Goal: Information Seeking & Learning: Learn about a topic

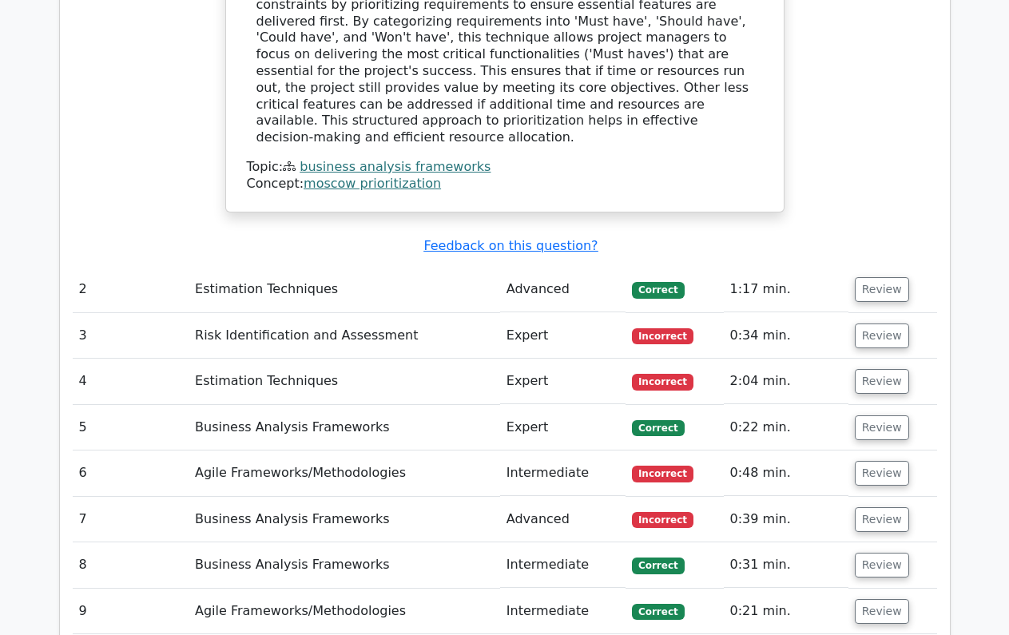
scroll to position [2895, 0]
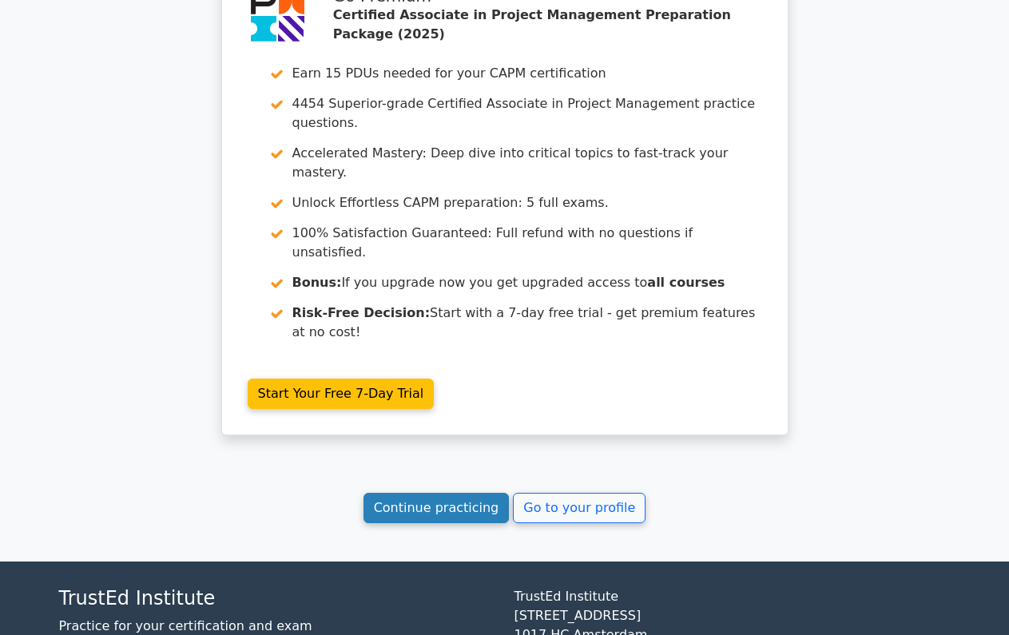
click at [457, 493] on link "Continue practicing" at bounding box center [436, 508] width 146 height 30
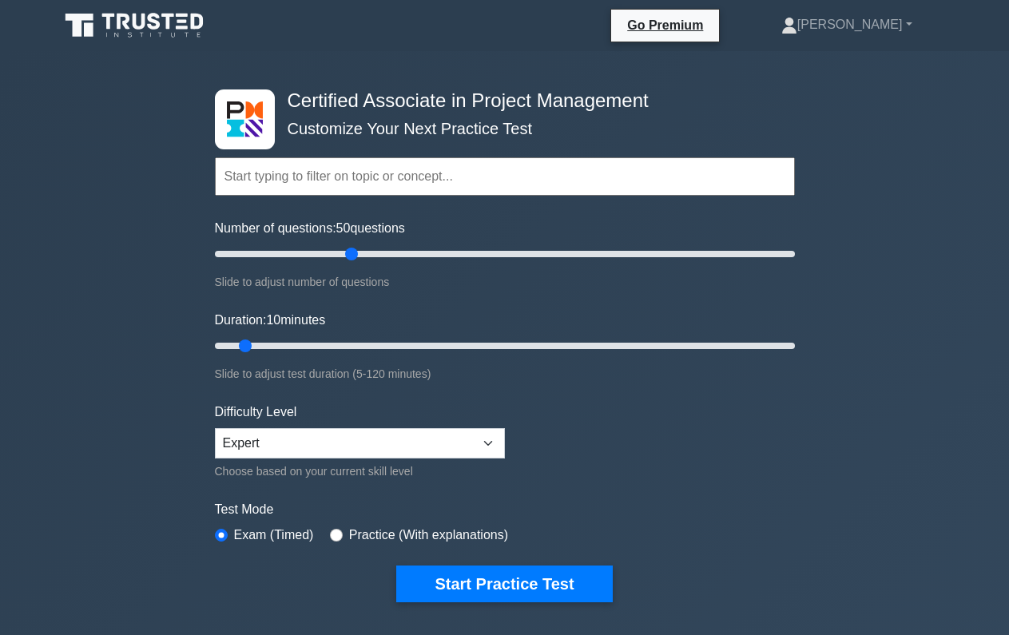
drag, startPoint x: 238, startPoint y: 252, endPoint x: 347, endPoint y: 249, distance: 108.6
type input "50"
click at [347, 249] on input "Number of questions: 50 questions" at bounding box center [505, 253] width 580 height 19
drag, startPoint x: 247, startPoint y: 346, endPoint x: 436, endPoint y: 339, distance: 189.4
type input "50"
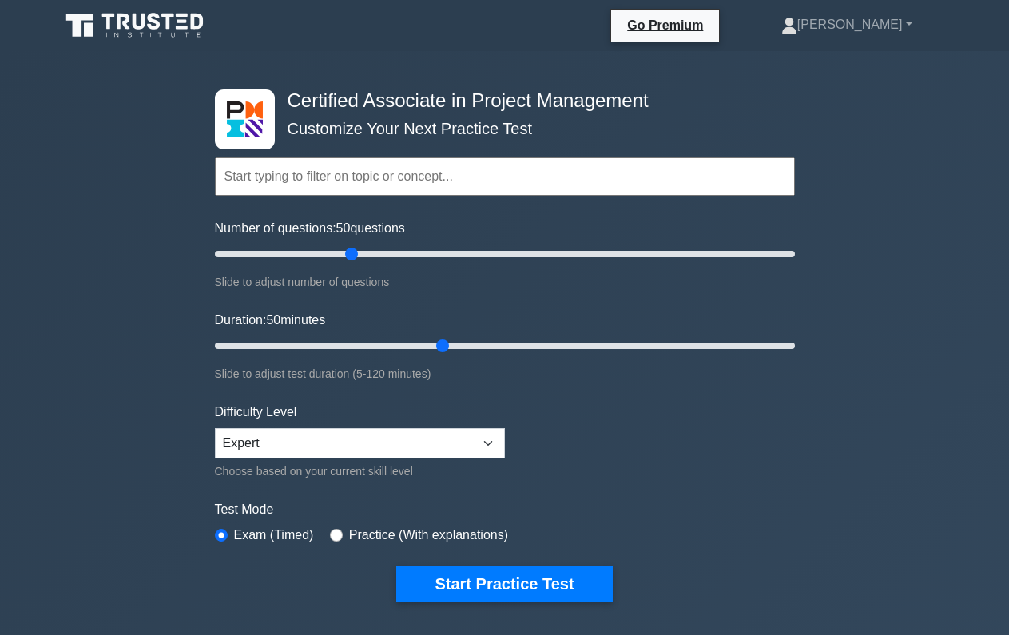
click at [436, 339] on input "Duration: 50 minutes" at bounding box center [505, 345] width 580 height 19
click at [704, 431] on form "Topics Project Scope Management Project Time Management Project Cost Management…" at bounding box center [505, 356] width 580 height 494
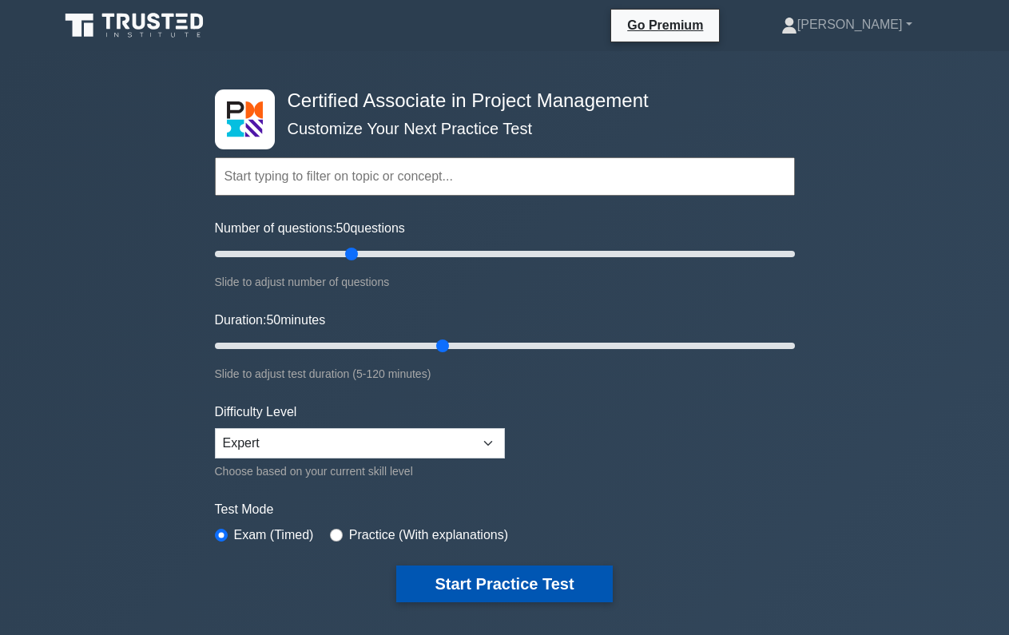
click at [516, 598] on button "Start Practice Test" at bounding box center [504, 583] width 216 height 37
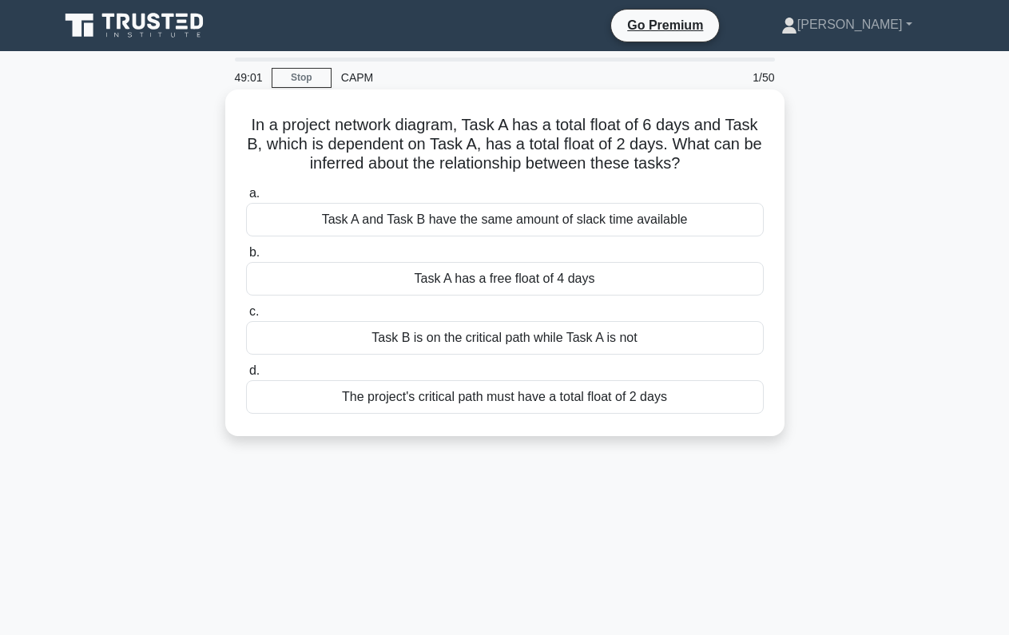
click at [326, 275] on div "Task A has a free float of 4 days" at bounding box center [504, 279] width 517 height 34
click at [246, 258] on input "b. Task A has a free float of 4 days" at bounding box center [246, 253] width 0 height 10
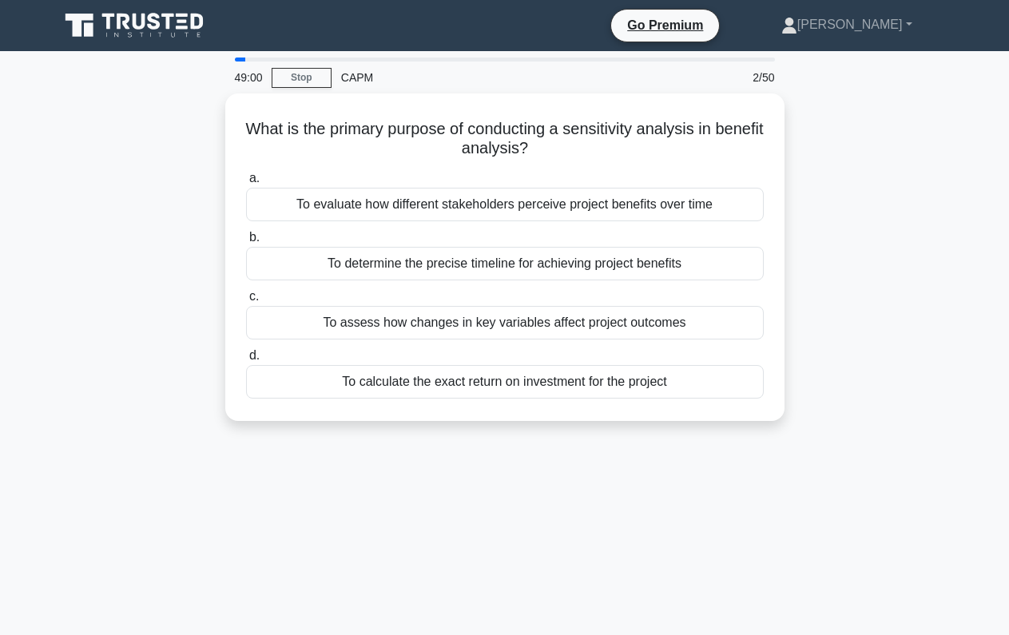
click at [167, 207] on div "What is the primary purpose of conducting a sensitivity analysis in benefit ana…" at bounding box center [505, 266] width 910 height 347
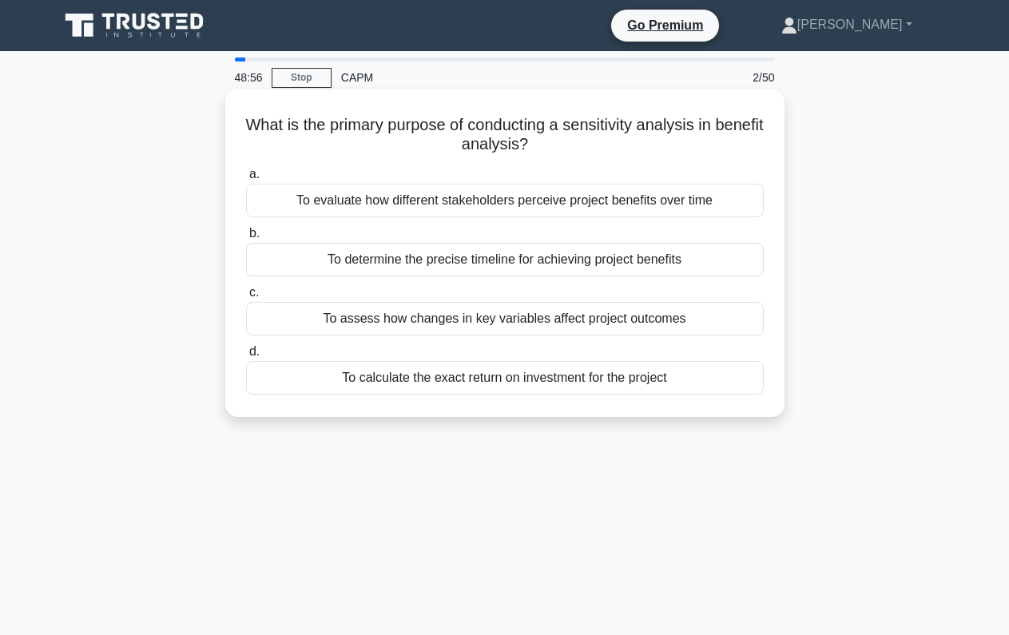
drag, startPoint x: 569, startPoint y: 128, endPoint x: 577, endPoint y: 140, distance: 14.4
click at [577, 140] on h5 "What is the primary purpose of conducting a sensitivity analysis in benefit ana…" at bounding box center [504, 135] width 521 height 40
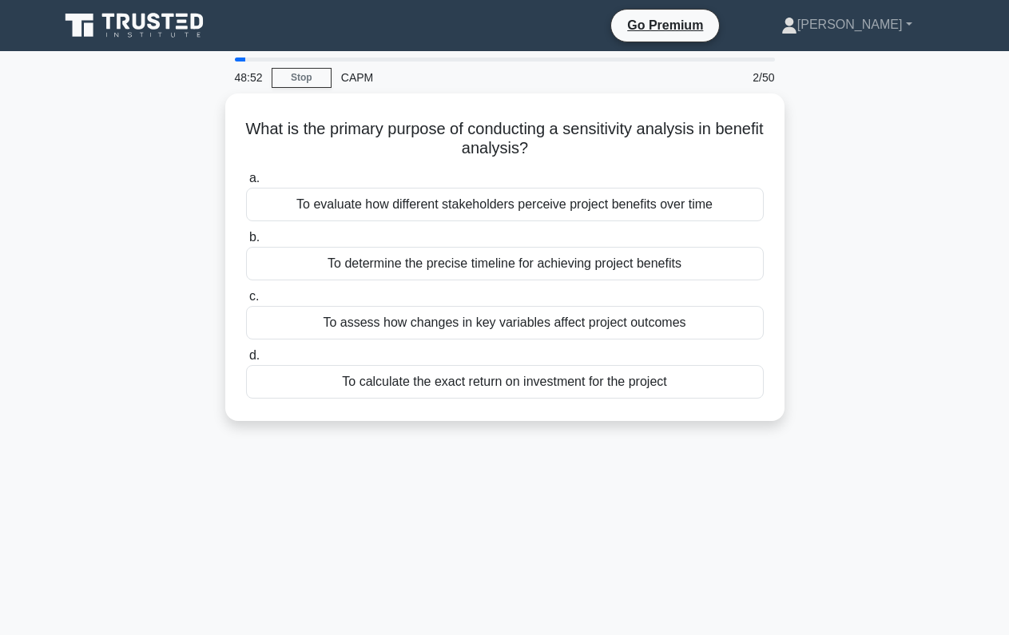
click at [180, 171] on div "What is the primary purpose of conducting a sensitivity analysis in benefit ana…" at bounding box center [505, 266] width 910 height 347
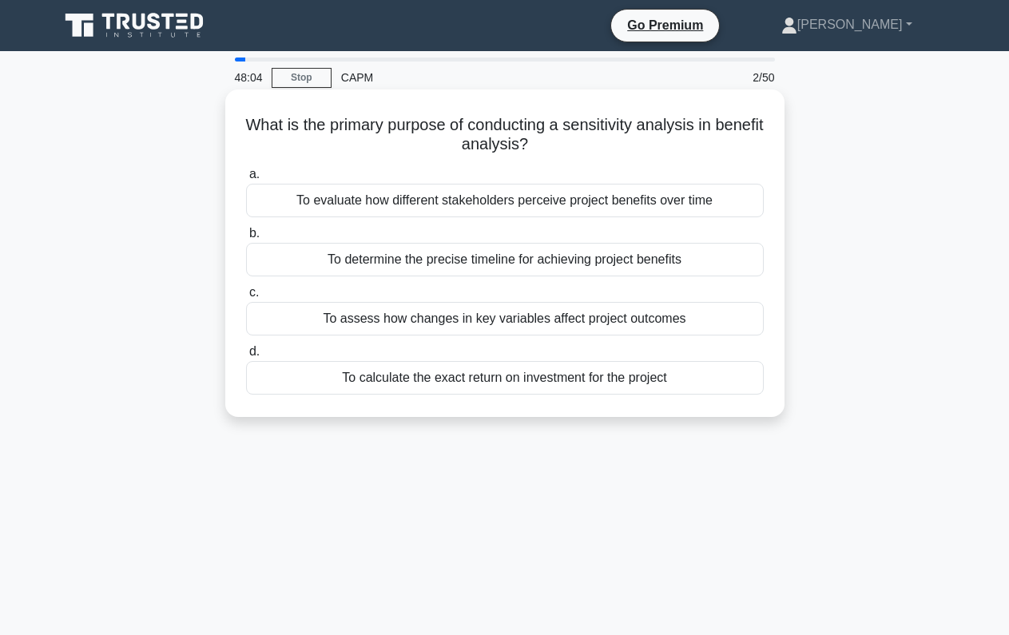
click at [335, 316] on div "To assess how changes in key variables affect project outcomes" at bounding box center [504, 319] width 517 height 34
click at [246, 298] on input "c. To assess how changes in key variables affect project outcomes" at bounding box center [246, 292] width 0 height 10
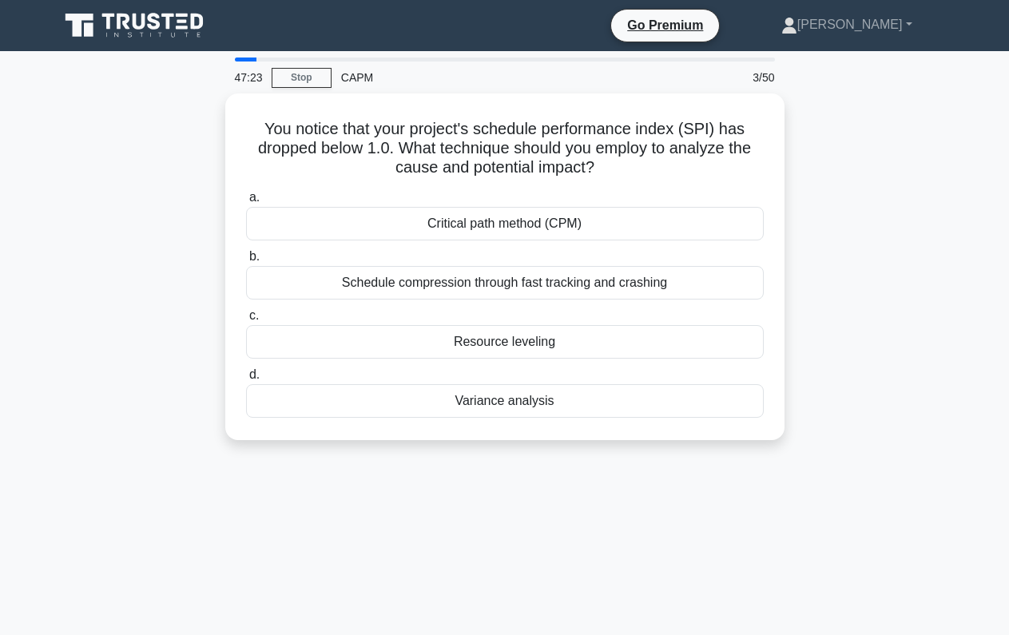
click at [127, 208] on div "You notice that your project's schedule performance index (SPI) has dropped bel…" at bounding box center [505, 276] width 910 height 366
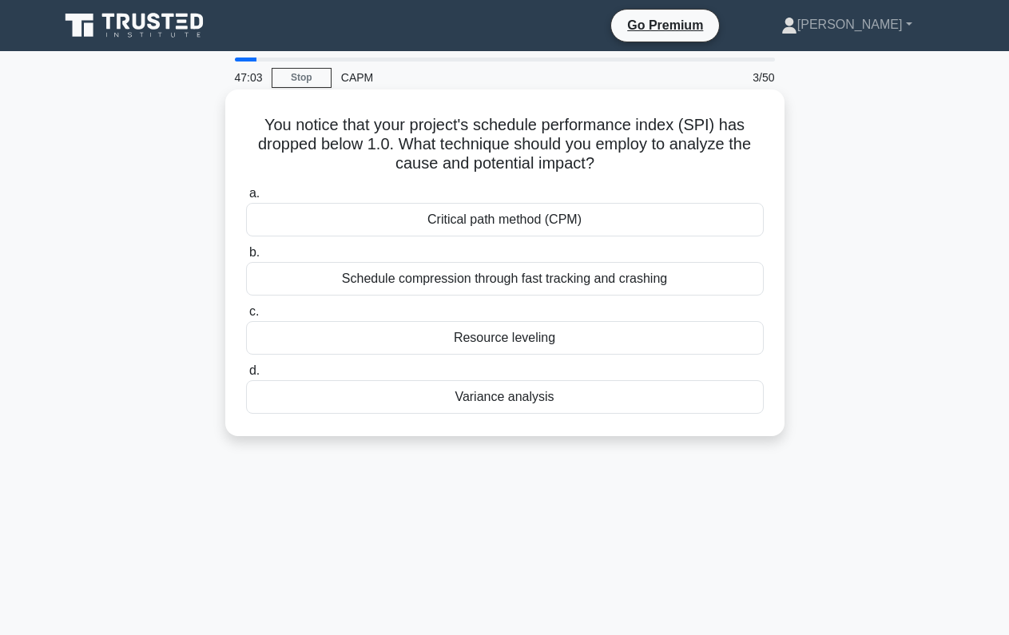
click at [624, 232] on div "Critical path method (CPM)" at bounding box center [504, 220] width 517 height 34
click at [246, 199] on input "a. Critical path method (CPM)" at bounding box center [246, 193] width 0 height 10
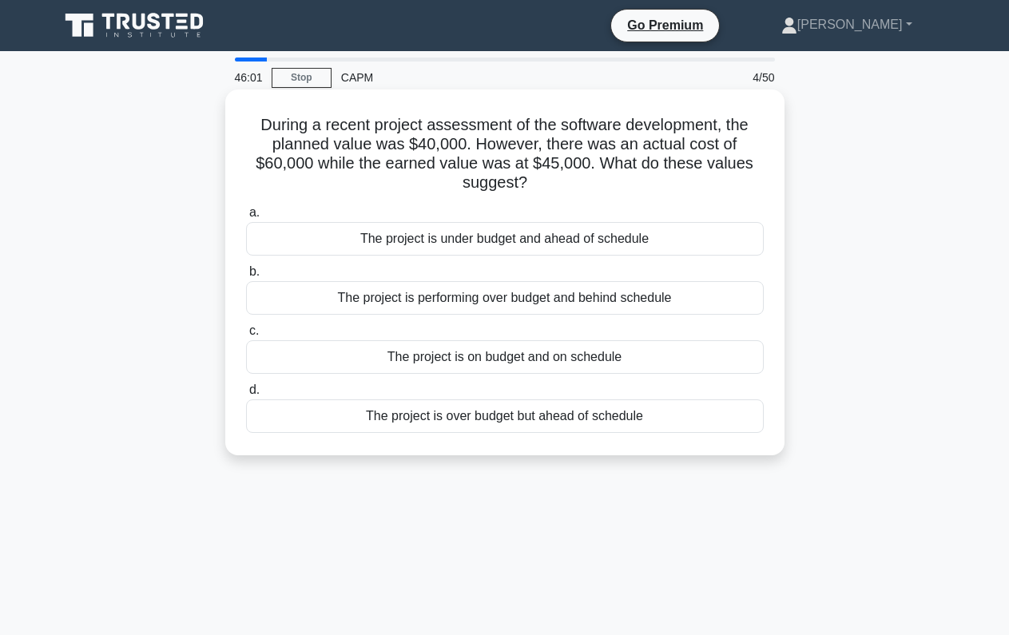
click at [451, 422] on div "The project is over budget but ahead of schedule" at bounding box center [504, 416] width 517 height 34
click at [246, 395] on input "d. The project is over budget but ahead of schedule" at bounding box center [246, 390] width 0 height 10
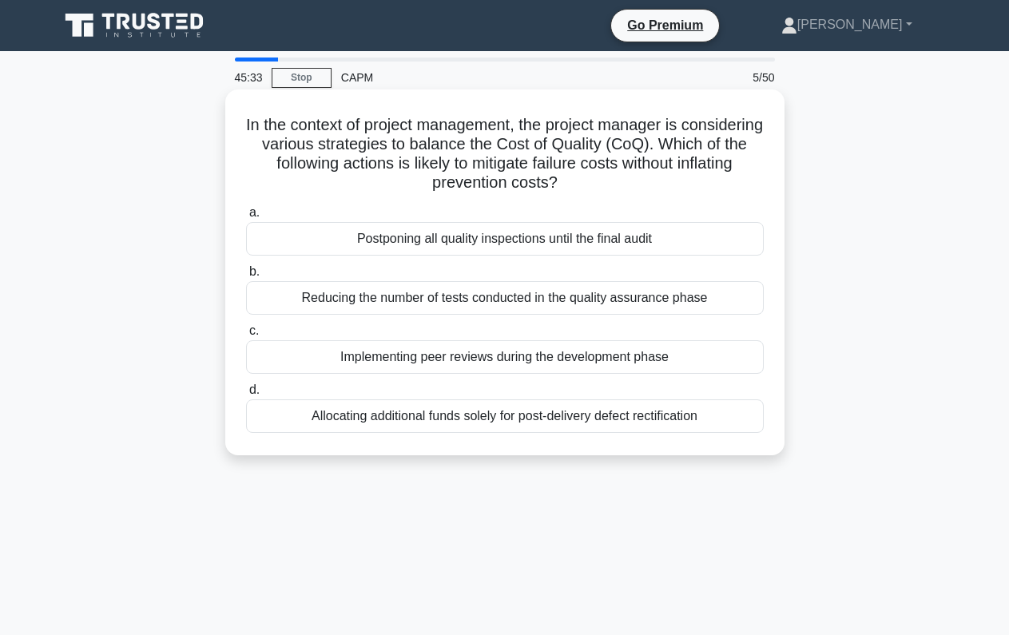
click at [475, 364] on div "Implementing peer reviews during the development phase" at bounding box center [504, 357] width 517 height 34
click at [246, 336] on input "c. Implementing peer reviews during the development phase" at bounding box center [246, 331] width 0 height 10
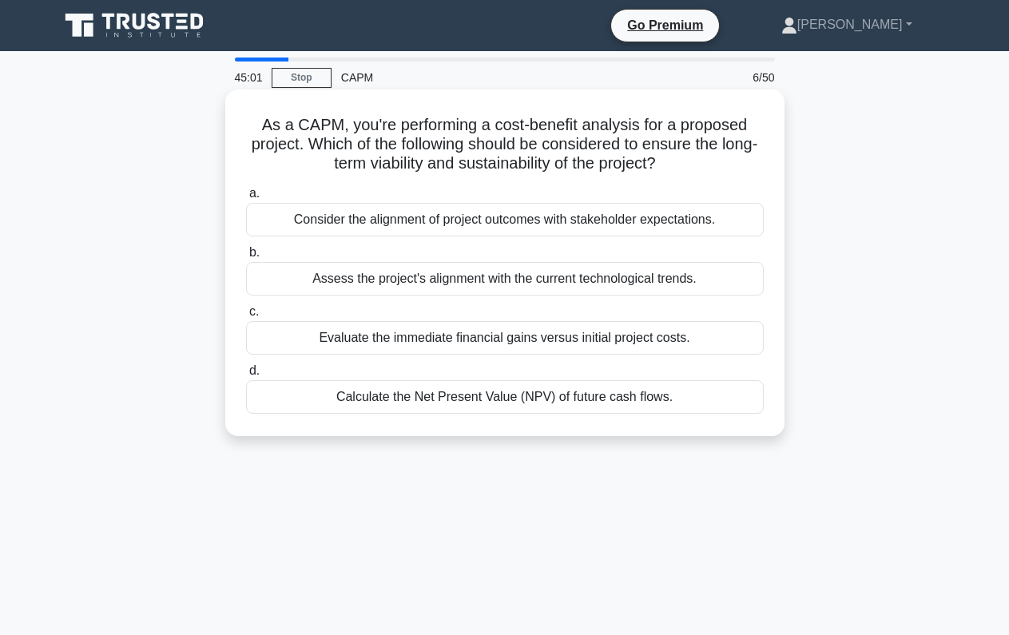
click at [466, 398] on div "Calculate the Net Present Value (NPV) of future cash flows." at bounding box center [504, 397] width 517 height 34
click at [246, 376] on input "d. Calculate the Net Present Value (NPV) of future cash flows." at bounding box center [246, 371] width 0 height 10
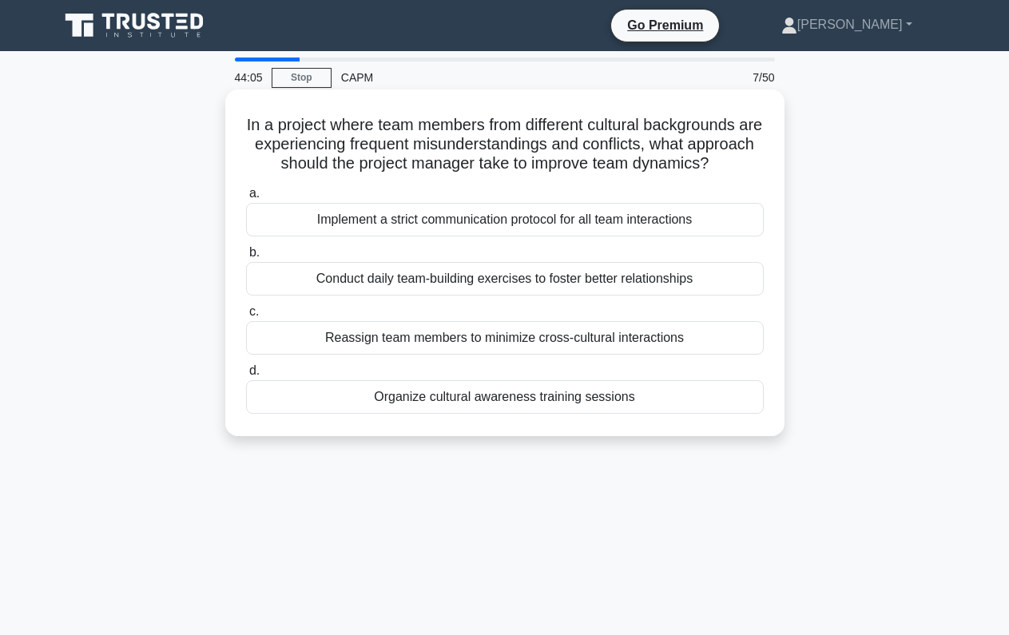
click at [492, 414] on div "Organize cultural awareness training sessions" at bounding box center [504, 397] width 517 height 34
click at [246, 376] on input "d. Organize cultural awareness training sessions" at bounding box center [246, 371] width 0 height 10
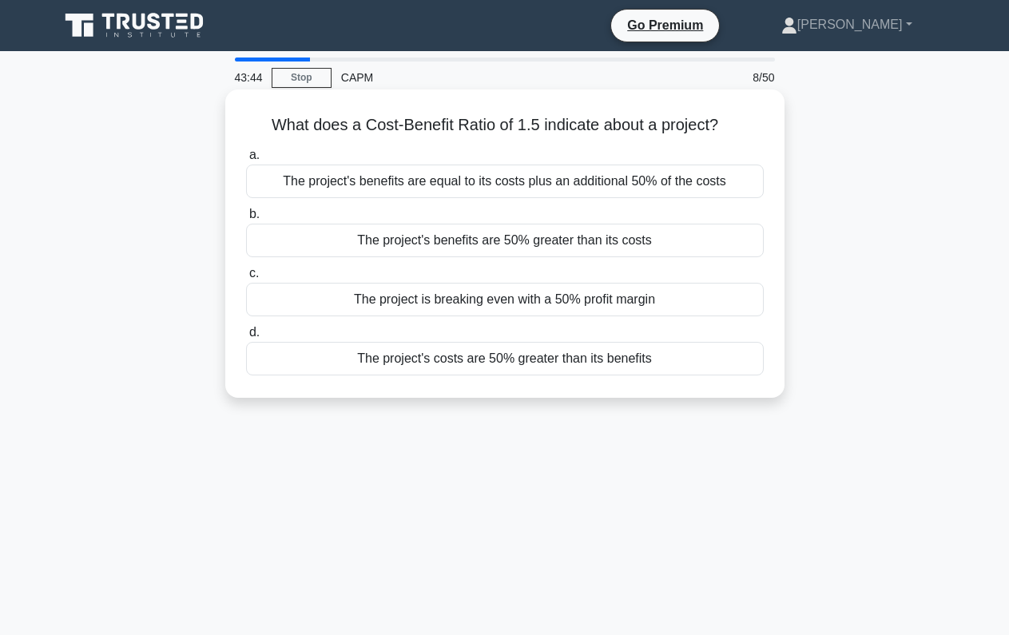
click at [444, 238] on div "The project's benefits are 50% greater than its costs" at bounding box center [504, 241] width 517 height 34
click at [246, 220] on input "b. The project's benefits are 50% greater than its costs" at bounding box center [246, 214] width 0 height 10
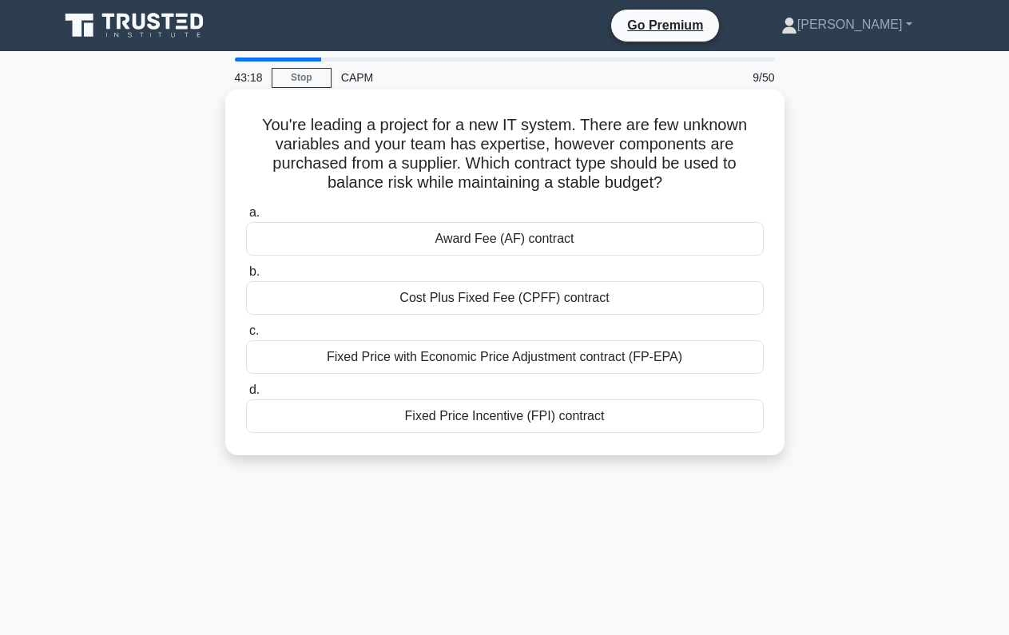
click at [316, 363] on div "Fixed Price with Economic Price Adjustment contract (FP-EPA)" at bounding box center [504, 357] width 517 height 34
click at [246, 336] on input "c. Fixed Price with Economic Price Adjustment contract (FP-EPA)" at bounding box center [246, 331] width 0 height 10
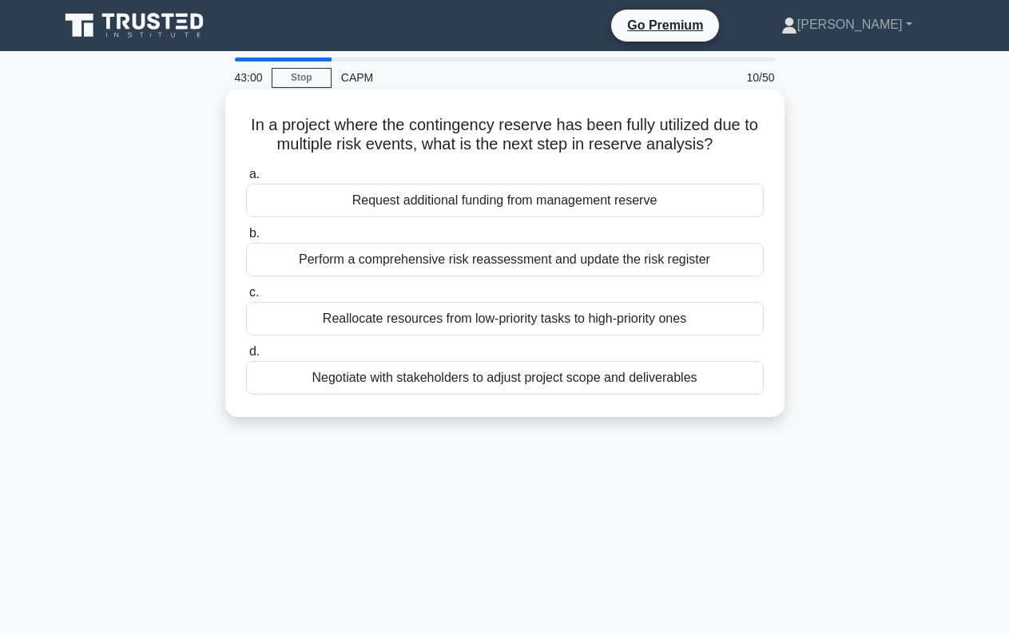
click at [381, 261] on div "Perform a comprehensive risk reassessment and update the risk register" at bounding box center [504, 260] width 517 height 34
click at [246, 239] on input "b. Perform a comprehensive risk reassessment and update the risk register" at bounding box center [246, 233] width 0 height 10
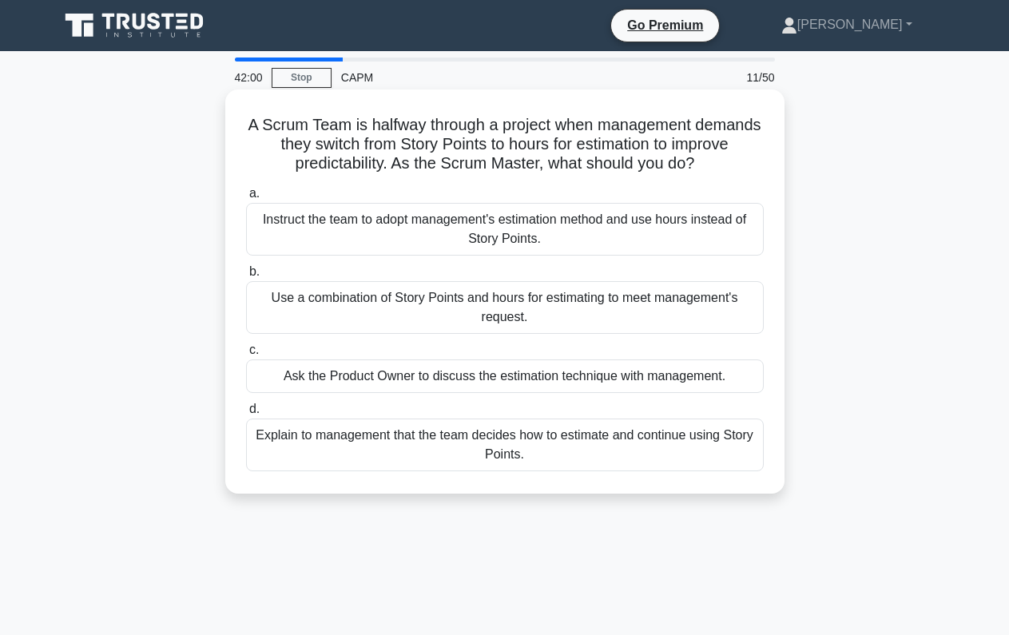
click at [371, 375] on div "Ask the Product Owner to discuss the estimation technique with management." at bounding box center [504, 376] width 517 height 34
click at [246, 355] on input "c. Ask the Product Owner to discuss the estimation technique with management." at bounding box center [246, 350] width 0 height 10
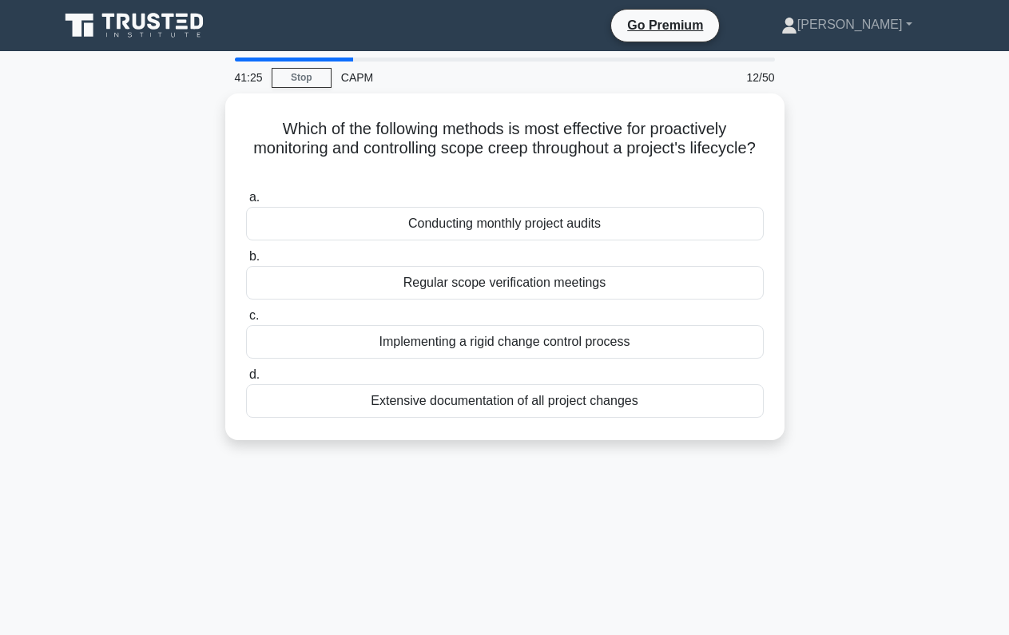
click at [172, 253] on div "Which of the following methods is most effective for proactively monitoring and…" at bounding box center [505, 276] width 910 height 366
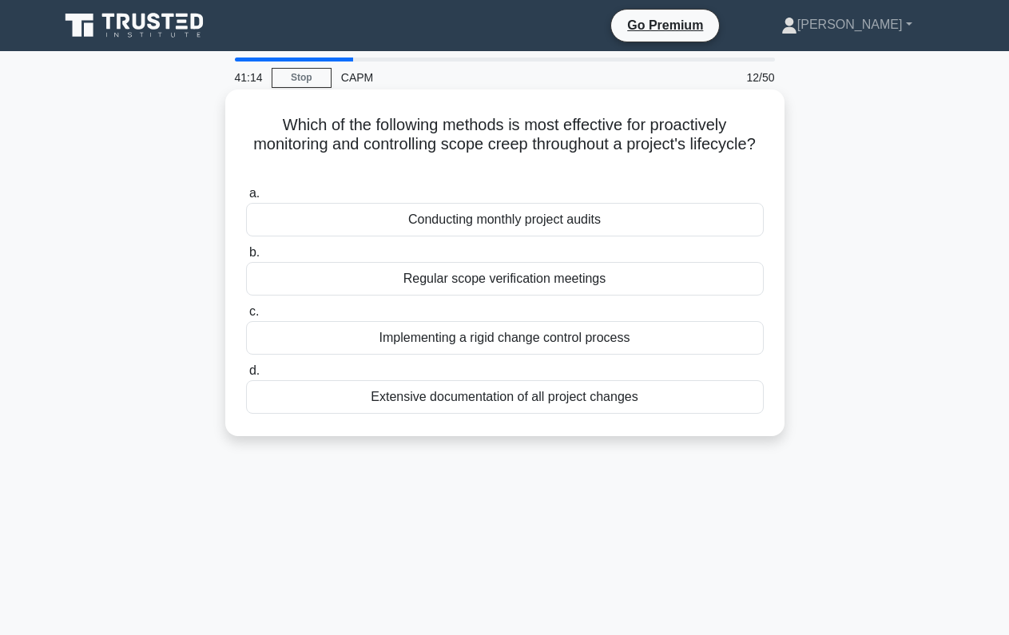
click at [341, 280] on div "Regular scope verification meetings" at bounding box center [504, 279] width 517 height 34
click at [246, 258] on input "b. Regular scope verification meetings" at bounding box center [246, 253] width 0 height 10
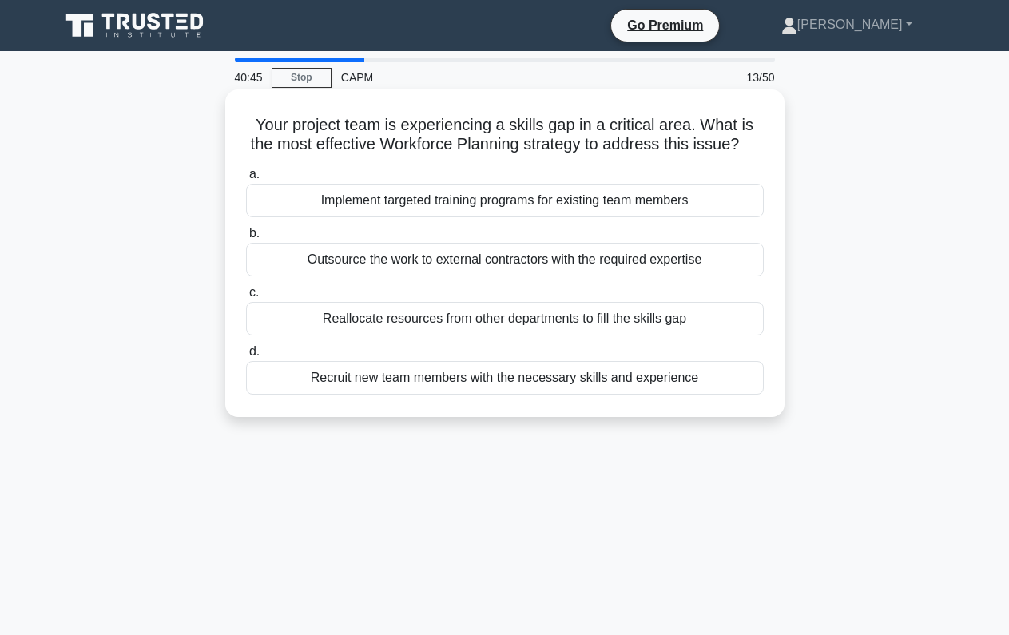
click at [347, 199] on div "Implement targeted training programs for existing team members" at bounding box center [504, 201] width 517 height 34
click at [246, 180] on input "a. Implement targeted training programs for existing team members" at bounding box center [246, 174] width 0 height 10
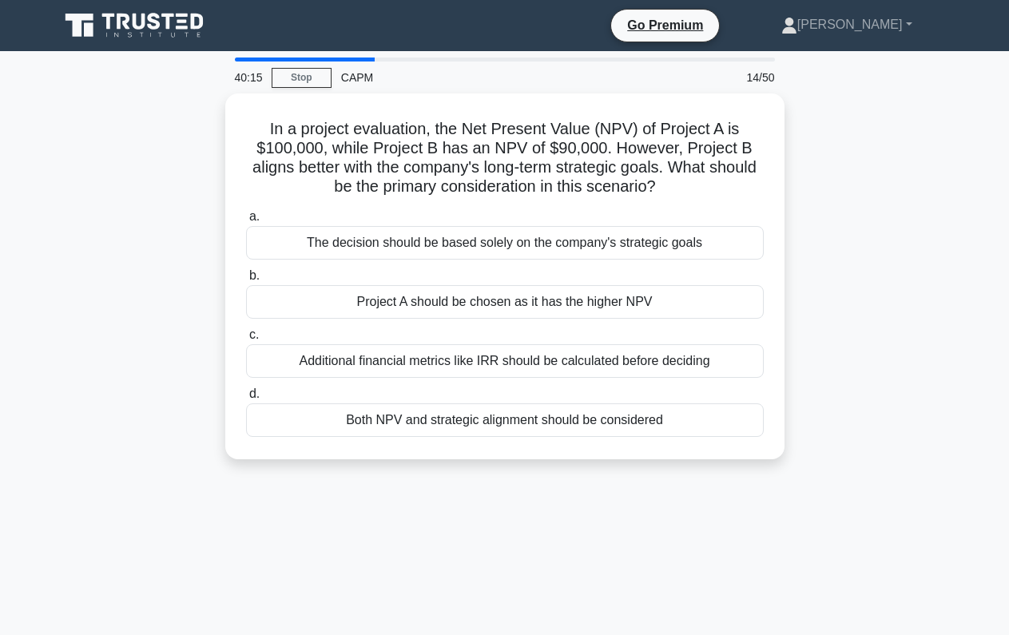
click at [192, 248] on div "In a project evaluation, the Net Present Value (NPV) of Project A is $100,000, …" at bounding box center [505, 285] width 910 height 385
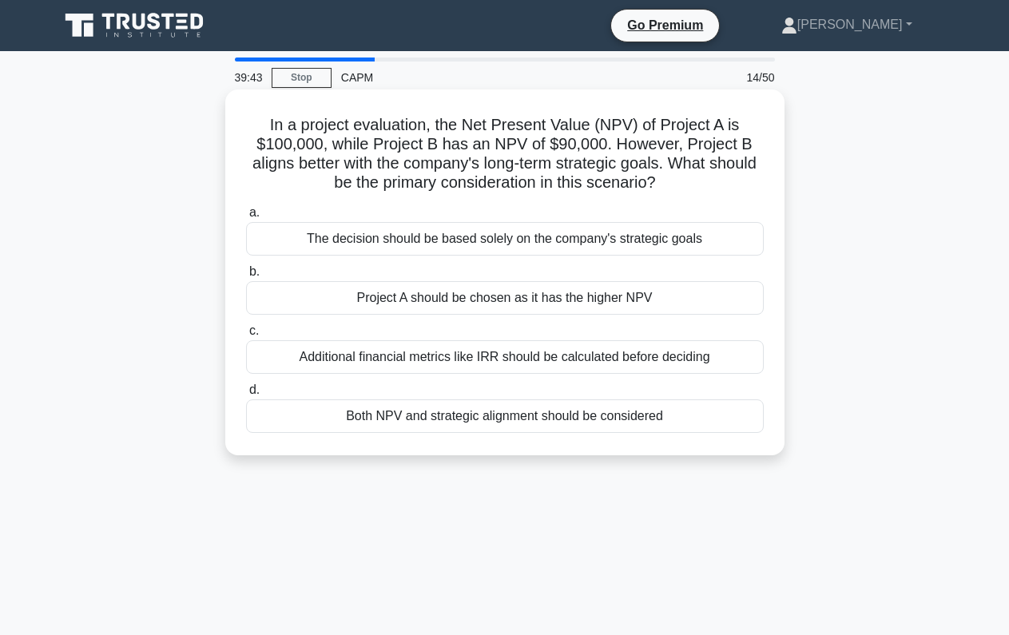
click at [294, 299] on div "Project A should be chosen as it has the higher NPV" at bounding box center [504, 298] width 517 height 34
click at [246, 277] on input "b. Project A should be chosen as it has the higher NPV" at bounding box center [246, 272] width 0 height 10
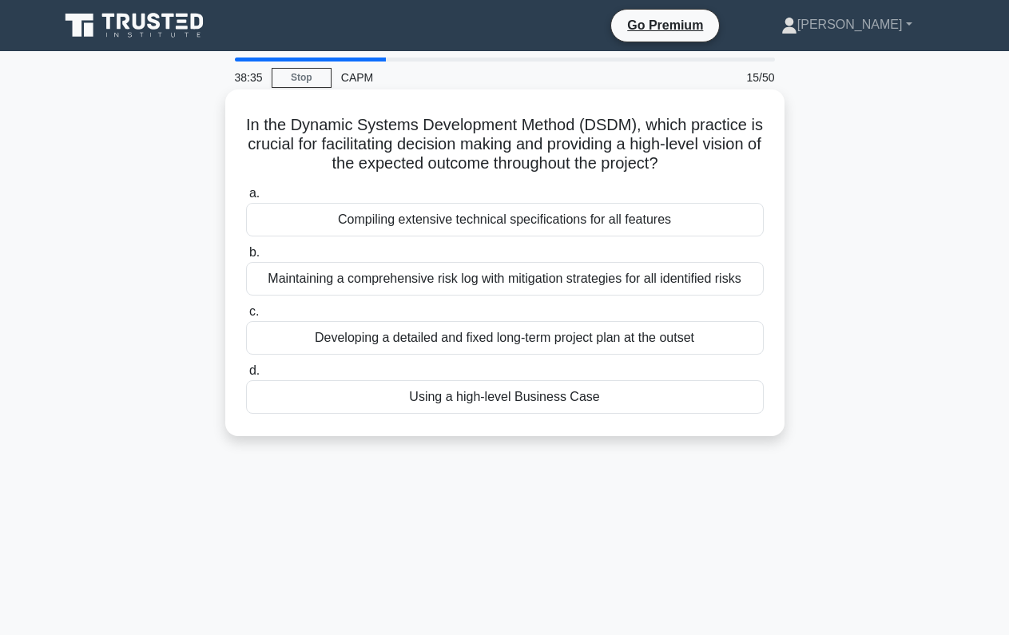
click at [401, 405] on div "Using a high-level Business Case" at bounding box center [504, 397] width 517 height 34
click at [246, 376] on input "d. Using a high-level Business Case" at bounding box center [246, 371] width 0 height 10
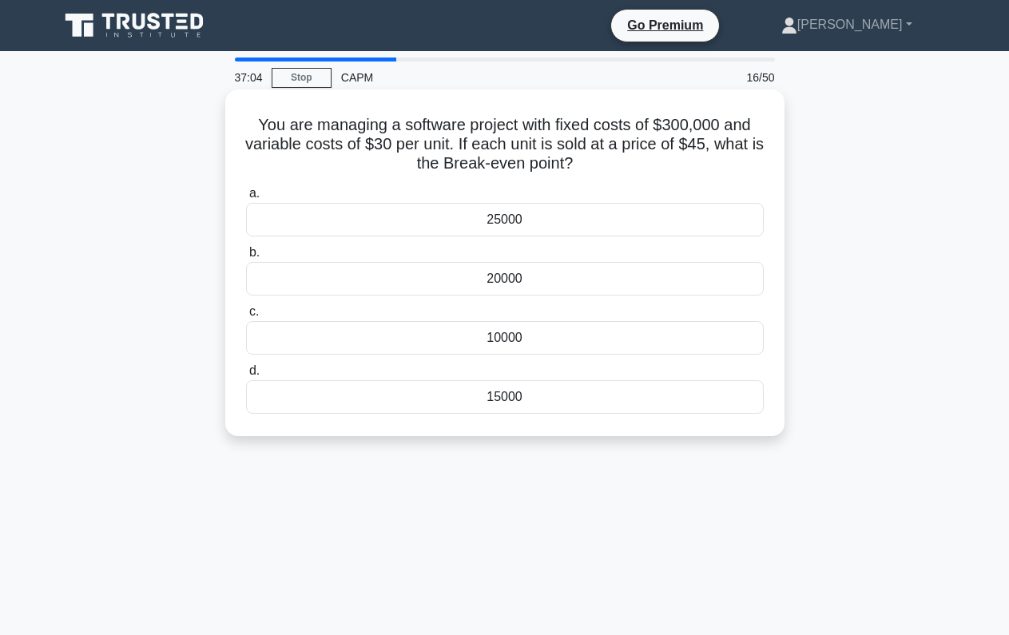
click at [444, 280] on div "20000" at bounding box center [504, 279] width 517 height 34
click at [246, 258] on input "b. 20000" at bounding box center [246, 253] width 0 height 10
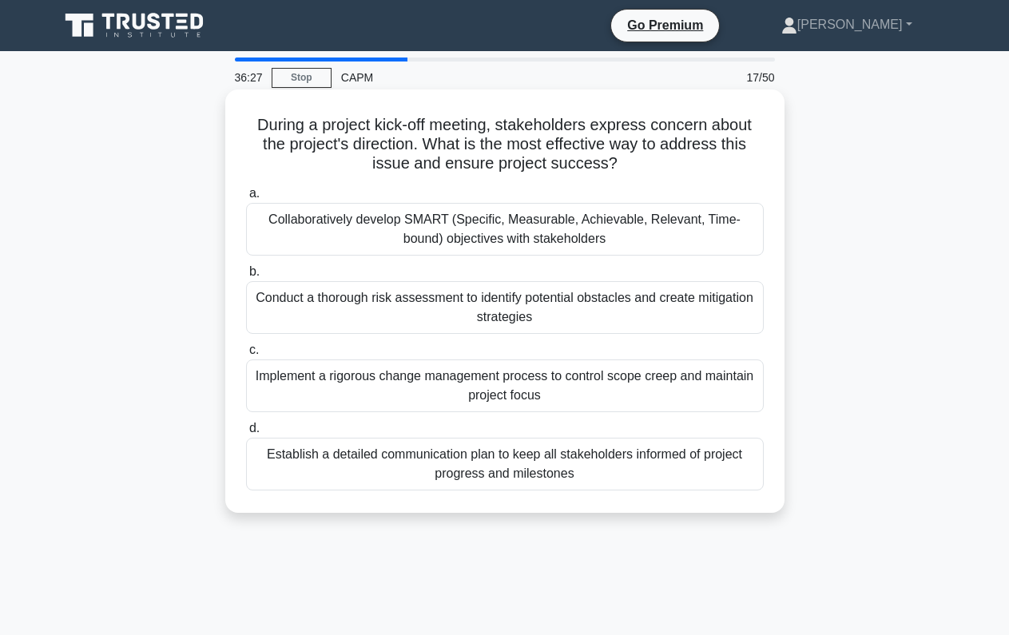
click at [272, 228] on div "Collaboratively develop SMART (Specific, Measurable, Achievable, Relevant, Time…" at bounding box center [504, 229] width 517 height 53
click at [246, 199] on input "a. Collaboratively develop SMART (Specific, Measurable, Achievable, Relevant, T…" at bounding box center [246, 193] width 0 height 10
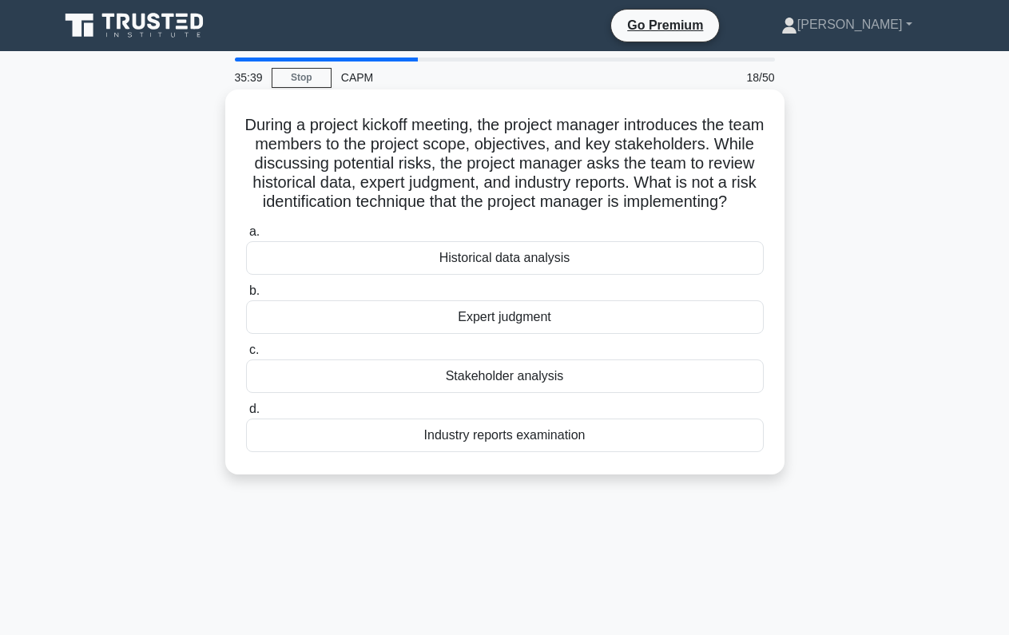
click at [416, 393] on div "Stakeholder analysis" at bounding box center [504, 376] width 517 height 34
click at [246, 355] on input "c. Stakeholder analysis" at bounding box center [246, 350] width 0 height 10
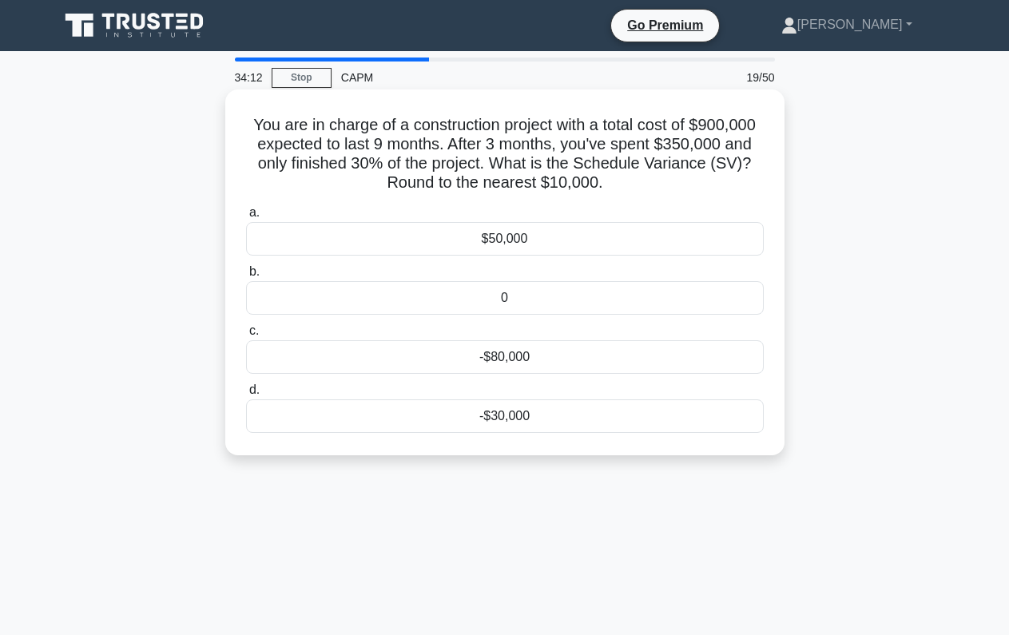
click at [517, 422] on div "-$30,000" at bounding box center [504, 416] width 517 height 34
click at [246, 395] on input "d. -$30,000" at bounding box center [246, 390] width 0 height 10
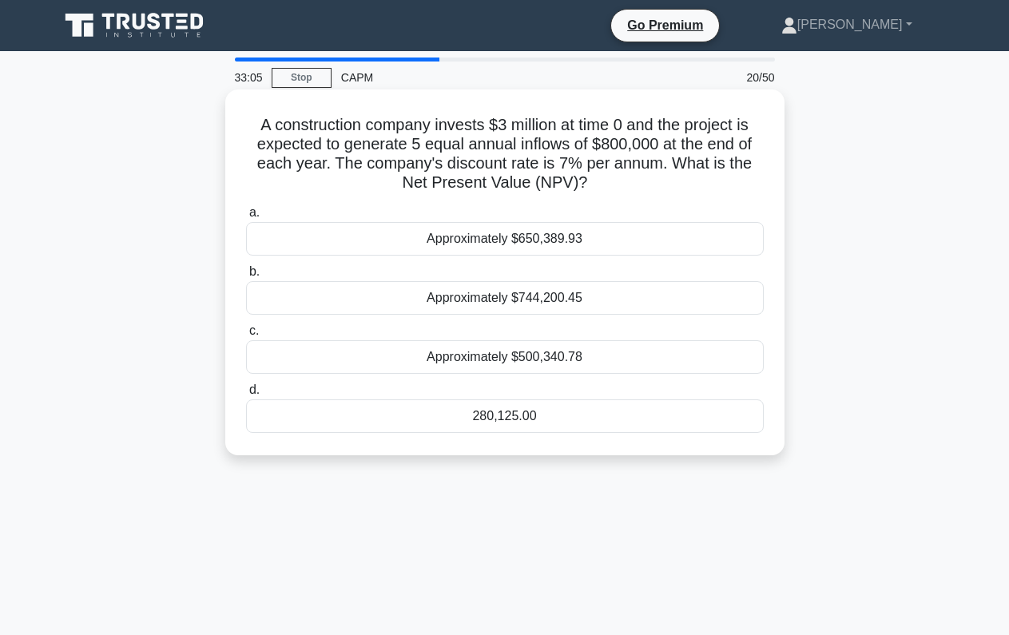
click at [593, 297] on div "Approximately $744,200.45" at bounding box center [504, 298] width 517 height 34
click at [246, 277] on input "b. Approximately $744,200.45" at bounding box center [246, 272] width 0 height 10
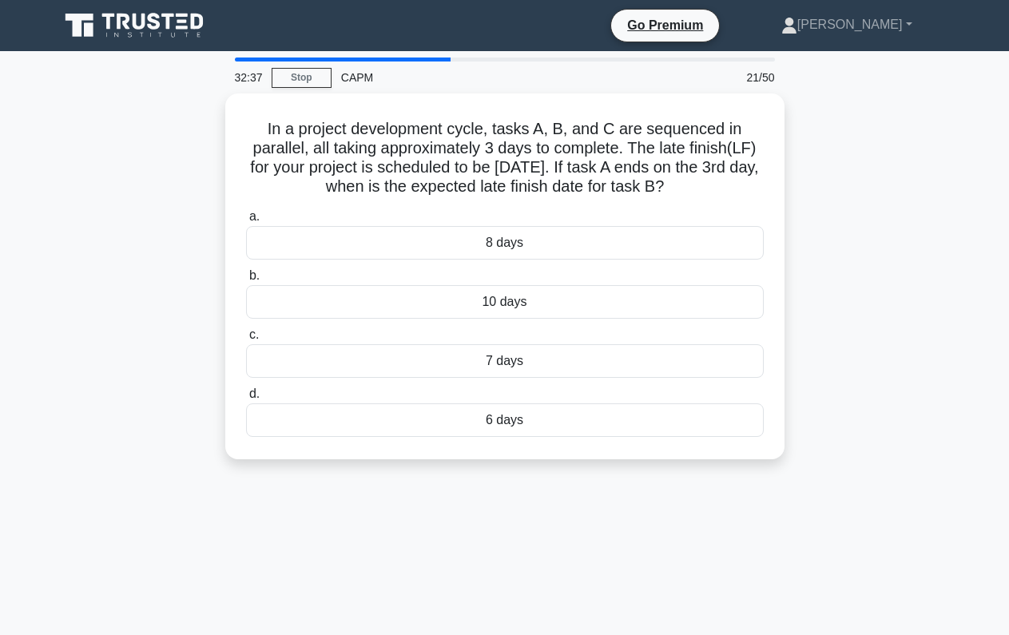
click at [172, 172] on div "In a project development cycle, tasks A, B, and C are sequenced in parallel, al…" at bounding box center [505, 285] width 910 height 385
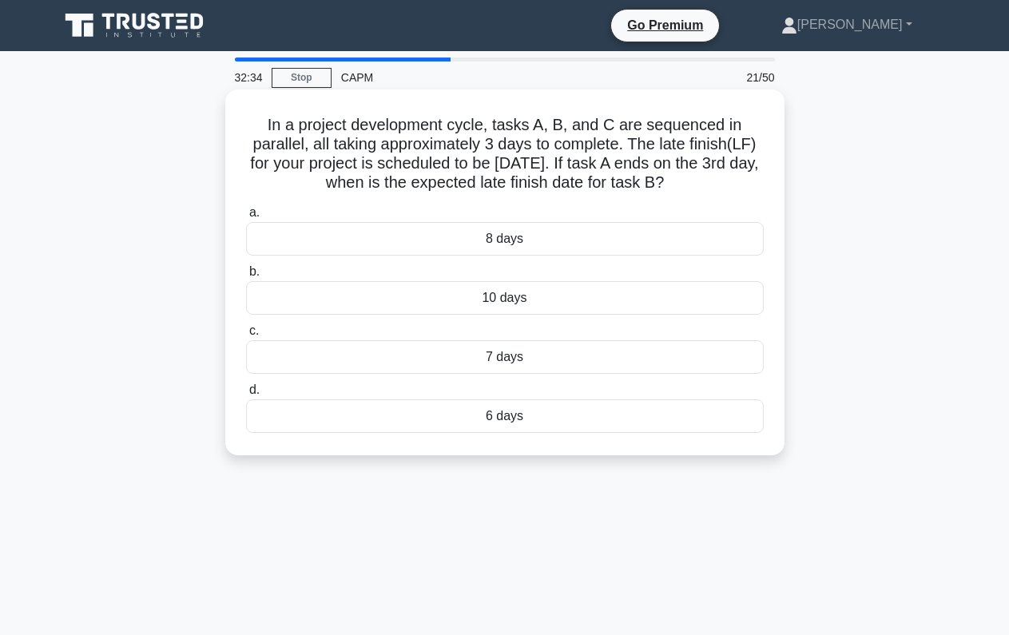
click at [424, 363] on div "7 days" at bounding box center [504, 357] width 517 height 34
click at [246, 336] on input "c. 7 days" at bounding box center [246, 331] width 0 height 10
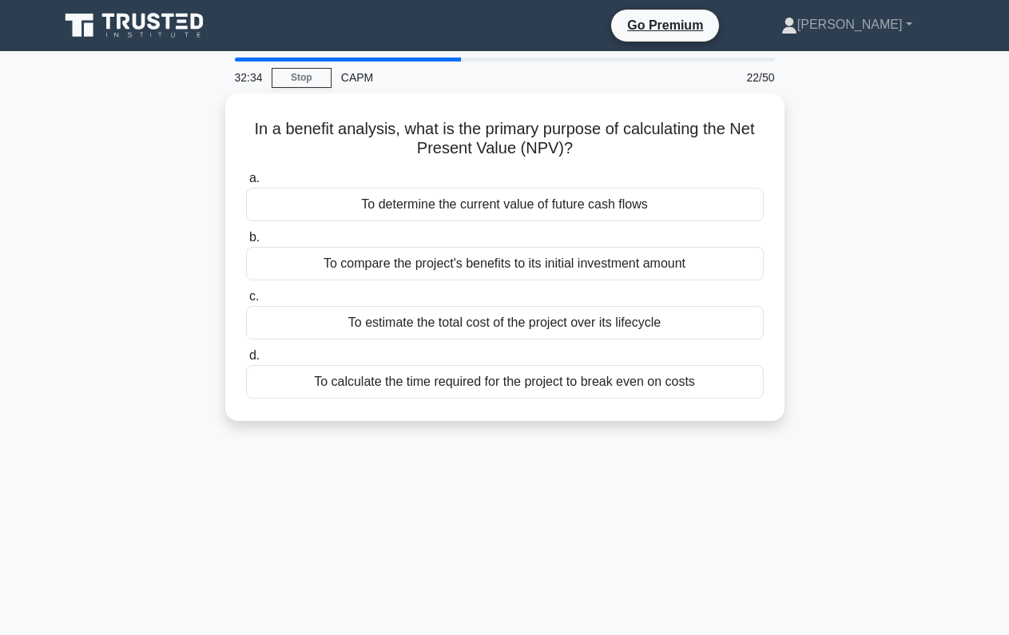
click at [90, 208] on div "In a benefit analysis, what is the primary purpose of calculating the Net Prese…" at bounding box center [505, 266] width 910 height 347
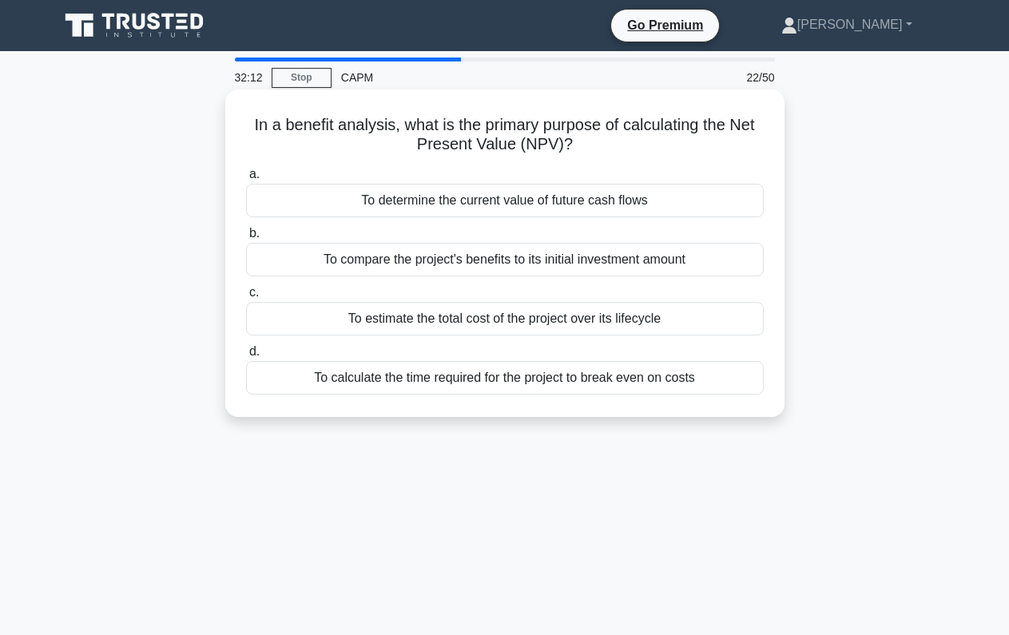
click at [324, 196] on div "To determine the current value of future cash flows" at bounding box center [504, 201] width 517 height 34
click at [246, 180] on input "a. To determine the current value of future cash flows" at bounding box center [246, 174] width 0 height 10
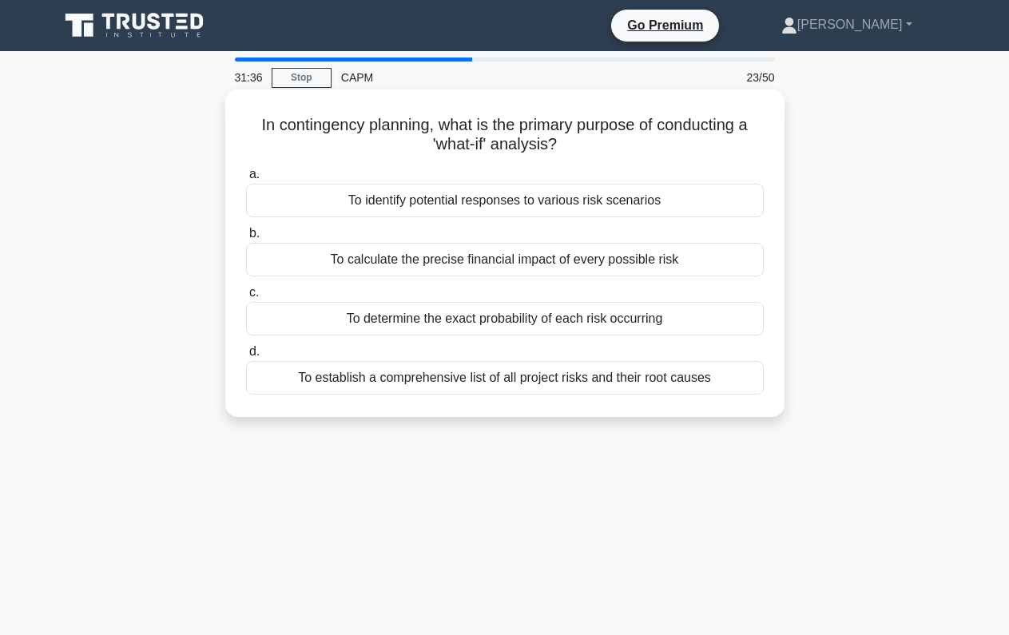
click at [311, 204] on div "To identify potential responses to various risk scenarios" at bounding box center [504, 201] width 517 height 34
click at [246, 180] on input "a. To identify potential responses to various risk scenarios" at bounding box center [246, 174] width 0 height 10
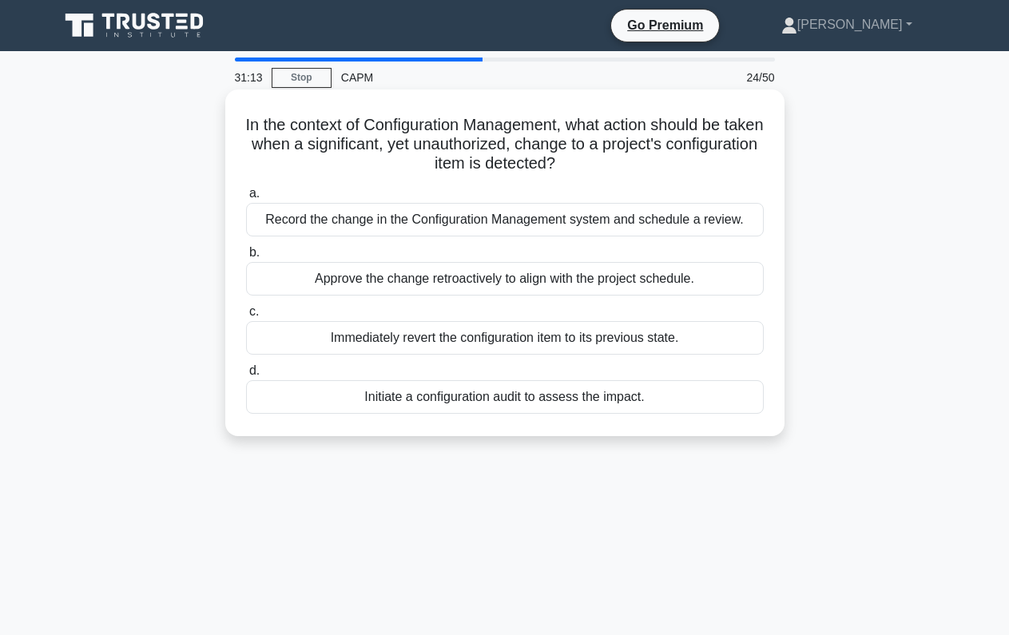
click at [291, 336] on div "Immediately revert the configuration item to its previous state." at bounding box center [504, 338] width 517 height 34
click at [246, 317] on input "c. Immediately revert the configuration item to its previous state." at bounding box center [246, 312] width 0 height 10
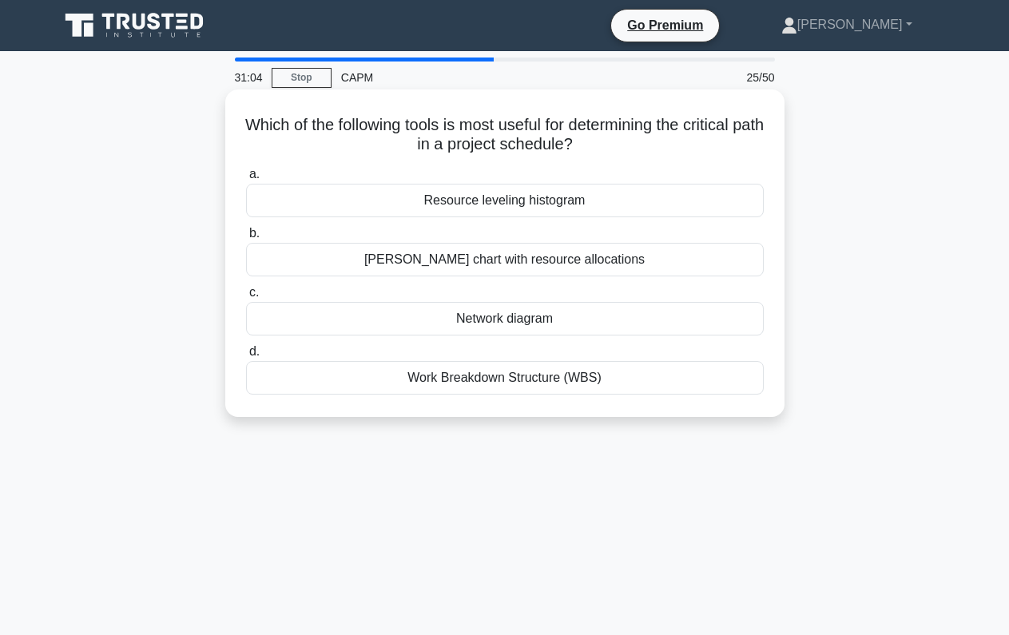
click at [454, 323] on div "Network diagram" at bounding box center [504, 319] width 517 height 34
click at [246, 298] on input "c. Network diagram" at bounding box center [246, 292] width 0 height 10
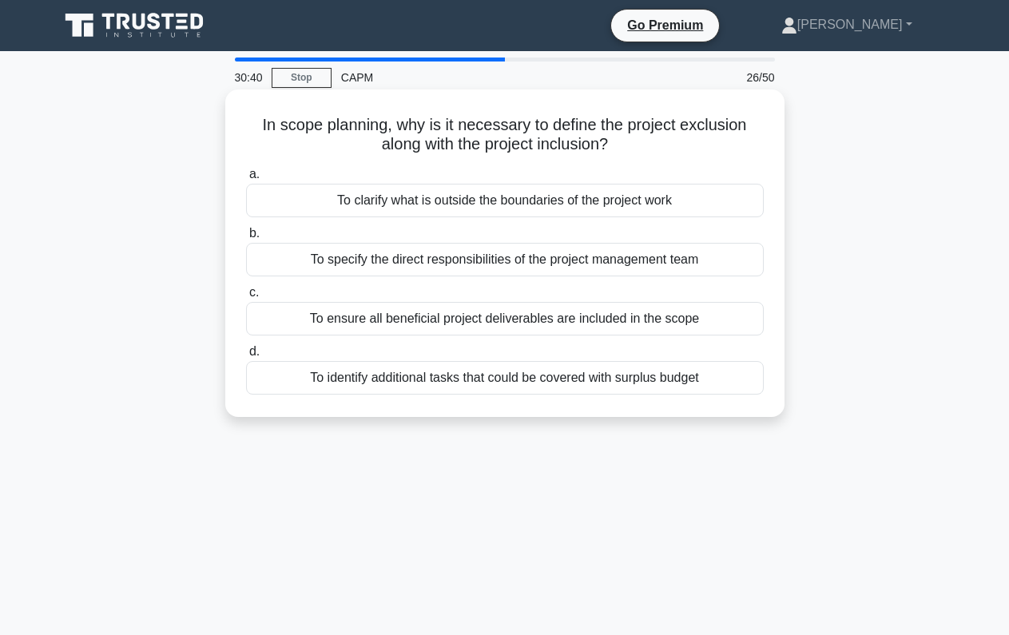
click at [284, 204] on div "To clarify what is outside the boundaries of the project work" at bounding box center [504, 201] width 517 height 34
click at [246, 180] on input "a. To clarify what is outside the boundaries of the project work" at bounding box center [246, 174] width 0 height 10
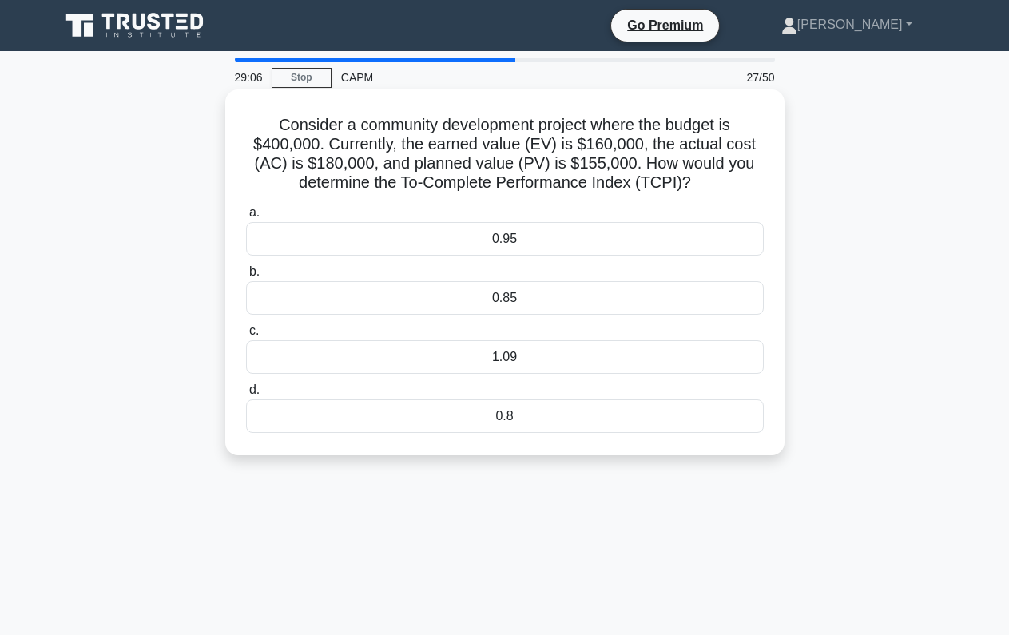
click at [606, 297] on div "0.85" at bounding box center [504, 298] width 517 height 34
click at [246, 277] on input "b. 0.85" at bounding box center [246, 272] width 0 height 10
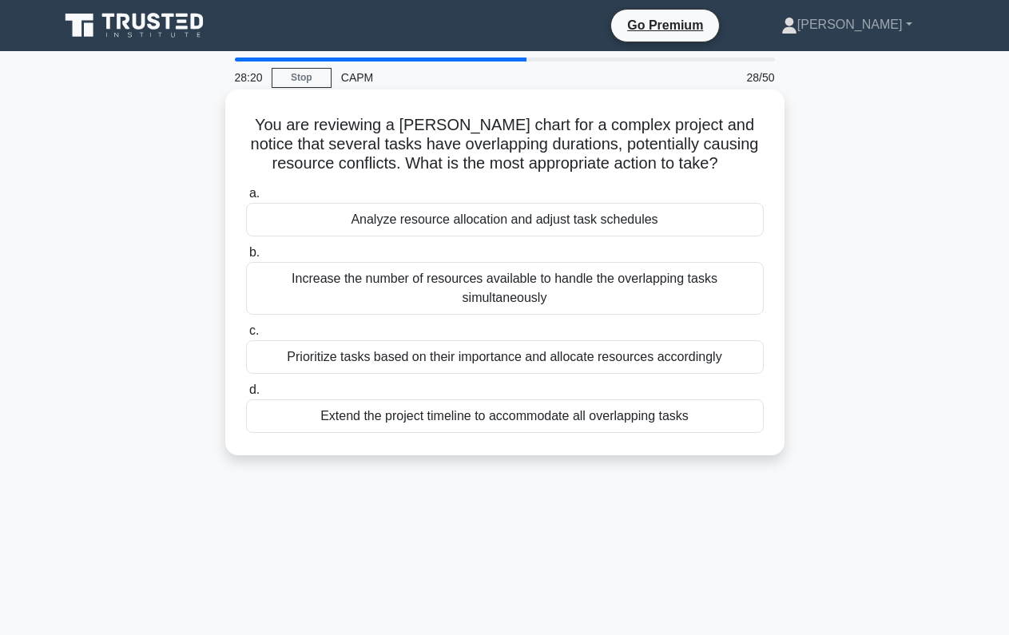
click at [323, 359] on div "Prioritize tasks based on their importance and allocate resources accordingly" at bounding box center [504, 357] width 517 height 34
click at [246, 336] on input "c. Prioritize tasks based on their importance and allocate resources accordingly" at bounding box center [246, 331] width 0 height 10
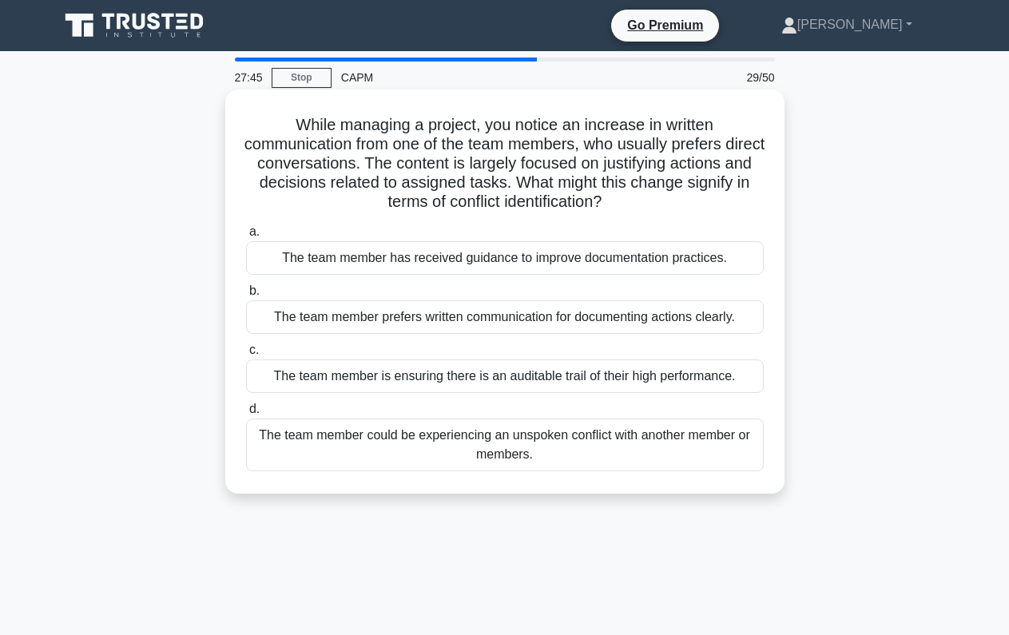
click at [315, 463] on div "The team member could be experiencing an unspoken conflict with another member …" at bounding box center [504, 444] width 517 height 53
click at [246, 414] on input "d. The team member could be experiencing an unspoken conflict with another memb…" at bounding box center [246, 409] width 0 height 10
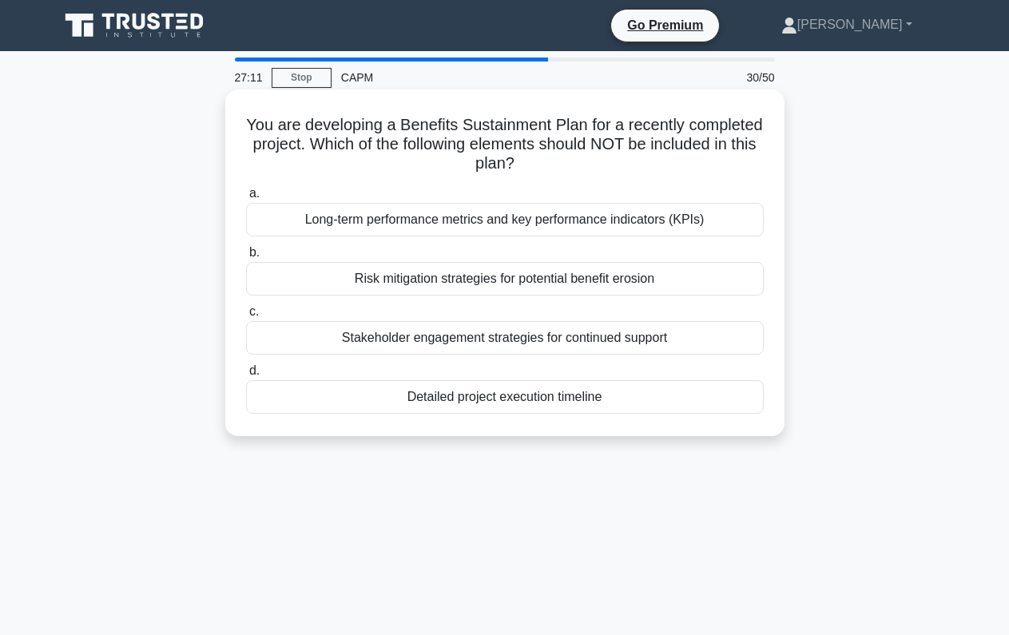
click at [477, 398] on div "Detailed project execution timeline" at bounding box center [504, 397] width 517 height 34
click at [246, 376] on input "d. Detailed project execution timeline" at bounding box center [246, 371] width 0 height 10
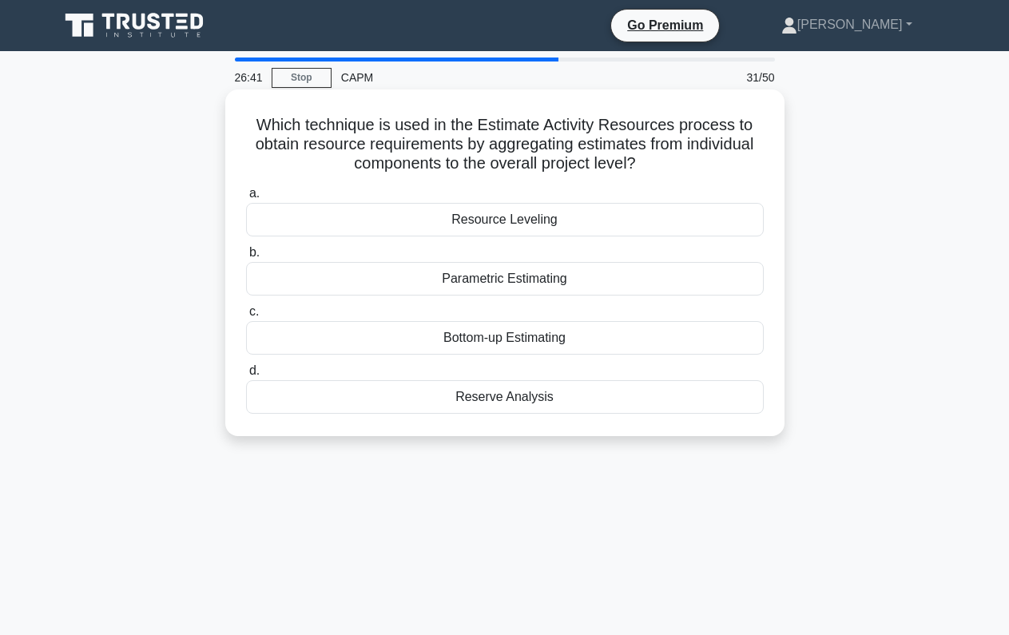
click at [406, 344] on div "Bottom-up Estimating" at bounding box center [504, 338] width 517 height 34
click at [246, 317] on input "c. Bottom-up Estimating" at bounding box center [246, 312] width 0 height 10
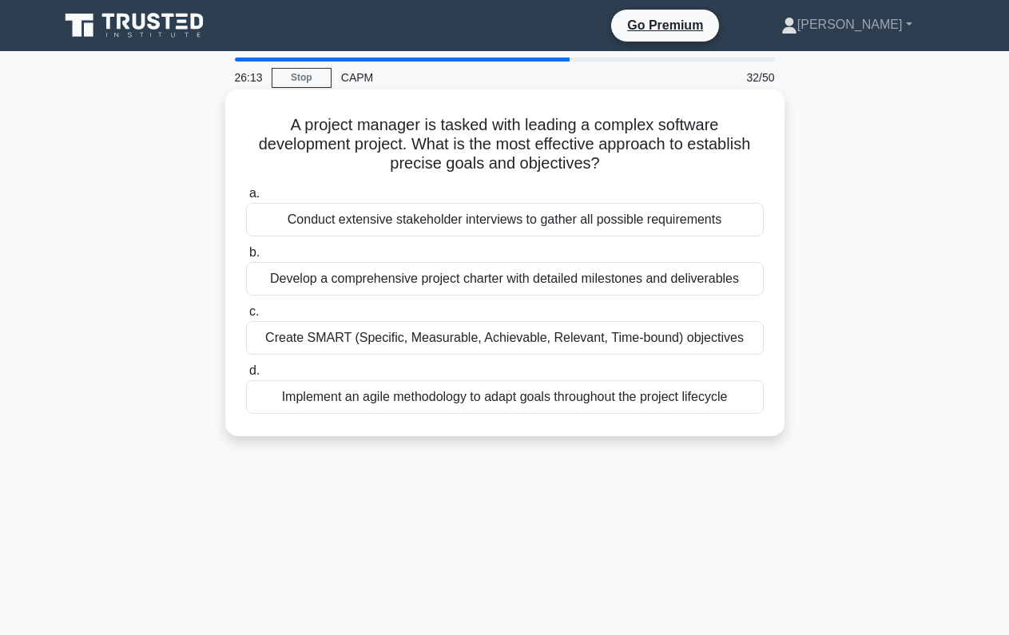
click at [314, 341] on div "Create SMART (Specific, Measurable, Achievable, Relevant, Time-bound) objectives" at bounding box center [504, 338] width 517 height 34
click at [246, 317] on input "c. Create SMART (Specific, Measurable, Achievable, Relevant, Time-bound) object…" at bounding box center [246, 312] width 0 height 10
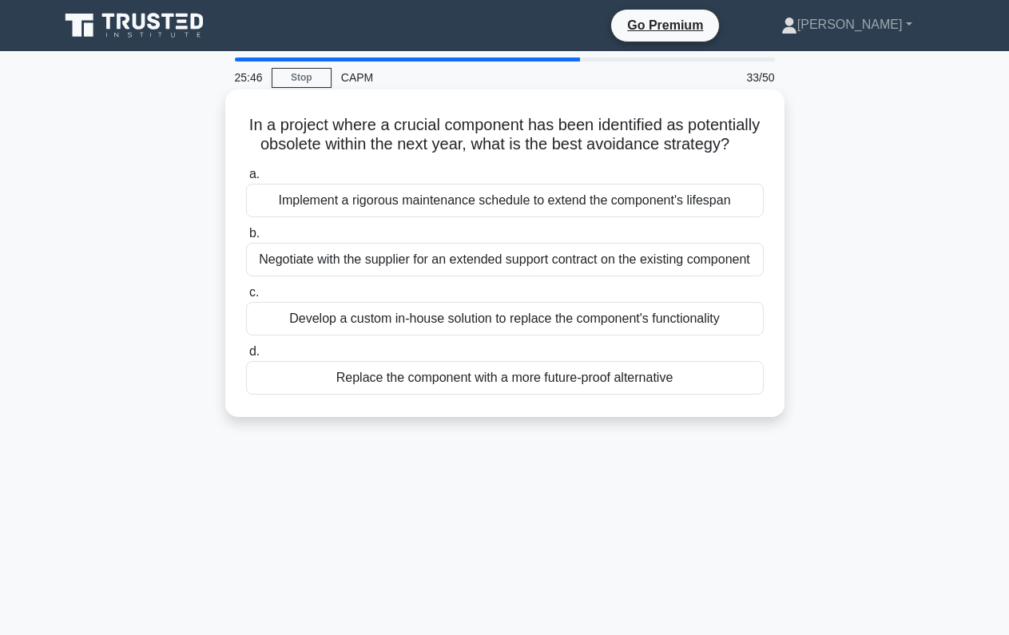
click at [397, 382] on div "Replace the component with a more future-proof alternative" at bounding box center [504, 378] width 517 height 34
click at [246, 357] on input "d. Replace the component with a more future-proof alternative" at bounding box center [246, 352] width 0 height 10
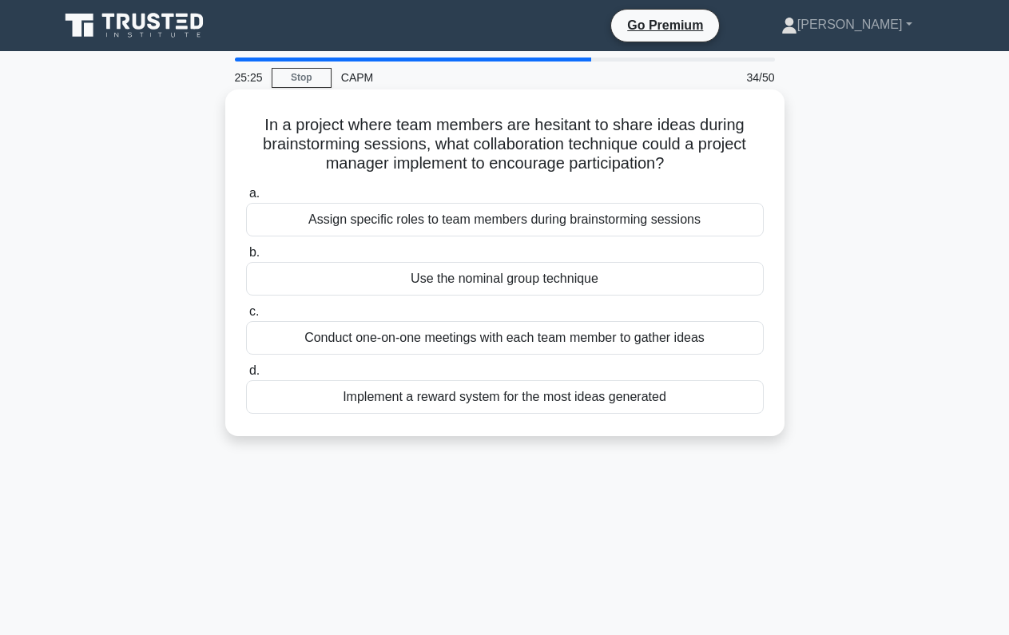
click at [374, 285] on div "Use the nominal group technique" at bounding box center [504, 279] width 517 height 34
click at [246, 258] on input "b. Use the nominal group technique" at bounding box center [246, 253] width 0 height 10
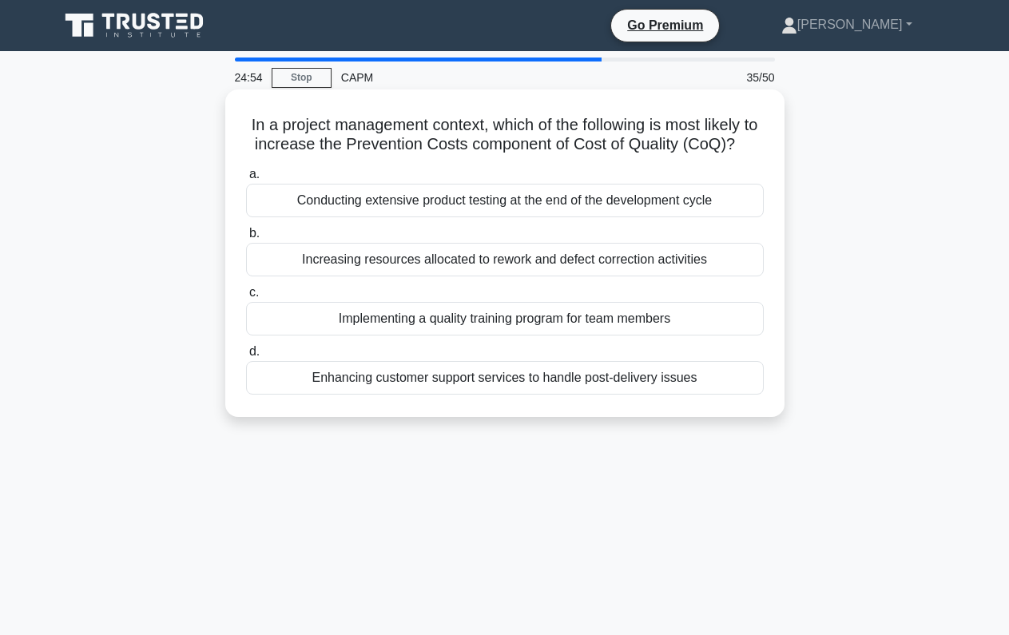
click at [369, 321] on div "Implementing a quality training program for team members" at bounding box center [504, 319] width 517 height 34
click at [246, 298] on input "c. Implementing a quality training program for team members" at bounding box center [246, 292] width 0 height 10
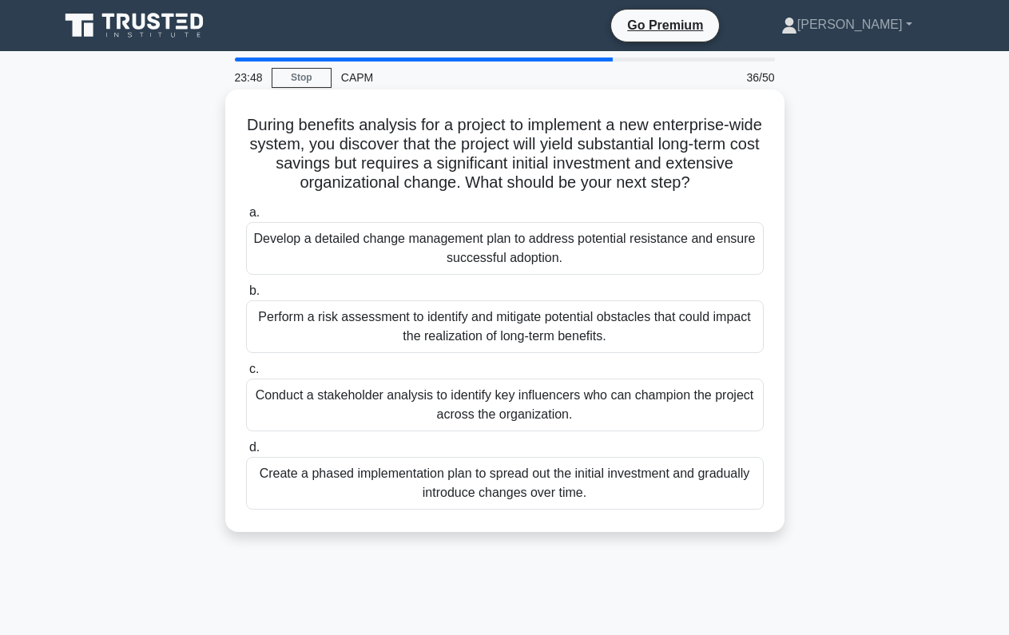
click at [281, 256] on div "Develop a detailed change management plan to address potential resistance and e…" at bounding box center [504, 248] width 517 height 53
click at [246, 218] on input "a. Develop a detailed change management plan to address potential resistance an…" at bounding box center [246, 213] width 0 height 10
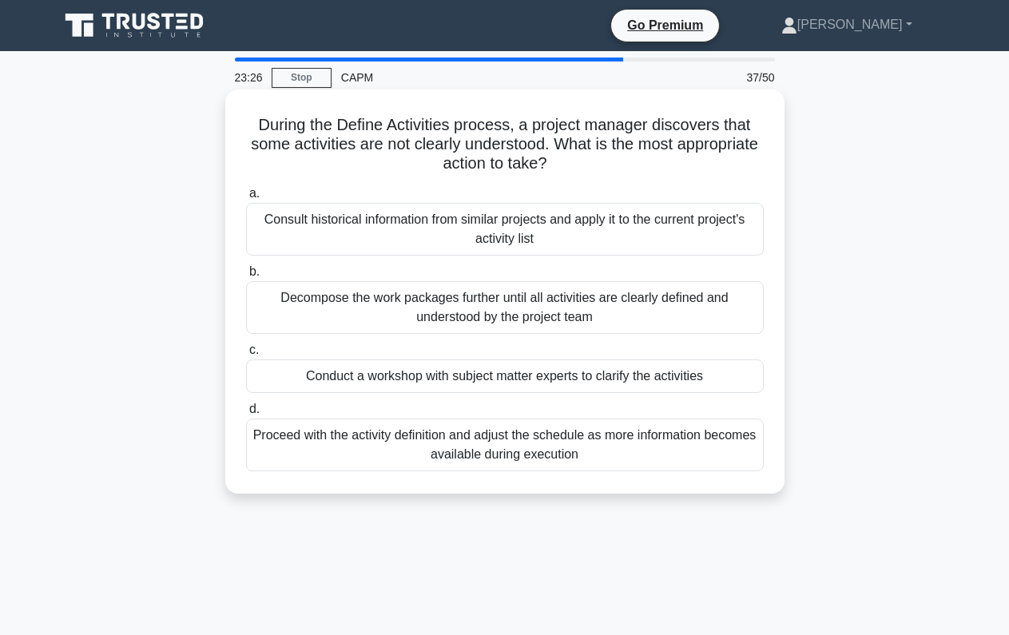
click at [293, 376] on div "Conduct a workshop with subject matter experts to clarify the activities" at bounding box center [504, 376] width 517 height 34
click at [246, 355] on input "c. Conduct a workshop with subject matter experts to clarify the activities" at bounding box center [246, 350] width 0 height 10
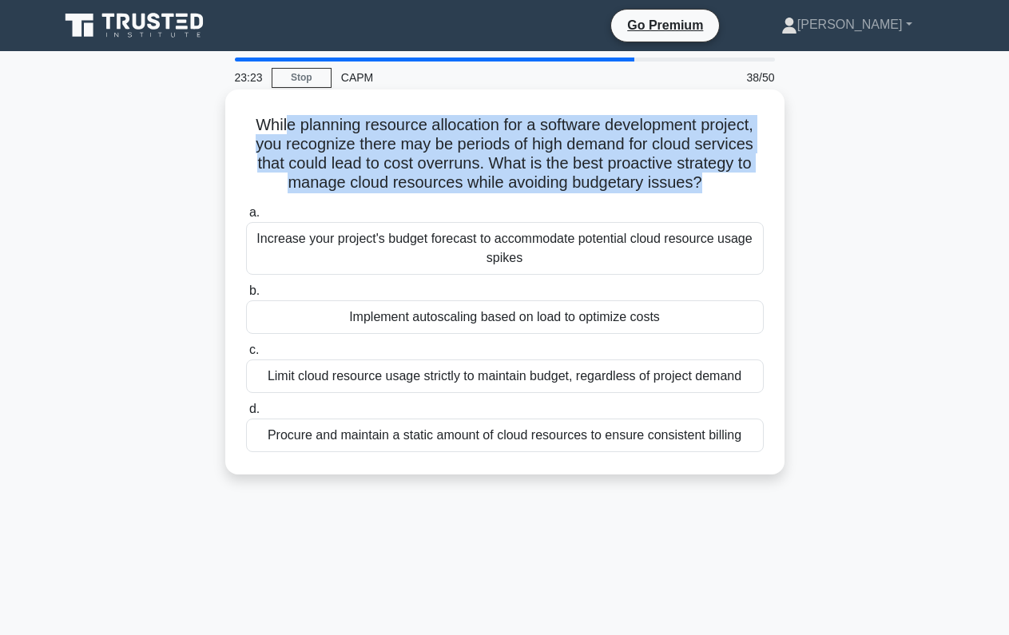
drag, startPoint x: 307, startPoint y: 129, endPoint x: 536, endPoint y: 200, distance: 239.7
click at [536, 200] on div "While planning resource allocation for a software development project, you reco…" at bounding box center [505, 282] width 546 height 372
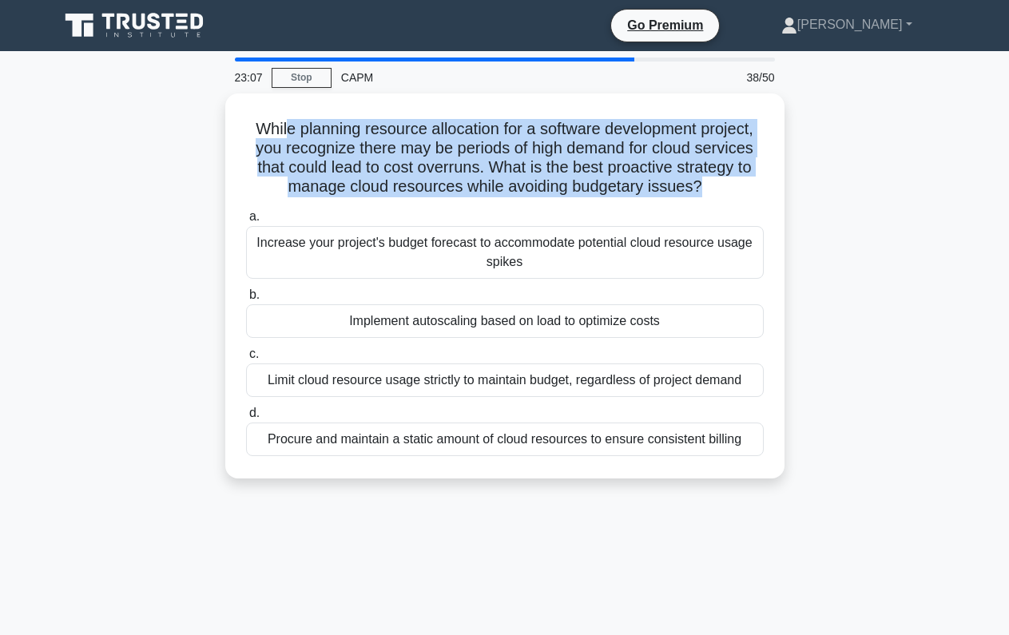
click at [161, 160] on div "While planning resource allocation for a software development project, you reco…" at bounding box center [505, 295] width 910 height 404
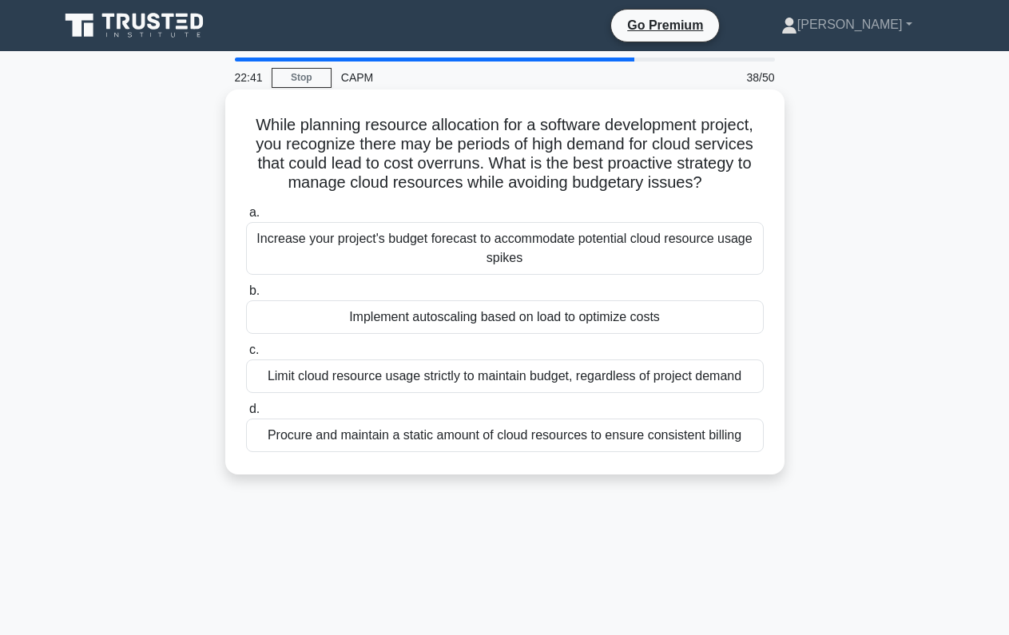
click at [428, 327] on div "Implement autoscaling based on load to optimize costs" at bounding box center [504, 317] width 517 height 34
click at [246, 296] on input "b. Implement autoscaling based on load to optimize costs" at bounding box center [246, 291] width 0 height 10
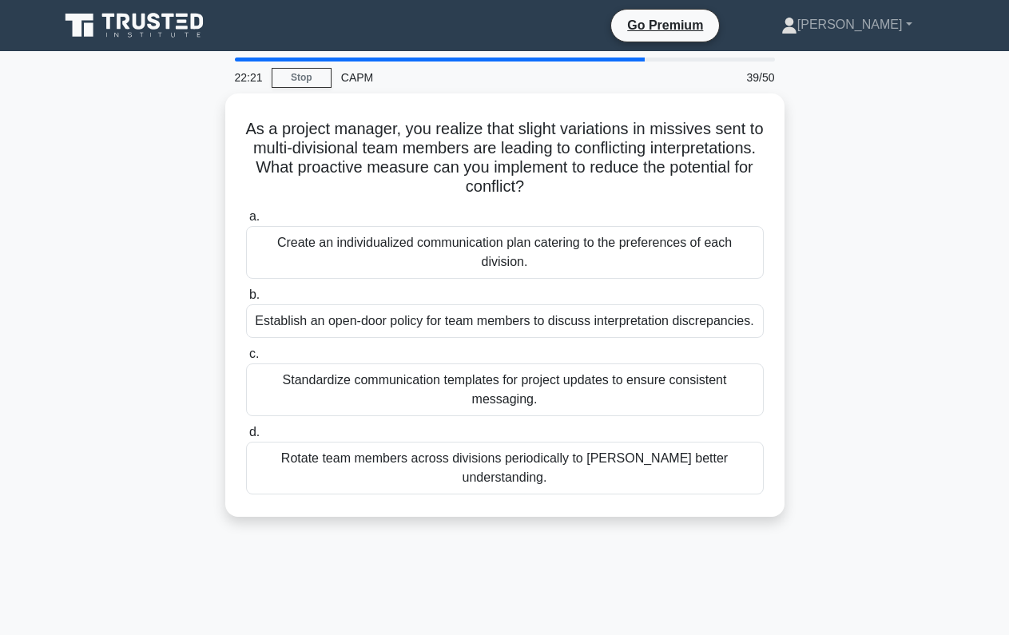
click at [130, 220] on div "As a project manager, you realize that slight variations in missives sent to mu…" at bounding box center [505, 314] width 910 height 442
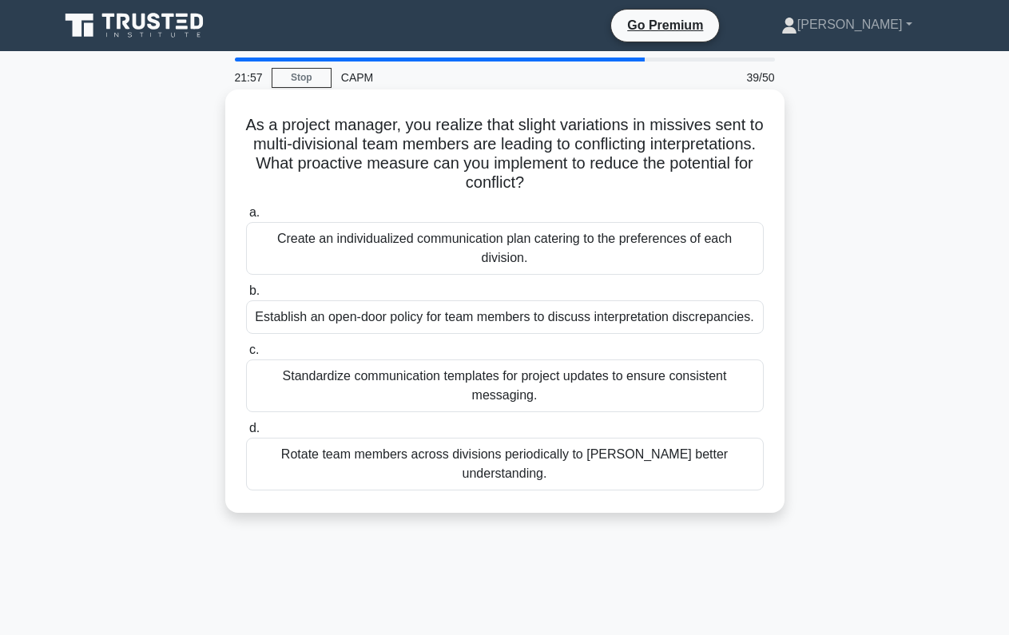
click at [347, 368] on div "Standardize communication templates for project updates to ensure consistent me…" at bounding box center [504, 385] width 517 height 53
click at [246, 355] on input "c. Standardize communication templates for project updates to ensure consistent…" at bounding box center [246, 350] width 0 height 10
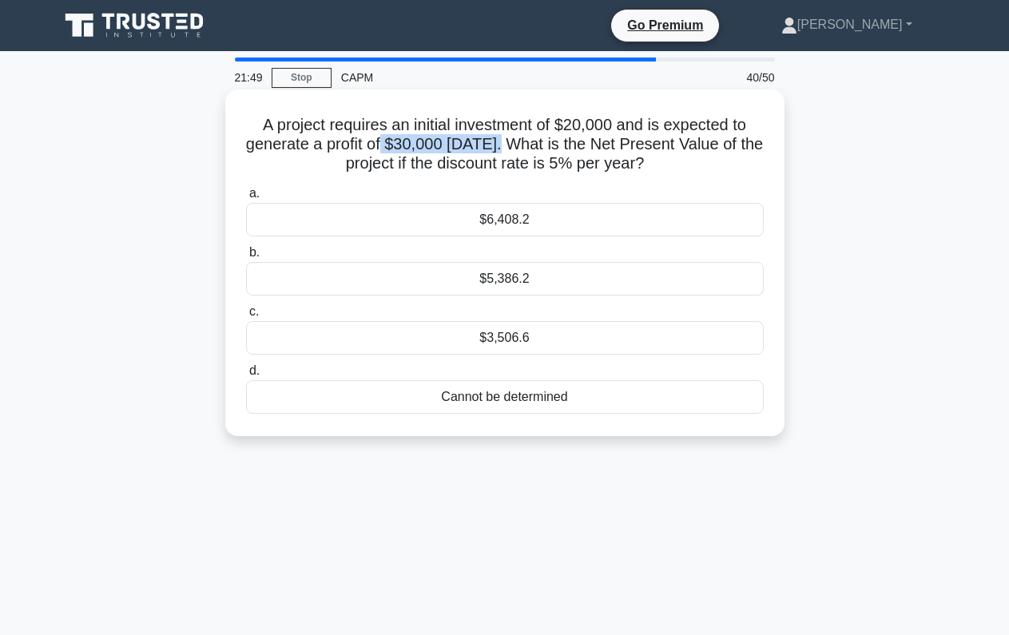
drag, startPoint x: 387, startPoint y: 145, endPoint x: 501, endPoint y: 147, distance: 113.4
click at [501, 147] on h5 "A project requires an initial investment of $20,000 and is expected to generate…" at bounding box center [504, 144] width 521 height 59
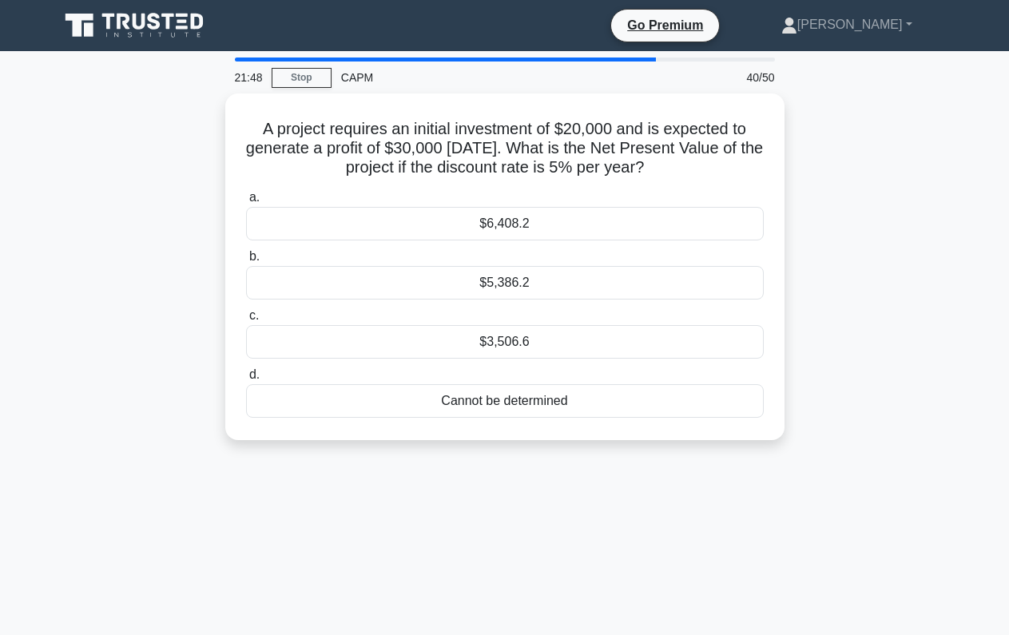
click at [181, 148] on div "A project requires an initial investment of $20,000 and is expected to generate…" at bounding box center [505, 276] width 910 height 366
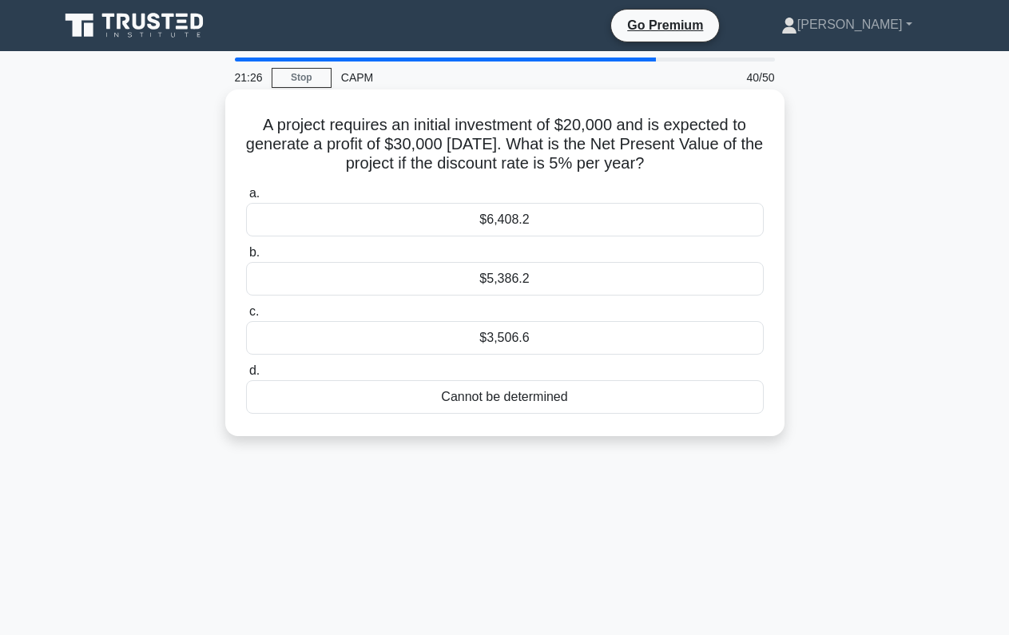
click at [540, 224] on div "$6,408.2" at bounding box center [504, 220] width 517 height 34
click at [246, 199] on input "a. $6,408.2" at bounding box center [246, 193] width 0 height 10
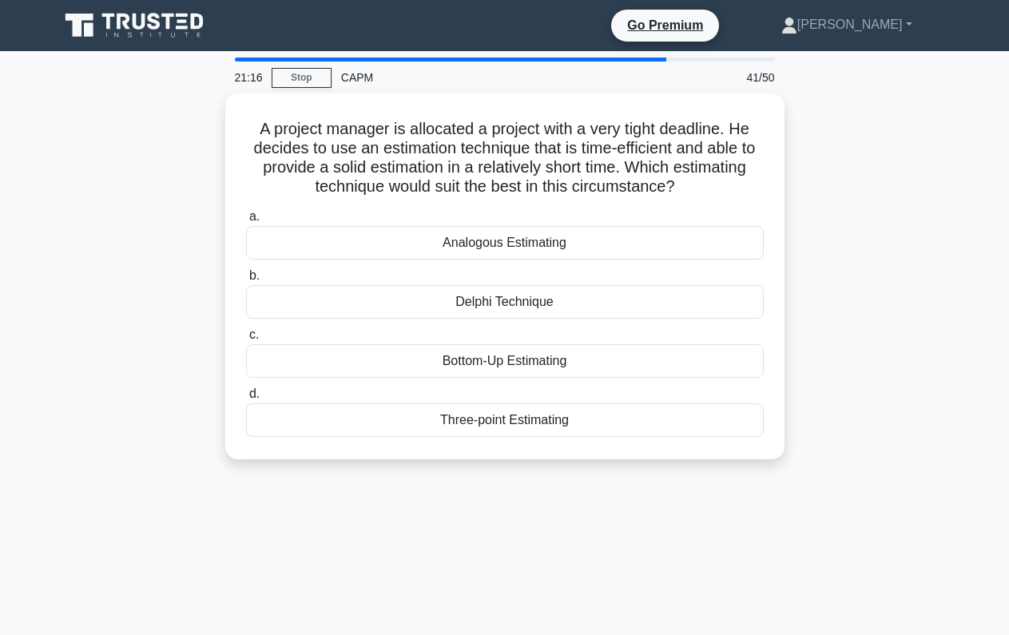
click at [124, 164] on div "A project manager is allocated a project with a very tight deadline. He decides…" at bounding box center [505, 285] width 910 height 385
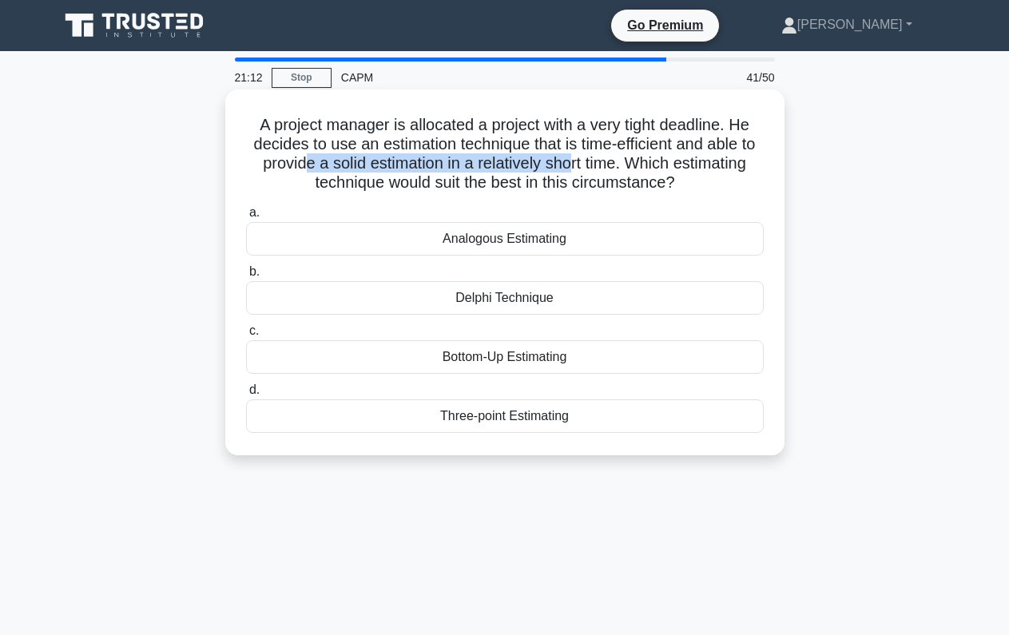
drag, startPoint x: 319, startPoint y: 168, endPoint x: 570, endPoint y: 165, distance: 251.6
click at [570, 165] on h5 "A project manager is allocated a project with a very tight deadline. He decides…" at bounding box center [504, 154] width 521 height 78
drag, startPoint x: 358, startPoint y: 184, endPoint x: 676, endPoint y: 186, distance: 318.7
click at [676, 186] on h5 "A project manager is allocated a project with a very tight deadline. He decides…" at bounding box center [504, 154] width 521 height 78
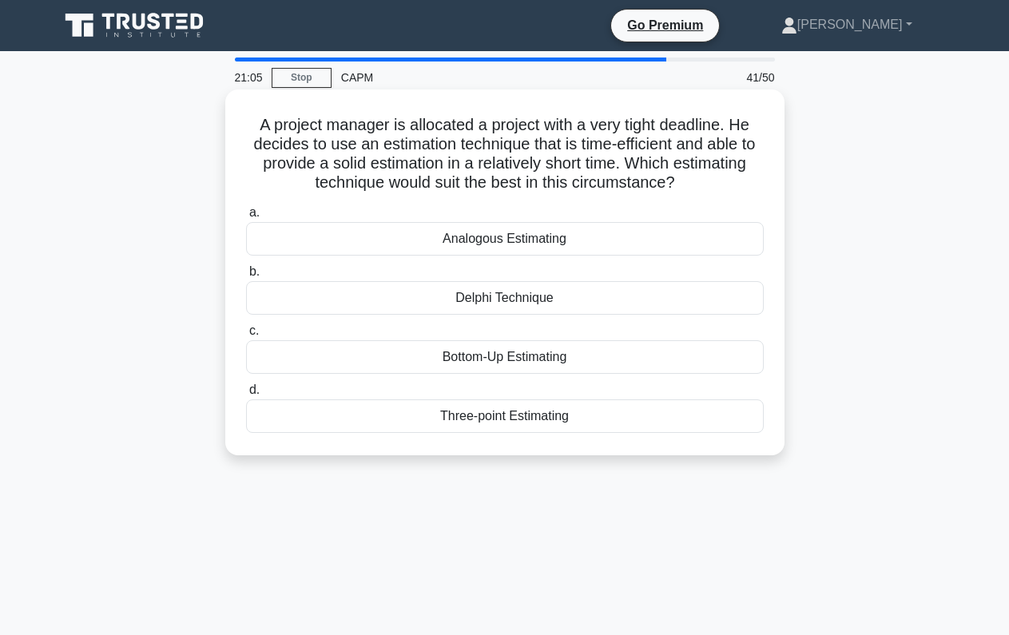
click at [487, 420] on div "Three-point Estimating" at bounding box center [504, 416] width 517 height 34
click at [246, 395] on input "d. Three-point Estimating" at bounding box center [246, 390] width 0 height 10
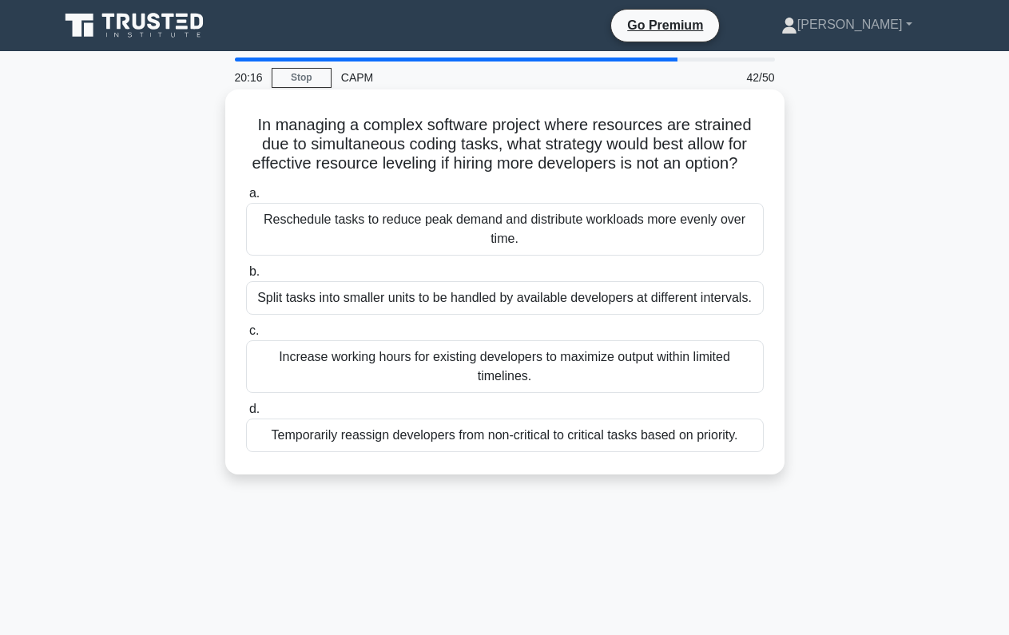
click at [335, 236] on div "Reschedule tasks to reduce peak demand and distribute workloads more evenly ove…" at bounding box center [504, 229] width 517 height 53
click at [246, 199] on input "a. Reschedule tasks to reduce peak demand and distribute workloads more evenly …" at bounding box center [246, 193] width 0 height 10
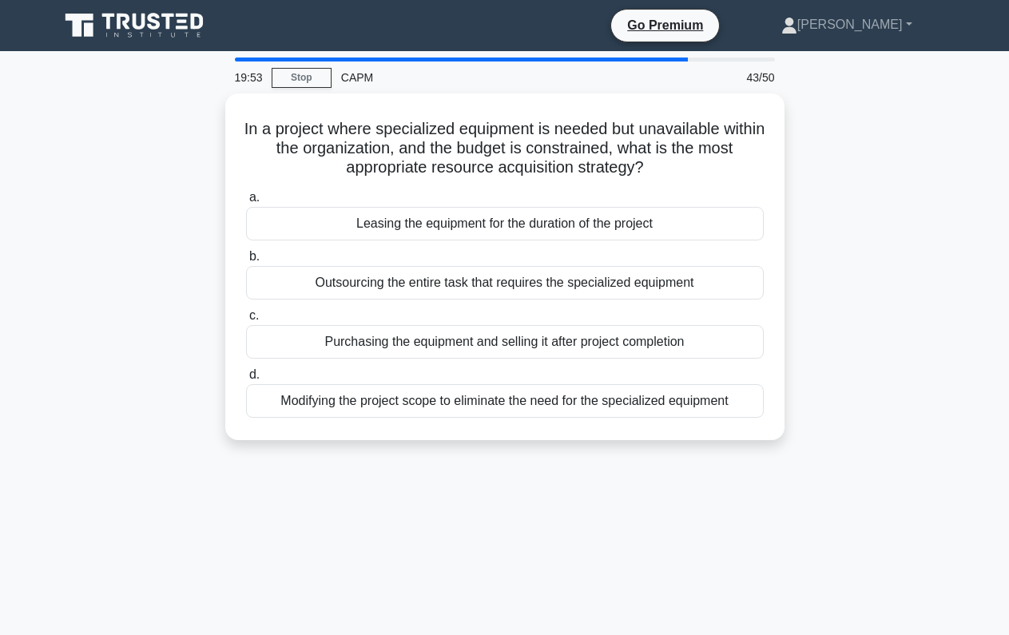
click at [179, 278] on div "In a project where specialized equipment is needed but unavailable within the o…" at bounding box center [505, 276] width 910 height 366
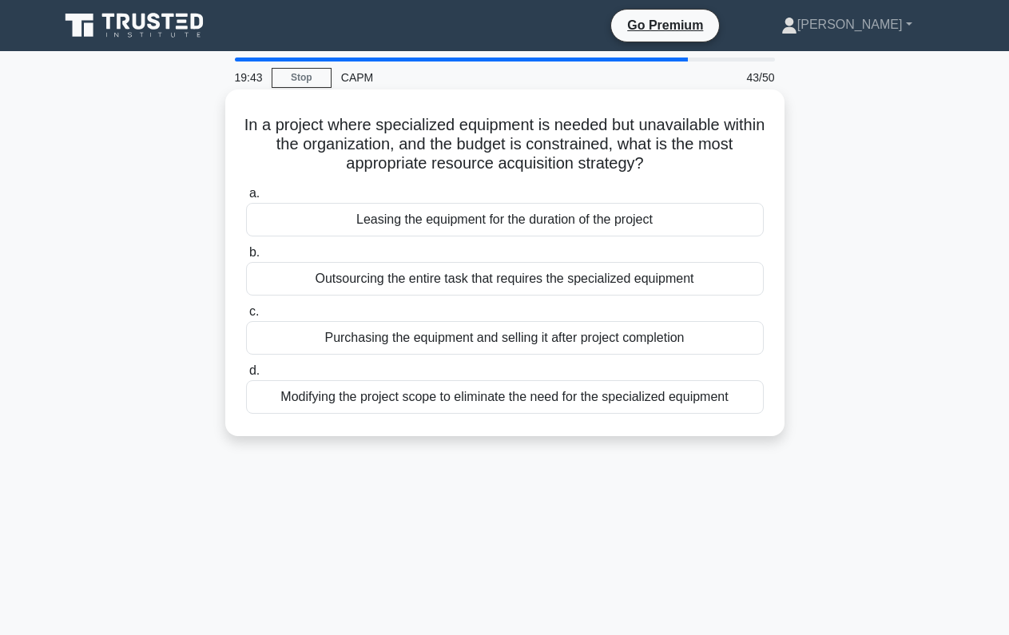
click at [308, 276] on div "Outsourcing the entire task that requires the specialized equipment" at bounding box center [504, 279] width 517 height 34
click at [246, 258] on input "b. Outsourcing the entire task that requires the specialized equipment" at bounding box center [246, 253] width 0 height 10
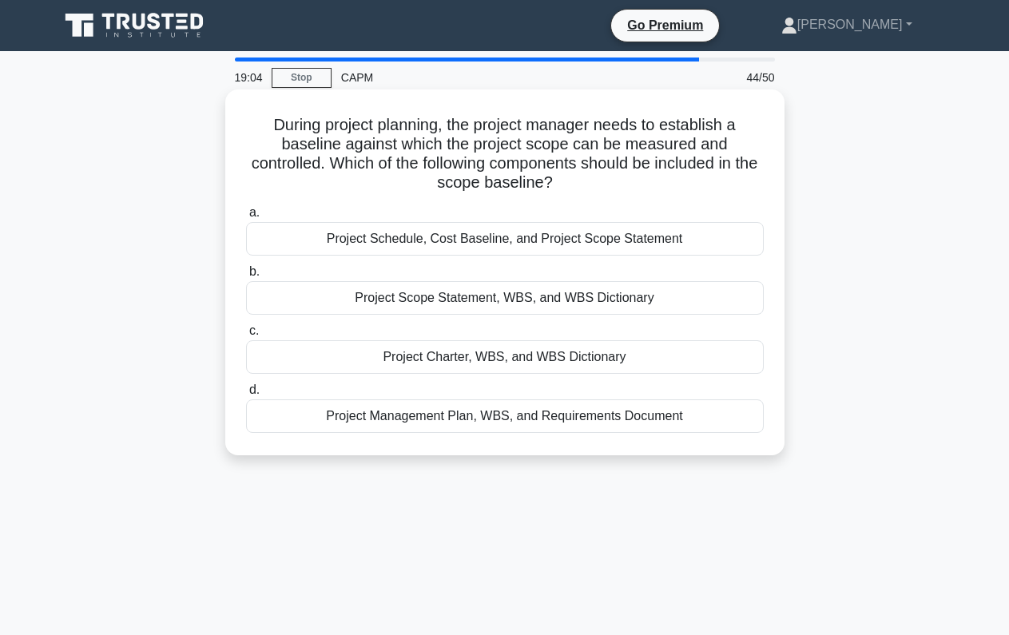
click at [267, 359] on div "Project Charter, WBS, and WBS Dictionary" at bounding box center [504, 357] width 517 height 34
click at [246, 336] on input "c. Project Charter, WBS, and WBS Dictionary" at bounding box center [246, 331] width 0 height 10
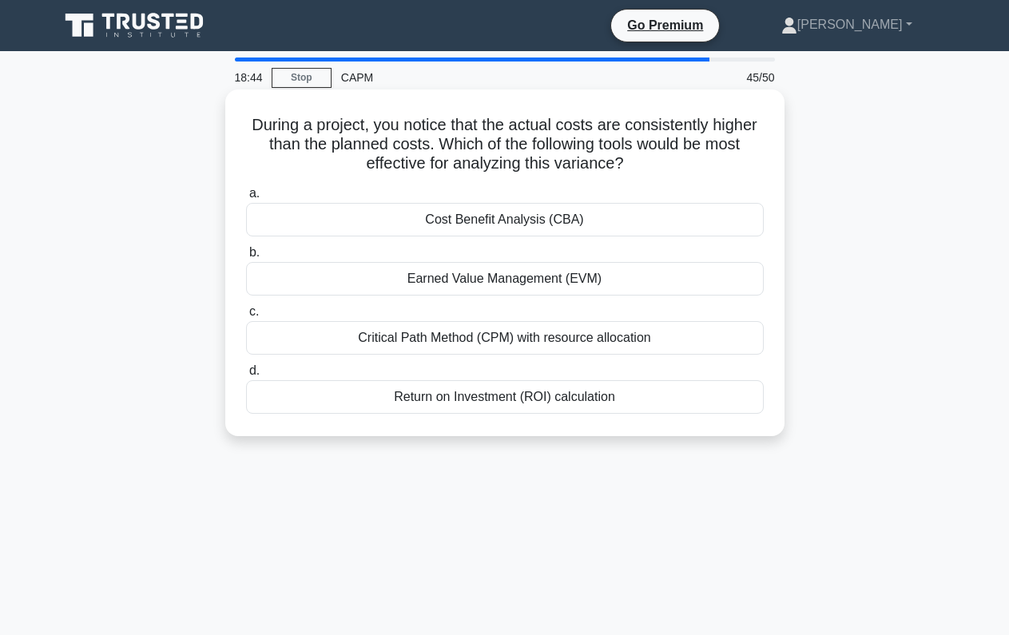
click at [426, 278] on div "Earned Value Management (EVM)" at bounding box center [504, 279] width 517 height 34
click at [246, 258] on input "b. Earned Value Management (EVM)" at bounding box center [246, 253] width 0 height 10
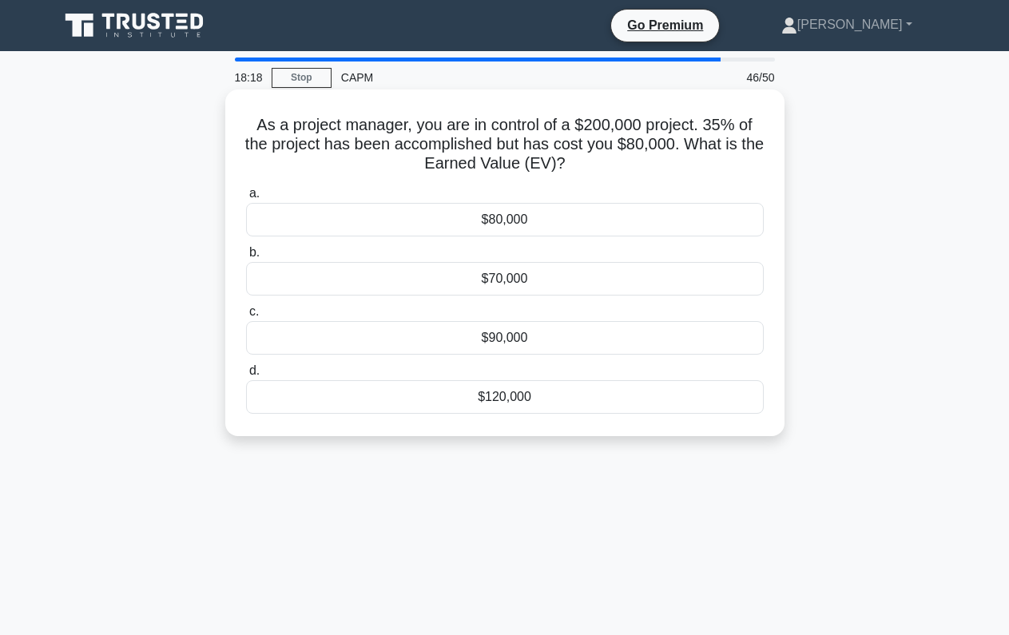
click at [500, 282] on div "$70,000" at bounding box center [504, 279] width 517 height 34
click at [246, 258] on input "b. $70,000" at bounding box center [246, 253] width 0 height 10
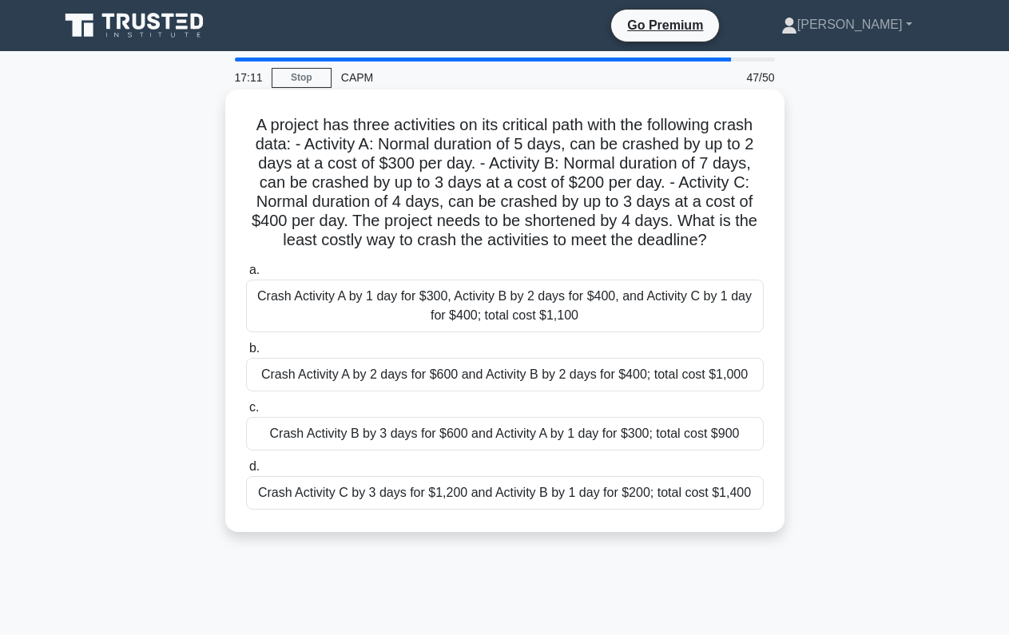
click at [396, 436] on div "Crash Activity B by 3 days for $600 and Activity A by 1 day for $300; total cos…" at bounding box center [504, 434] width 517 height 34
click at [246, 413] on input "c. Crash Activity B by 3 days for $600 and Activity A by 1 day for $300; total …" at bounding box center [246, 407] width 0 height 10
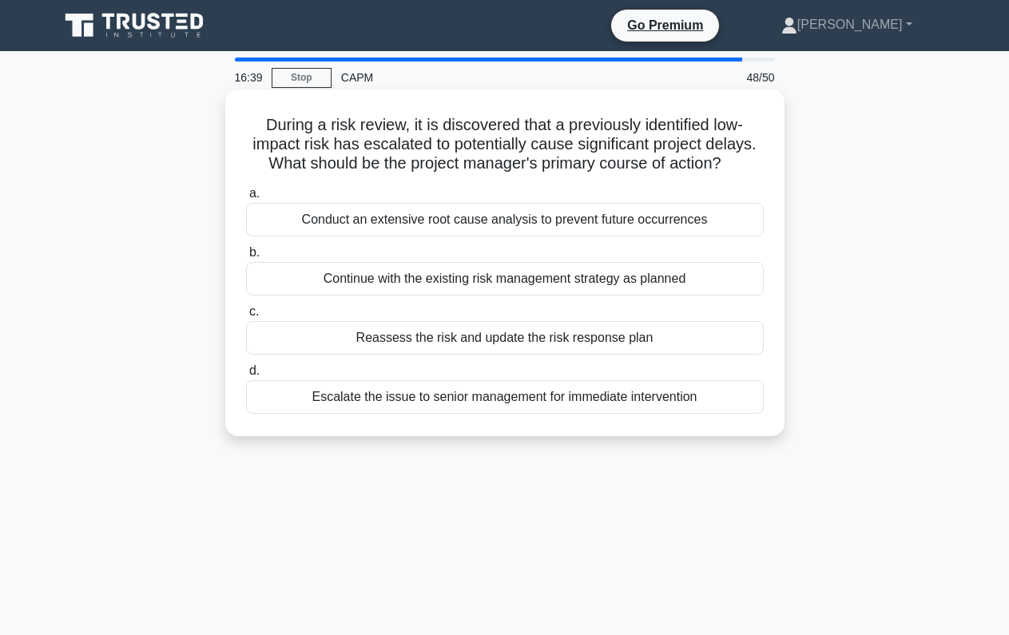
click at [319, 341] on div "Reassess the risk and update the risk response plan" at bounding box center [504, 338] width 517 height 34
click at [246, 317] on input "c. Reassess the risk and update the risk response plan" at bounding box center [246, 312] width 0 height 10
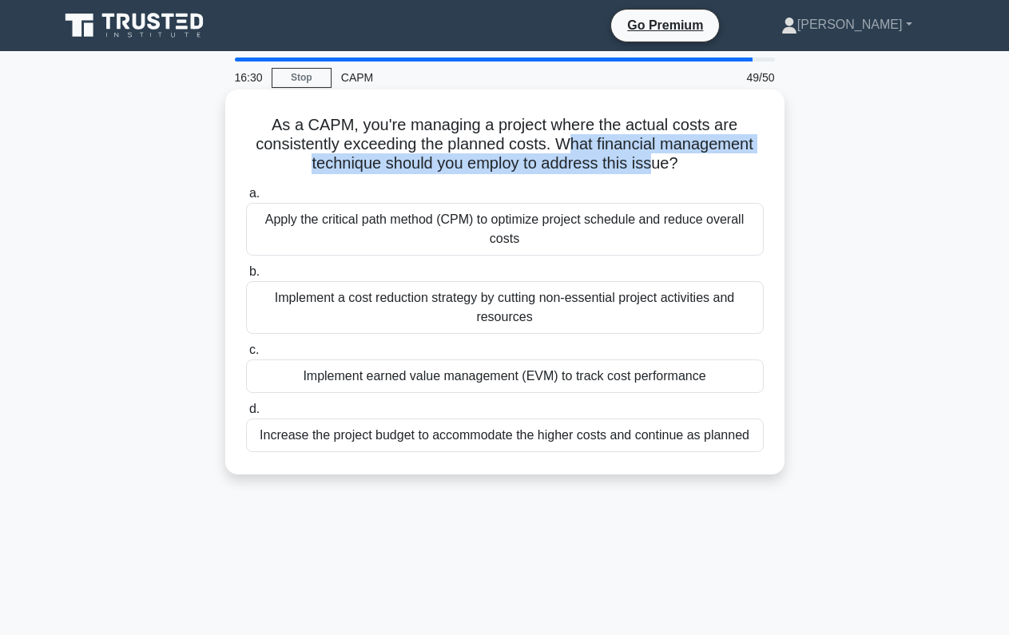
drag, startPoint x: 566, startPoint y: 144, endPoint x: 648, endPoint y: 170, distance: 86.4
click at [648, 170] on h5 "As a CAPM, you're managing a project where the actual costs are consistently ex…" at bounding box center [504, 144] width 521 height 59
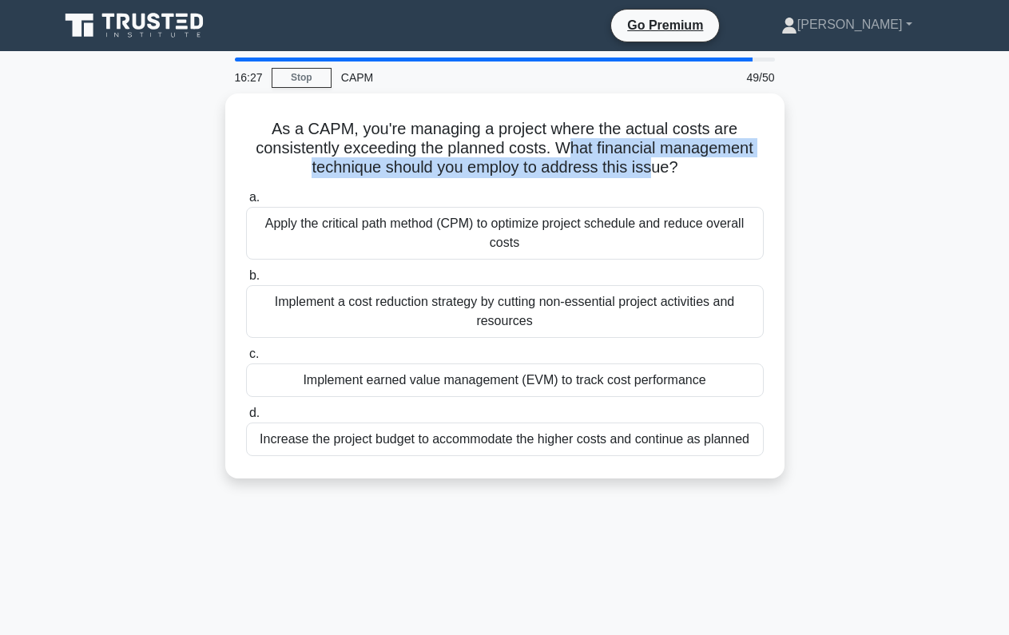
click at [169, 172] on div "As a CAPM, you're managing a project where the actual costs are consistently ex…" at bounding box center [505, 295] width 910 height 404
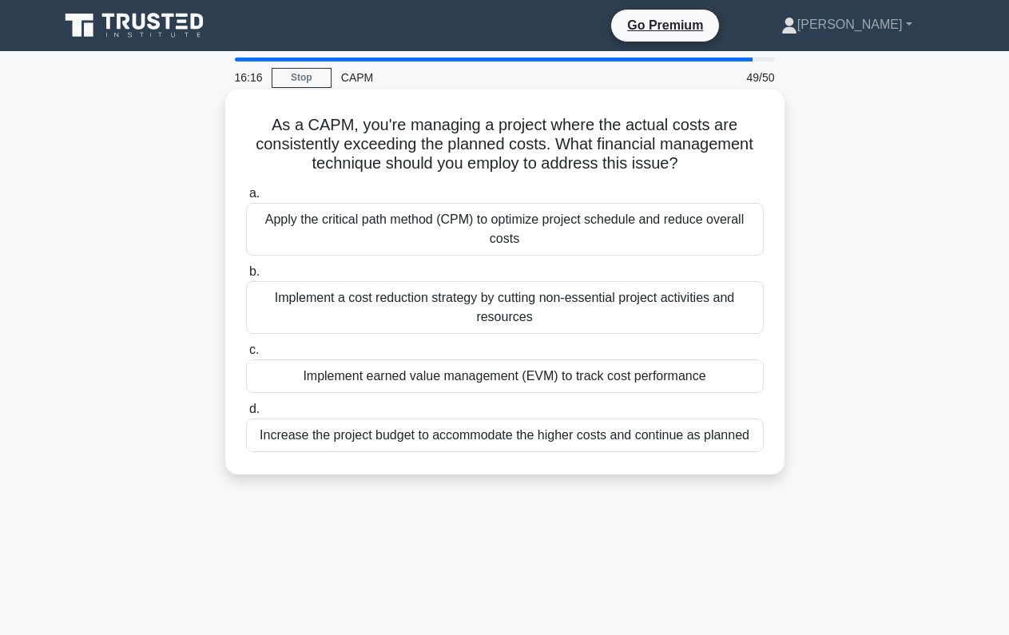
click at [397, 235] on div "Apply the critical path method (CPM) to optimize project schedule and reduce ov…" at bounding box center [504, 229] width 517 height 53
click at [246, 199] on input "a. Apply the critical path method (CPM) to optimize project schedule and reduce…" at bounding box center [246, 193] width 0 height 10
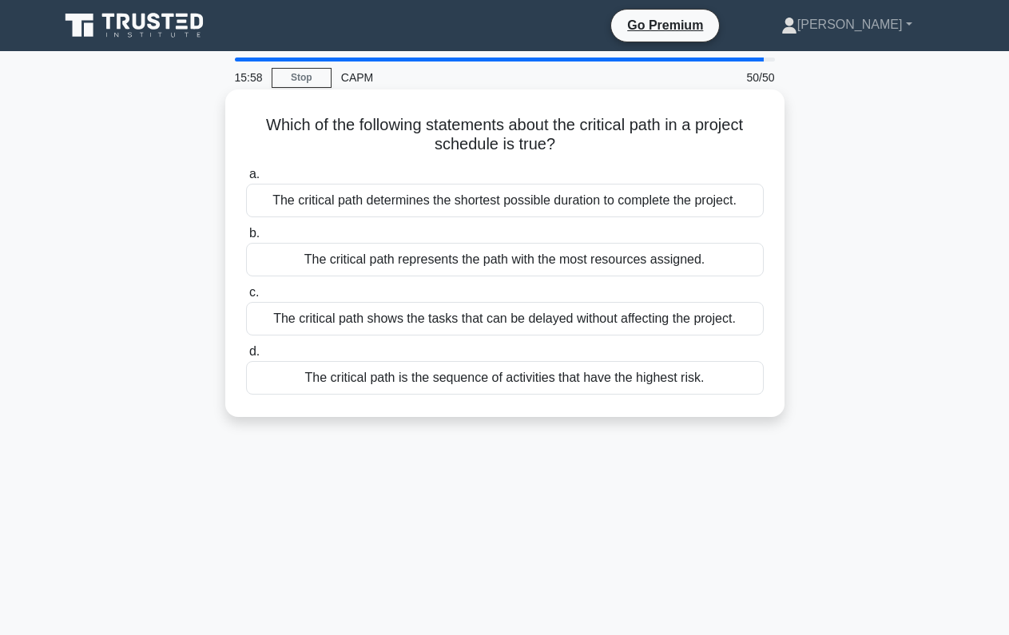
click at [264, 196] on div "The critical path determines the shortest possible duration to complete the pro…" at bounding box center [504, 201] width 517 height 34
click at [246, 180] on input "a. The critical path determines the shortest possible duration to complete the …" at bounding box center [246, 174] width 0 height 10
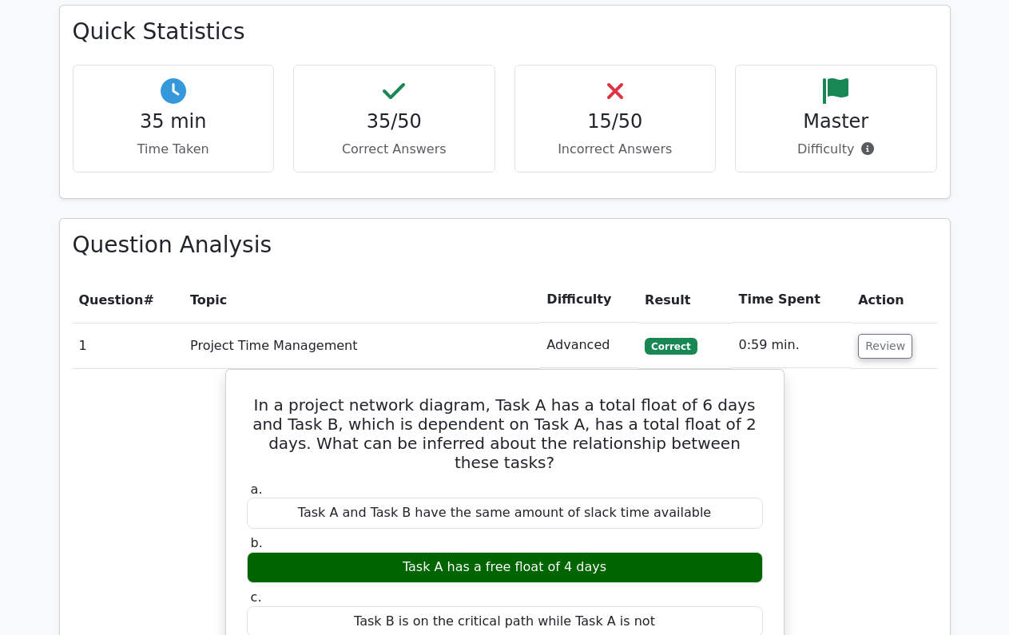
scroll to position [1802, 0]
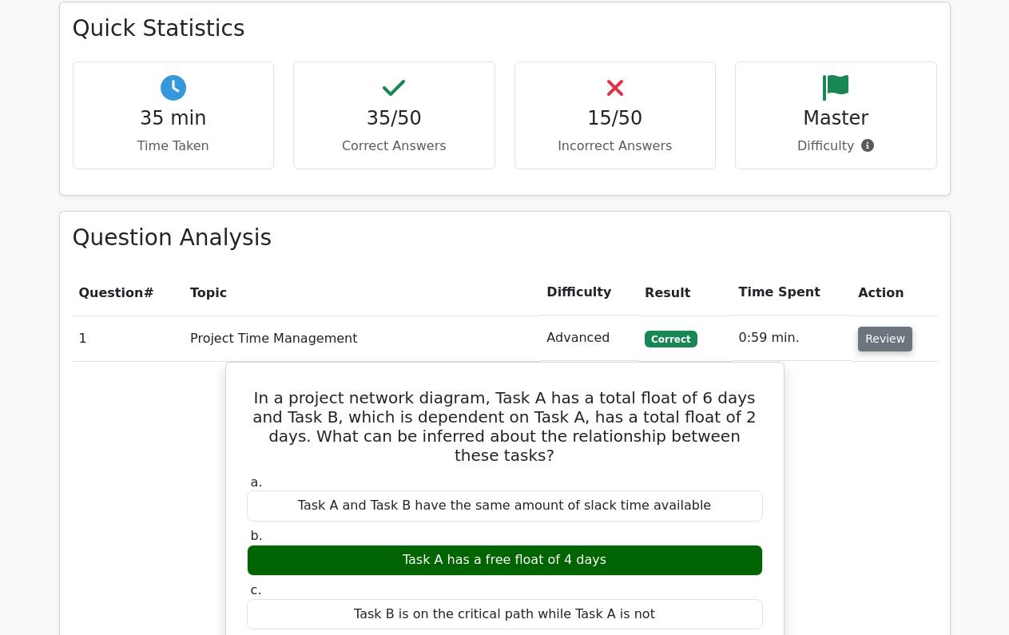
click at [894, 327] on button "Review" at bounding box center [885, 339] width 54 height 25
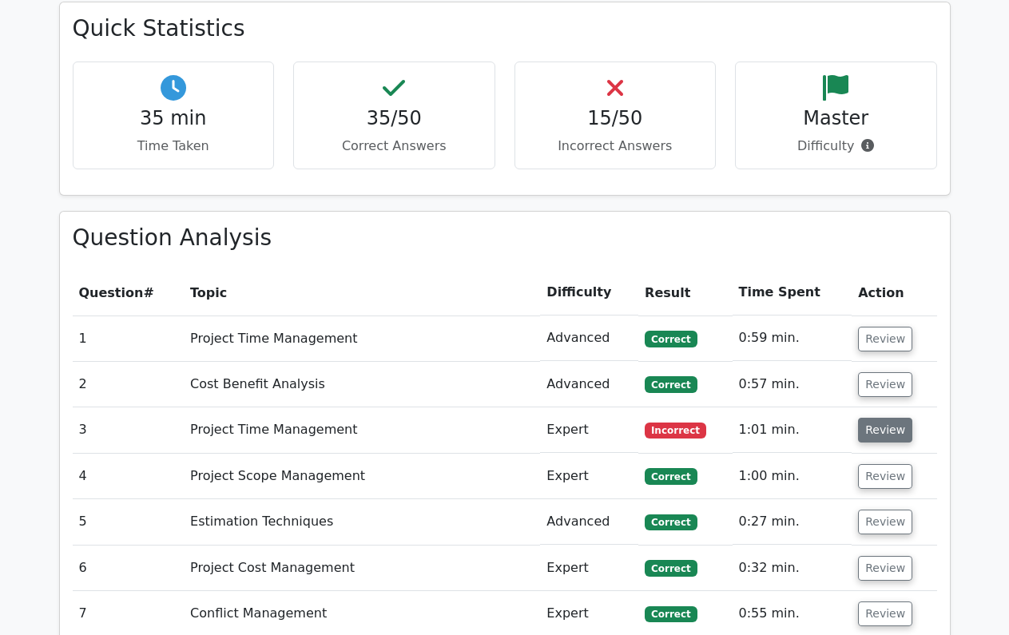
click at [876, 418] on button "Review" at bounding box center [885, 430] width 54 height 25
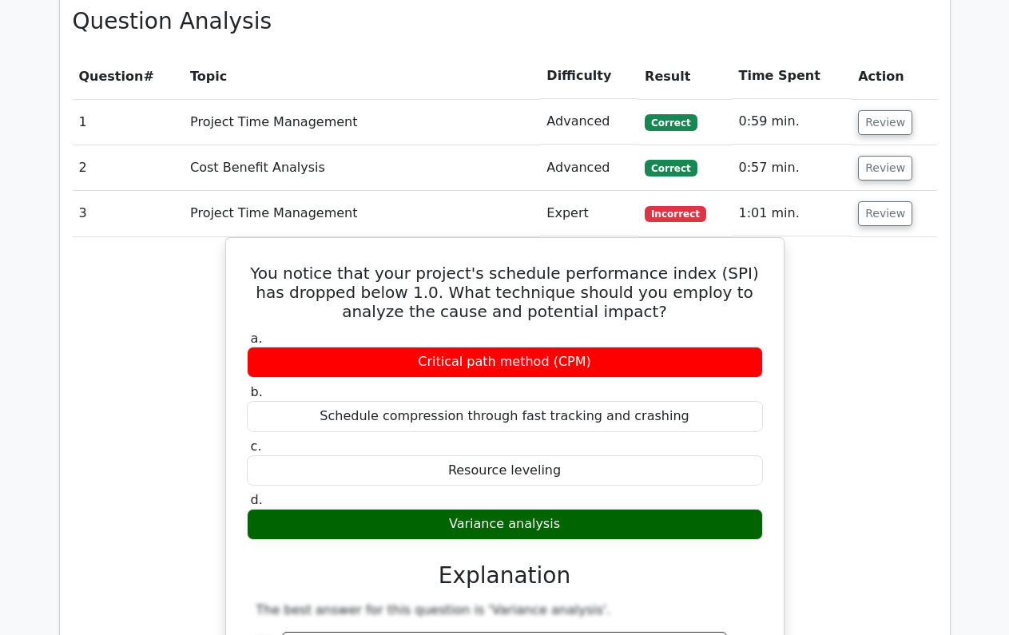
scroll to position [2162, 0]
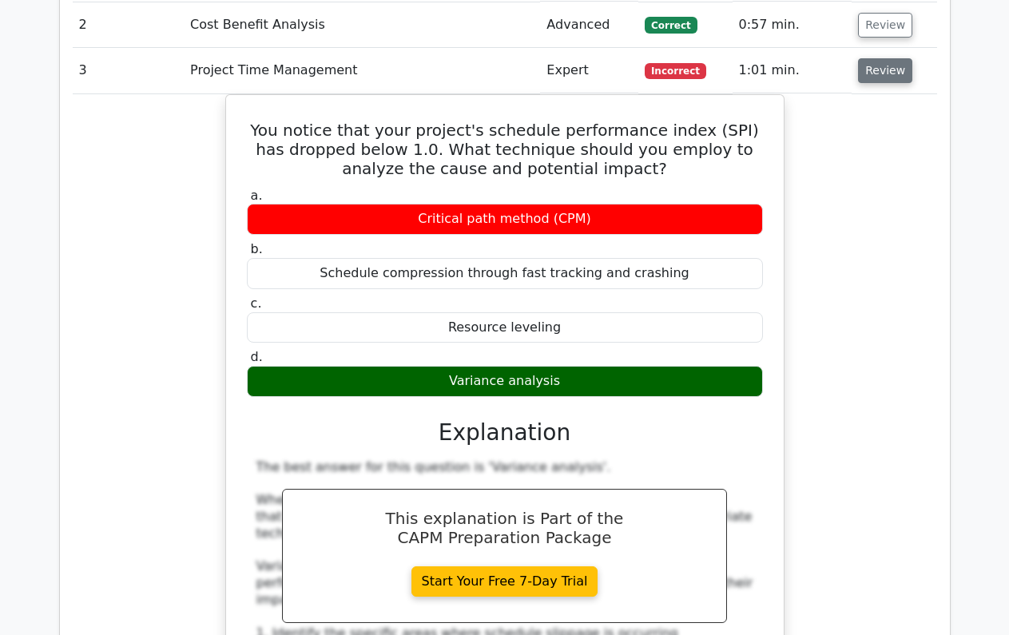
click at [872, 58] on button "Review" at bounding box center [885, 70] width 54 height 25
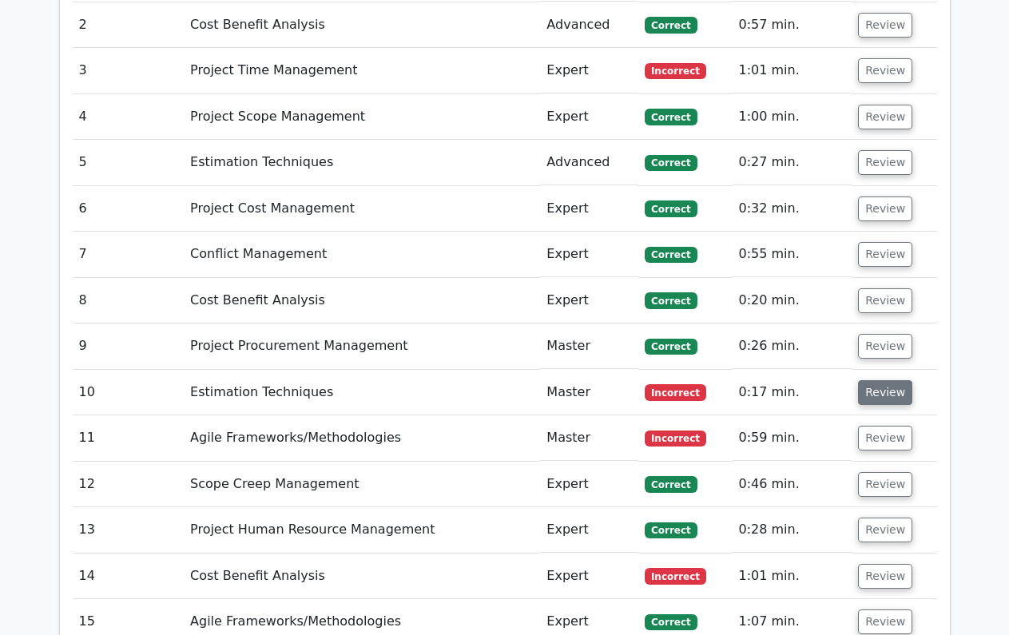
click at [874, 380] on button "Review" at bounding box center [885, 392] width 54 height 25
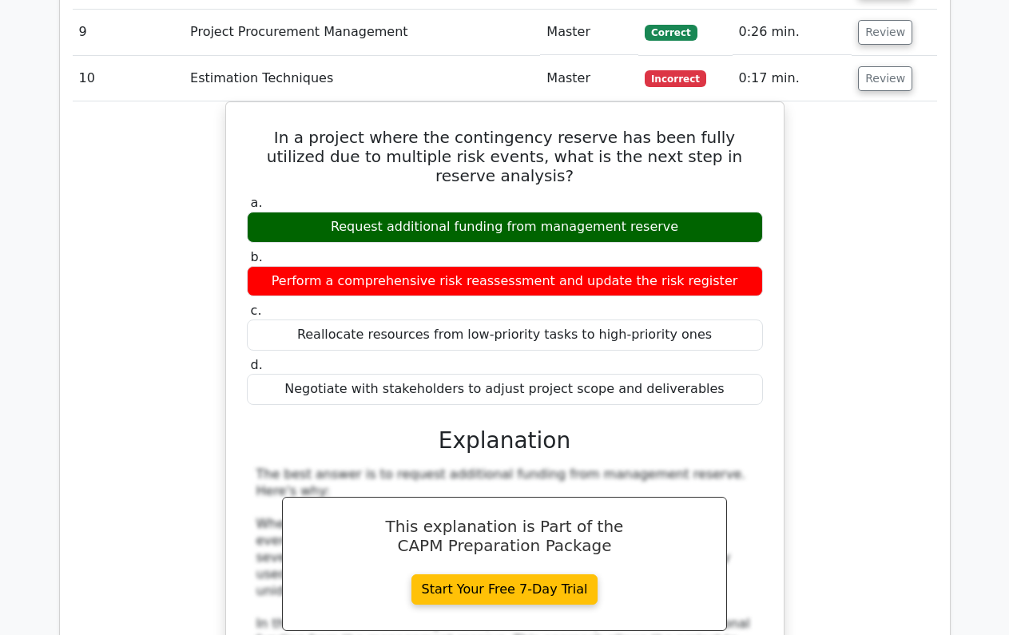
scroll to position [2259, 0]
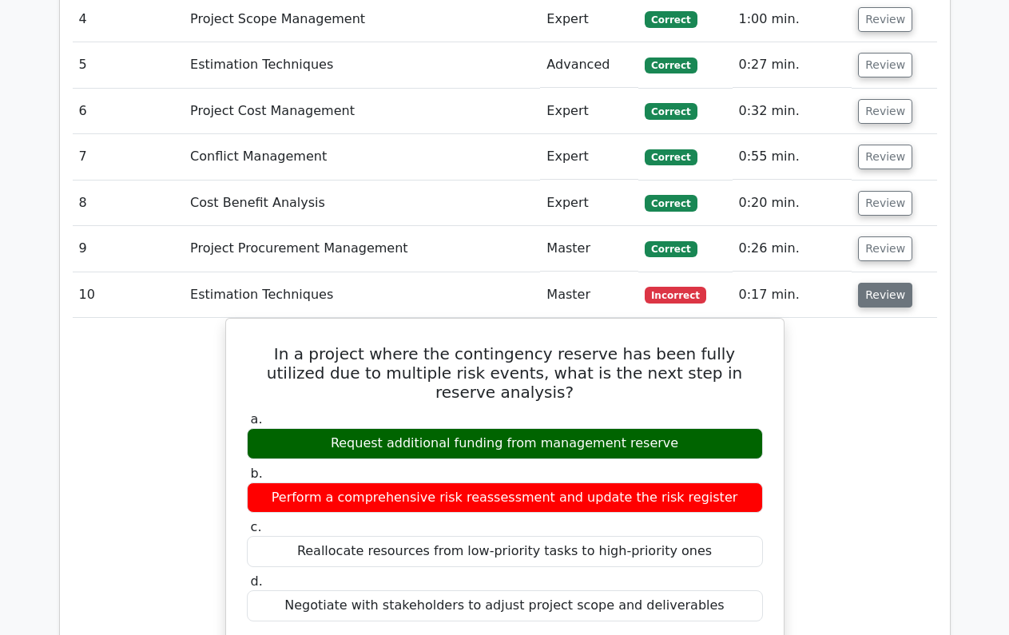
click at [888, 283] on button "Review" at bounding box center [885, 295] width 54 height 25
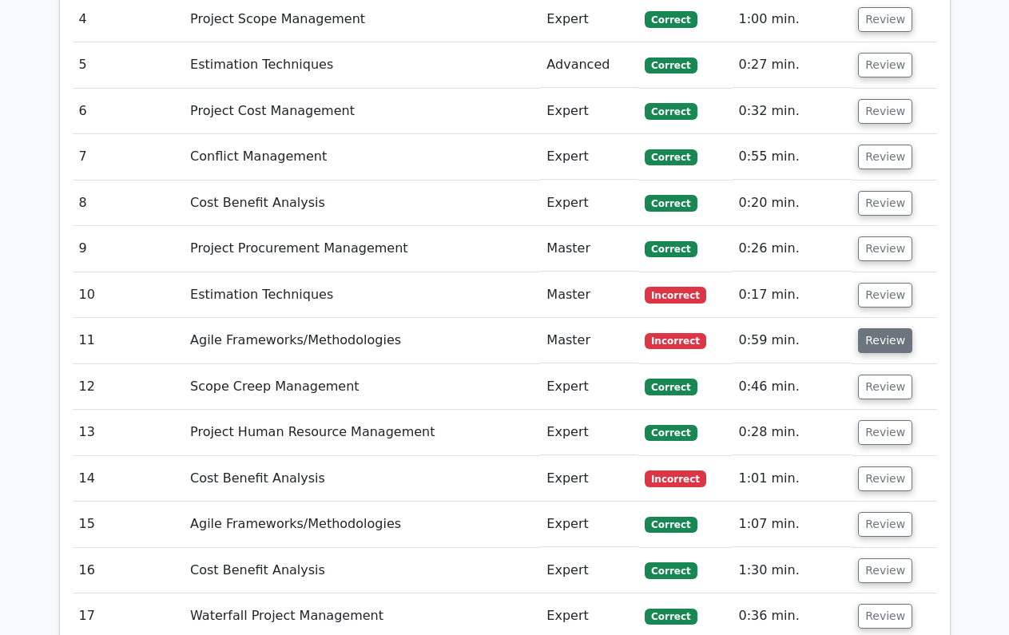
click at [883, 328] on button "Review" at bounding box center [885, 340] width 54 height 25
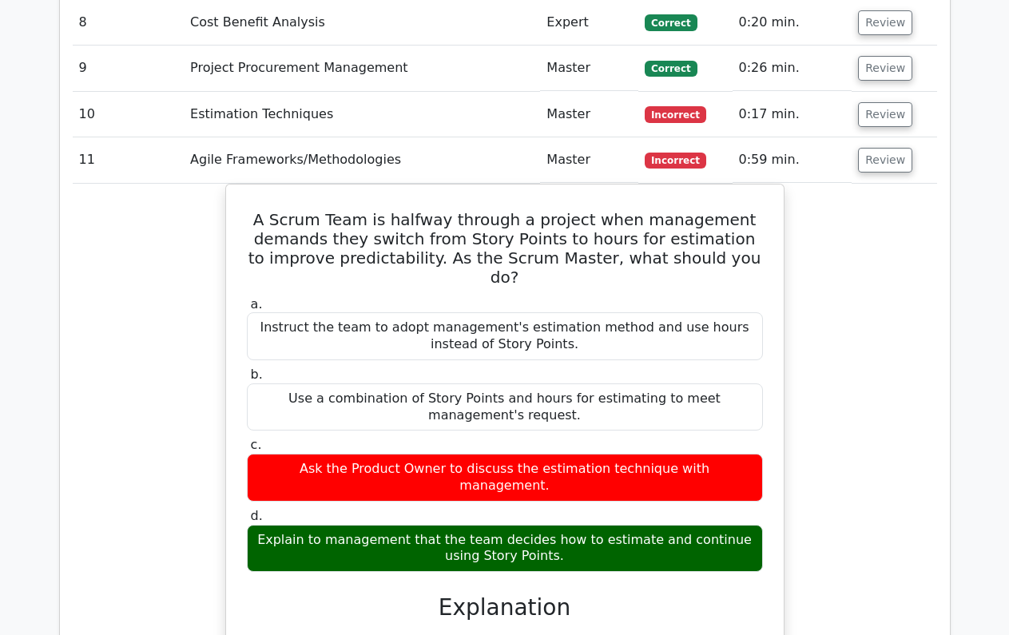
scroll to position [2496, 0]
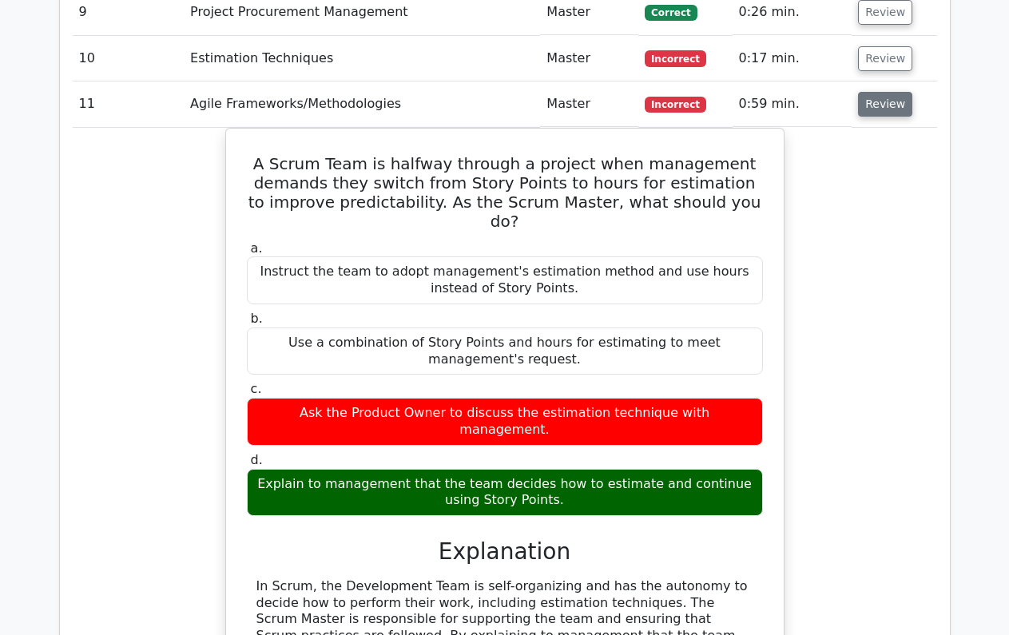
click at [877, 92] on button "Review" at bounding box center [885, 104] width 54 height 25
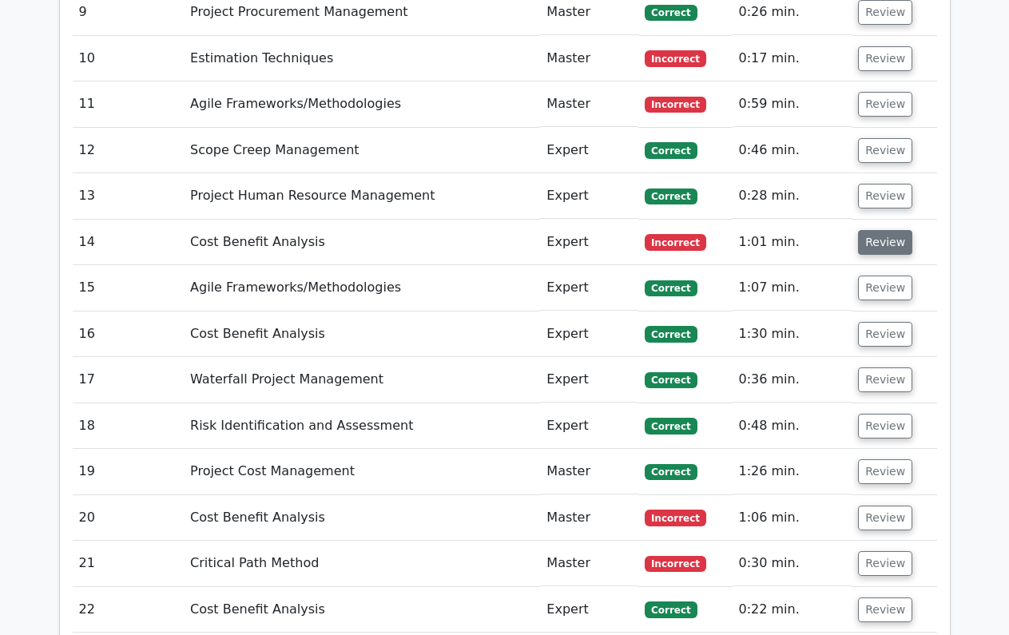
click at [874, 230] on button "Review" at bounding box center [885, 242] width 54 height 25
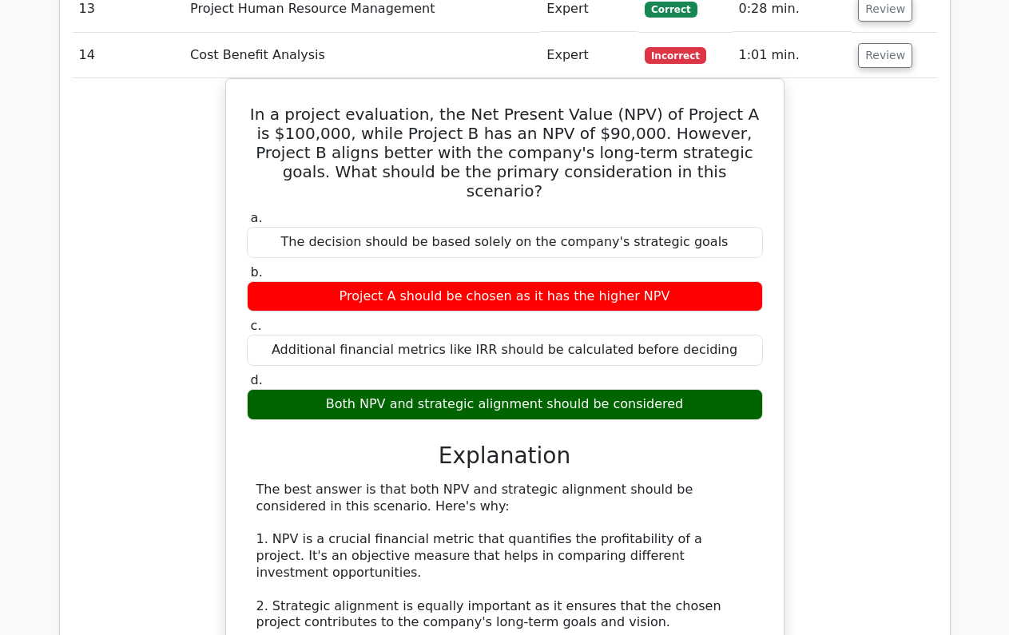
scroll to position [2377, 0]
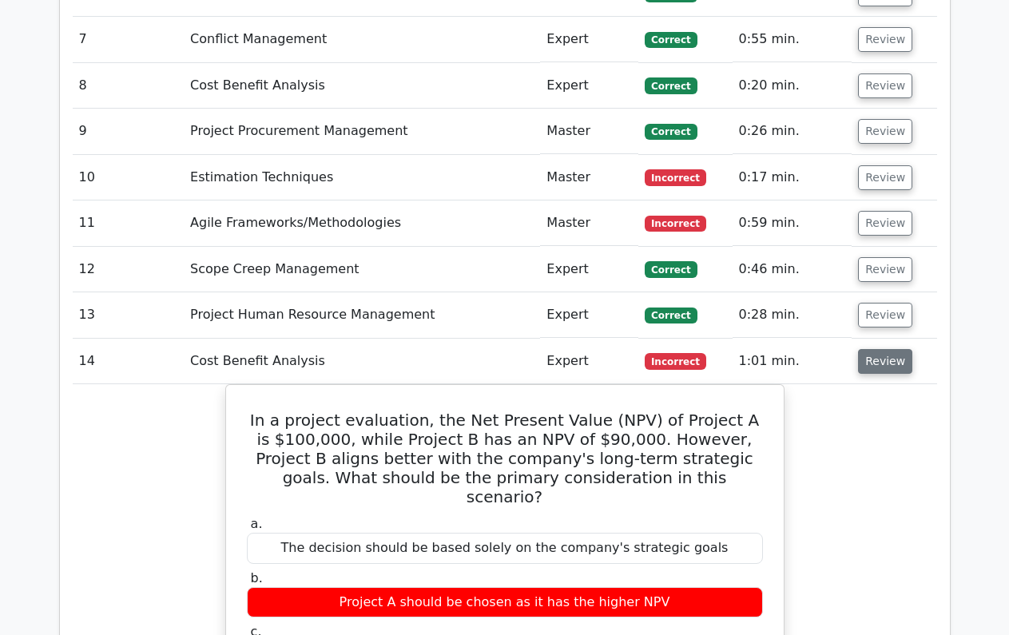
click at [876, 349] on button "Review" at bounding box center [885, 361] width 54 height 25
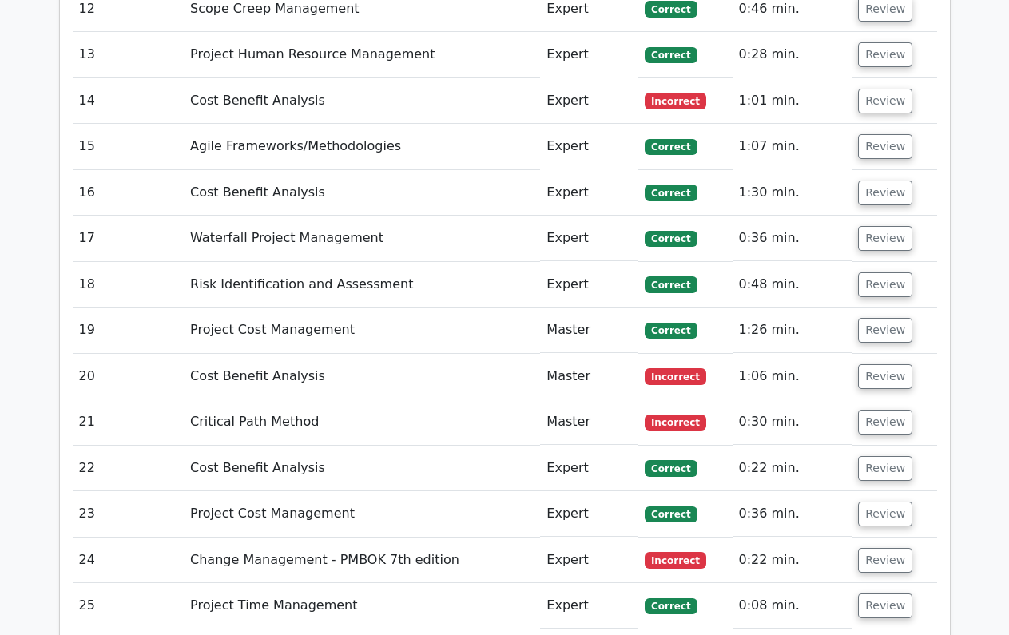
scroll to position [2509, 0]
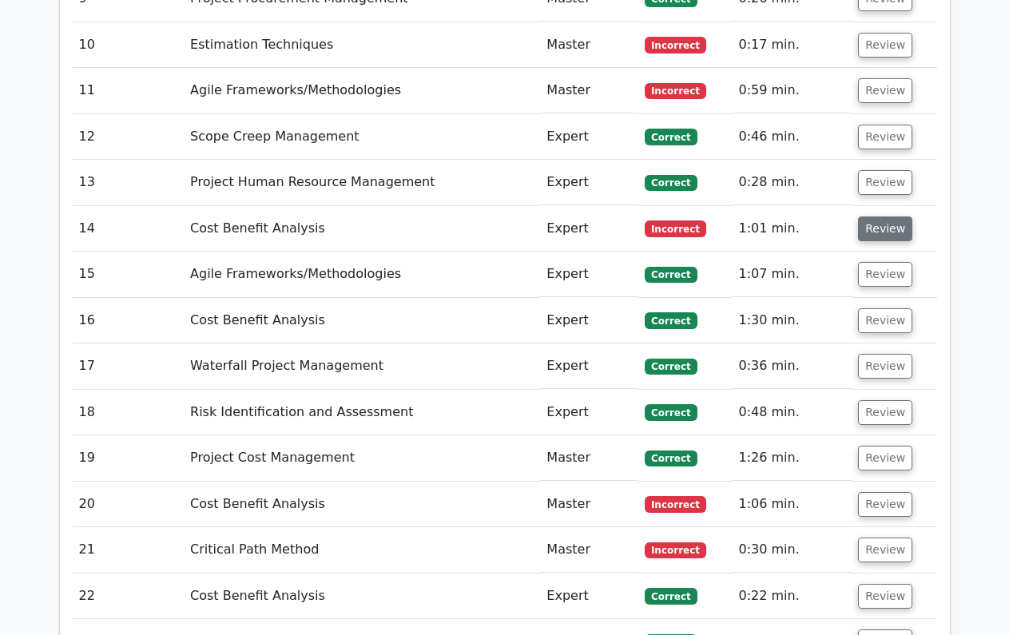
click at [882, 216] on button "Review" at bounding box center [885, 228] width 54 height 25
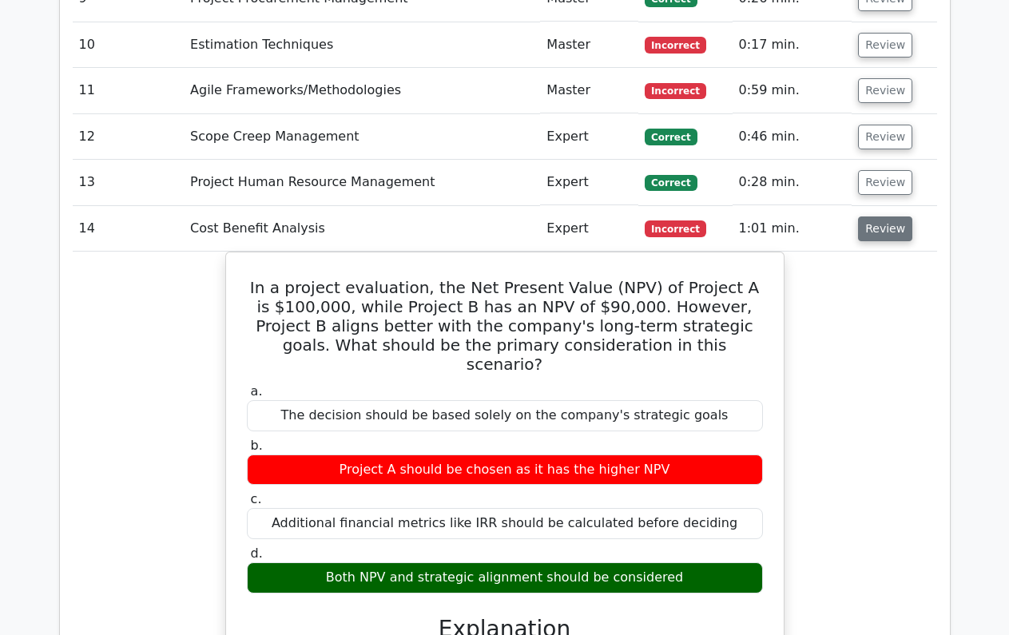
click at [882, 216] on button "Review" at bounding box center [885, 228] width 54 height 25
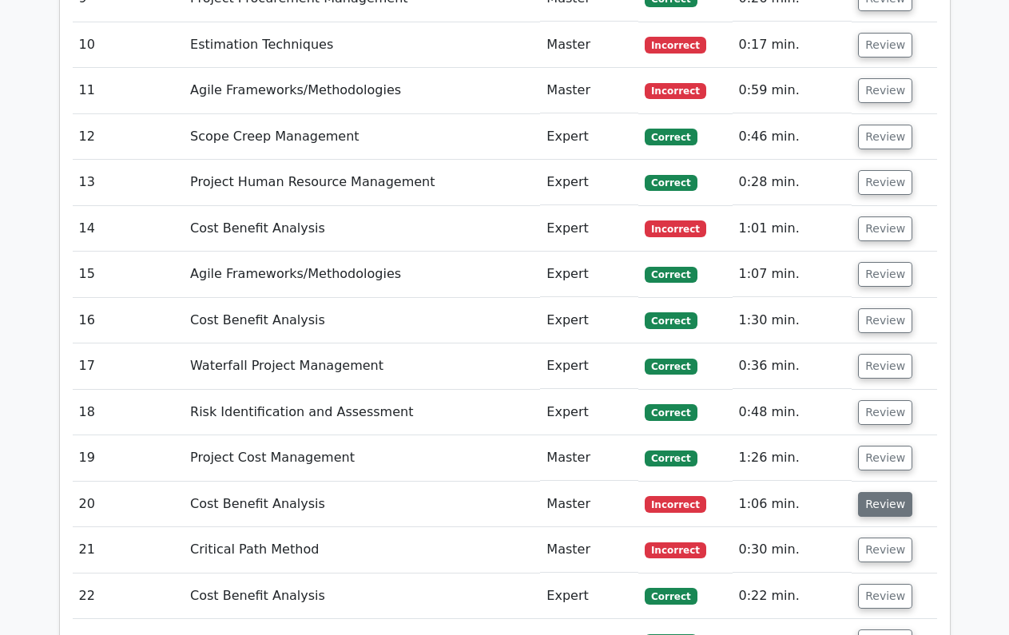
click at [866, 492] on button "Review" at bounding box center [885, 504] width 54 height 25
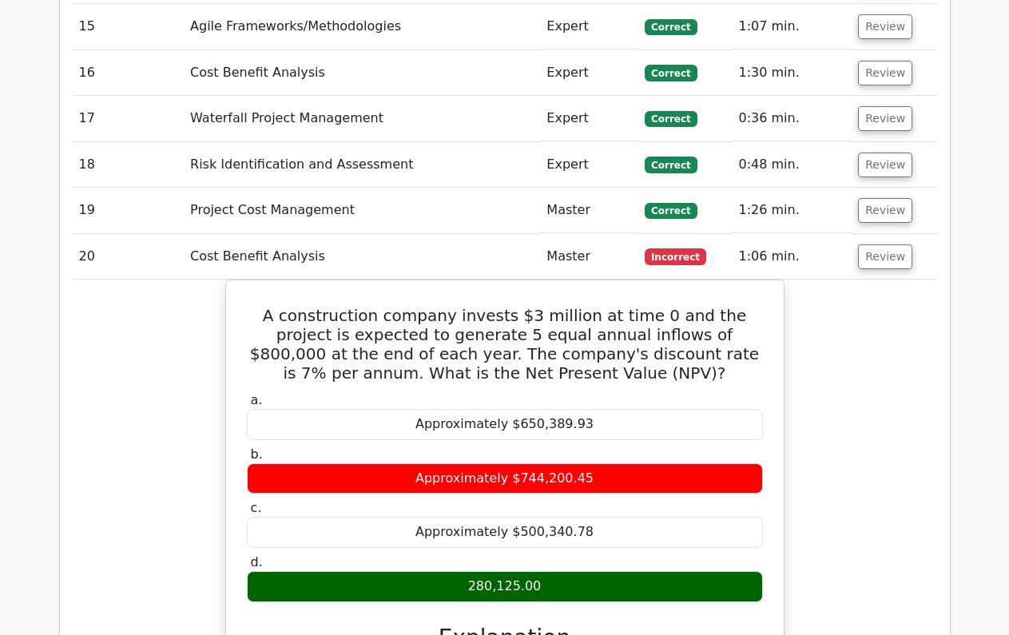
scroll to position [2894, 0]
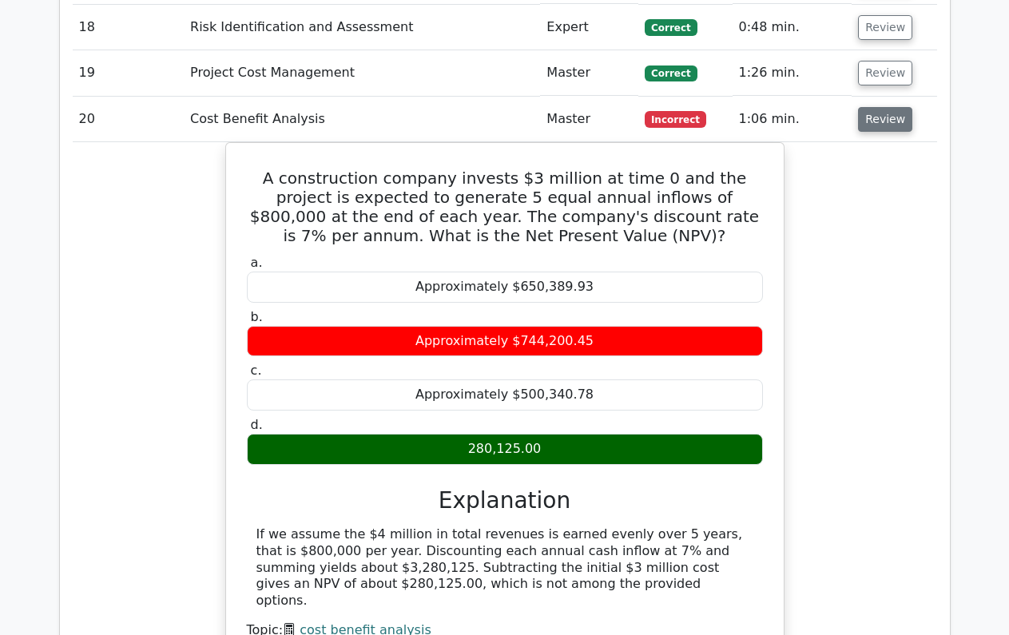
click at [871, 107] on button "Review" at bounding box center [885, 119] width 54 height 25
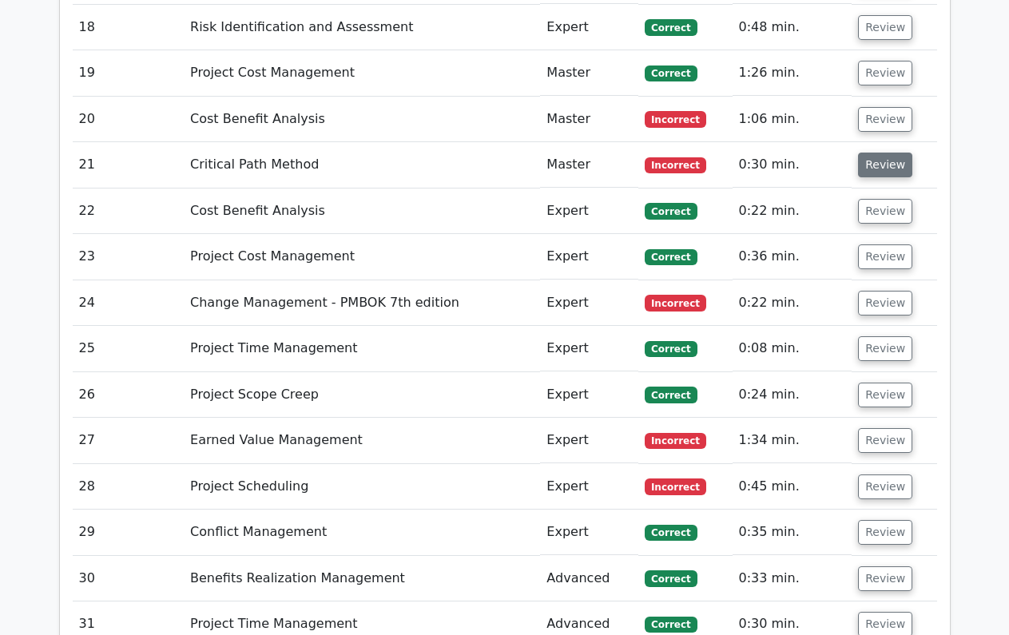
click at [871, 153] on button "Review" at bounding box center [885, 165] width 54 height 25
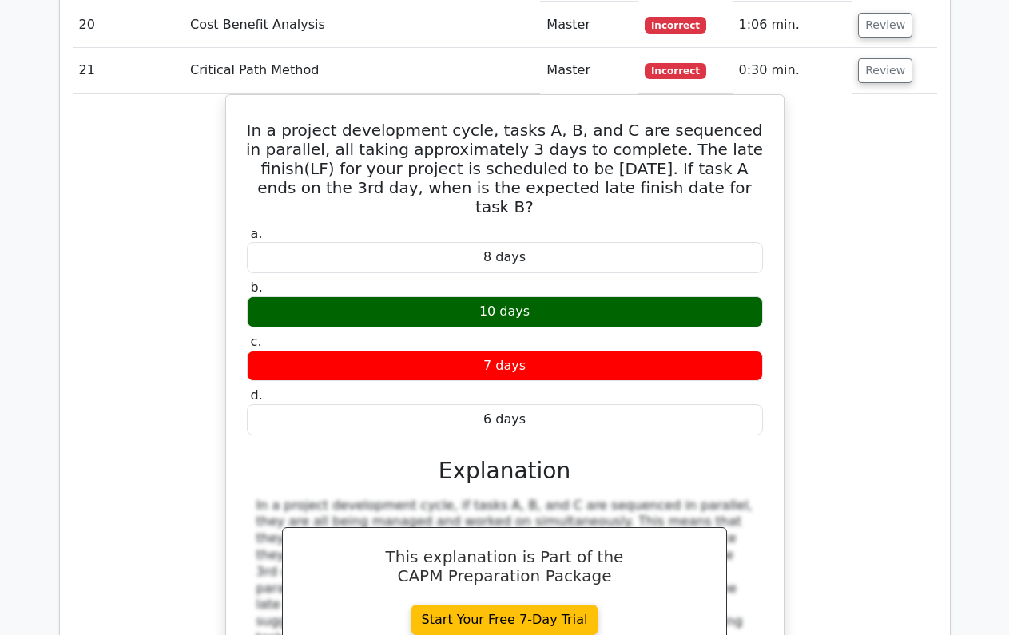
scroll to position [2839, 0]
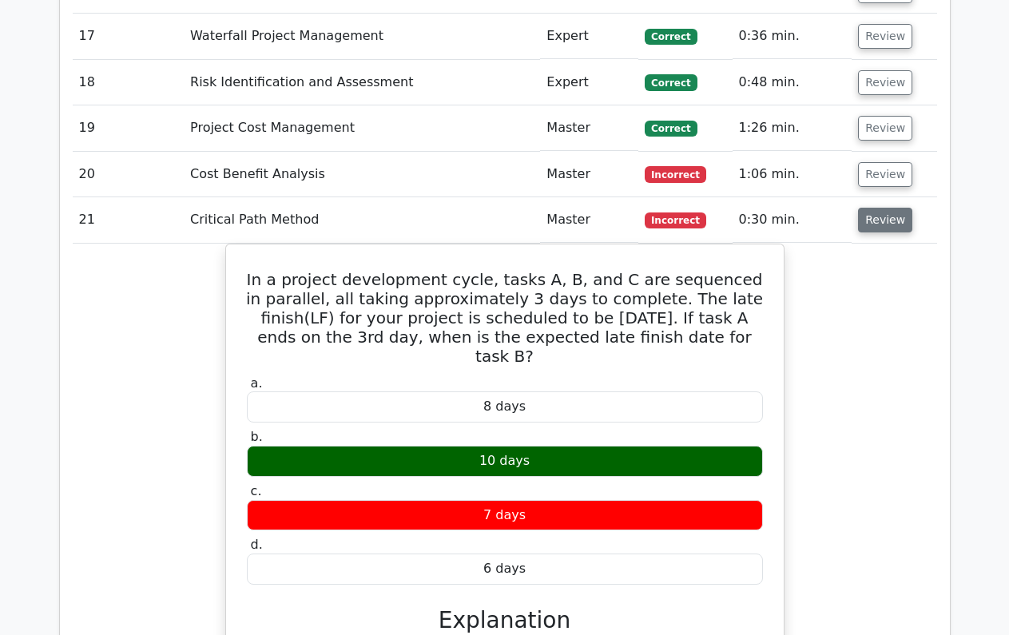
click at [885, 208] on button "Review" at bounding box center [885, 220] width 54 height 25
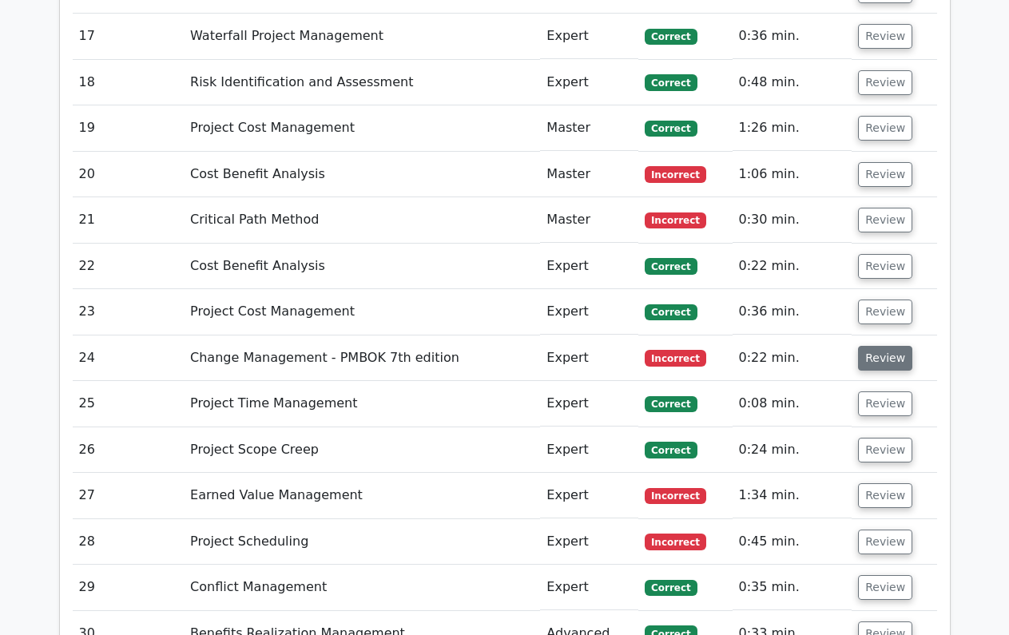
click at [878, 346] on button "Review" at bounding box center [885, 358] width 54 height 25
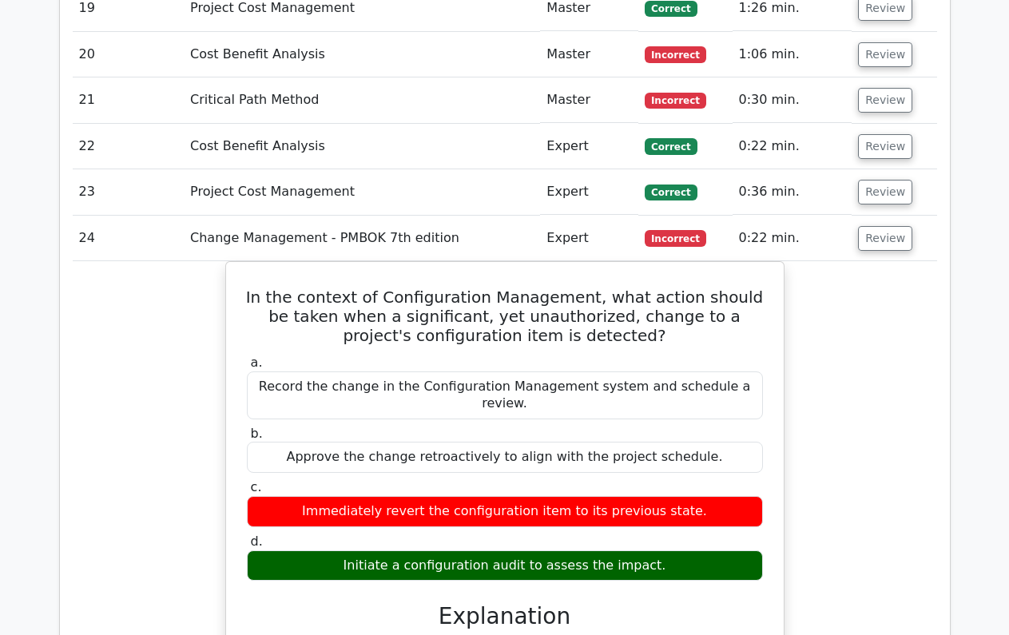
scroll to position [3088, 0]
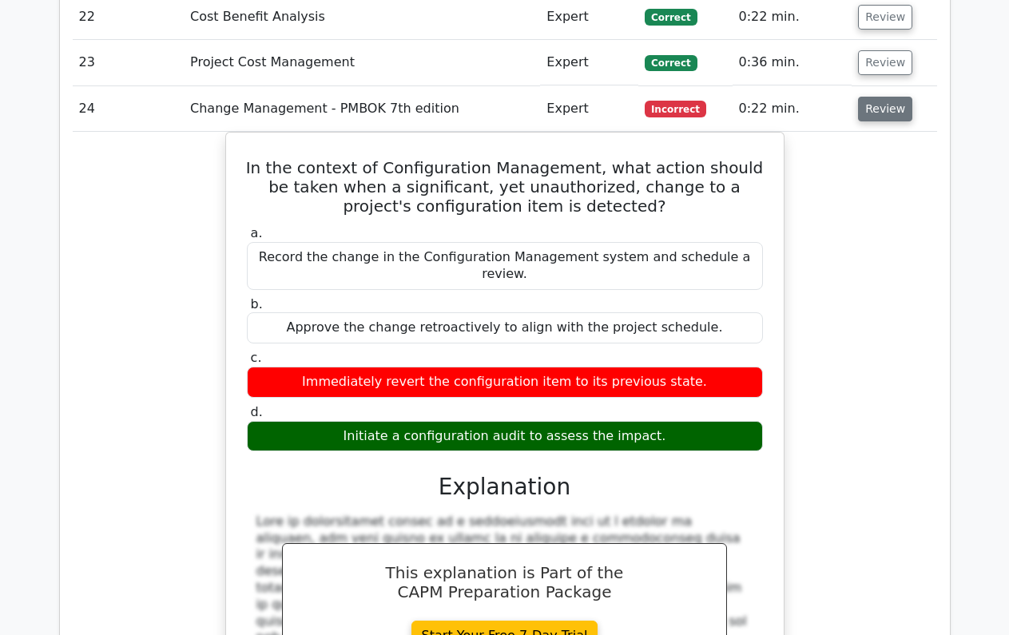
click at [882, 97] on button "Review" at bounding box center [885, 109] width 54 height 25
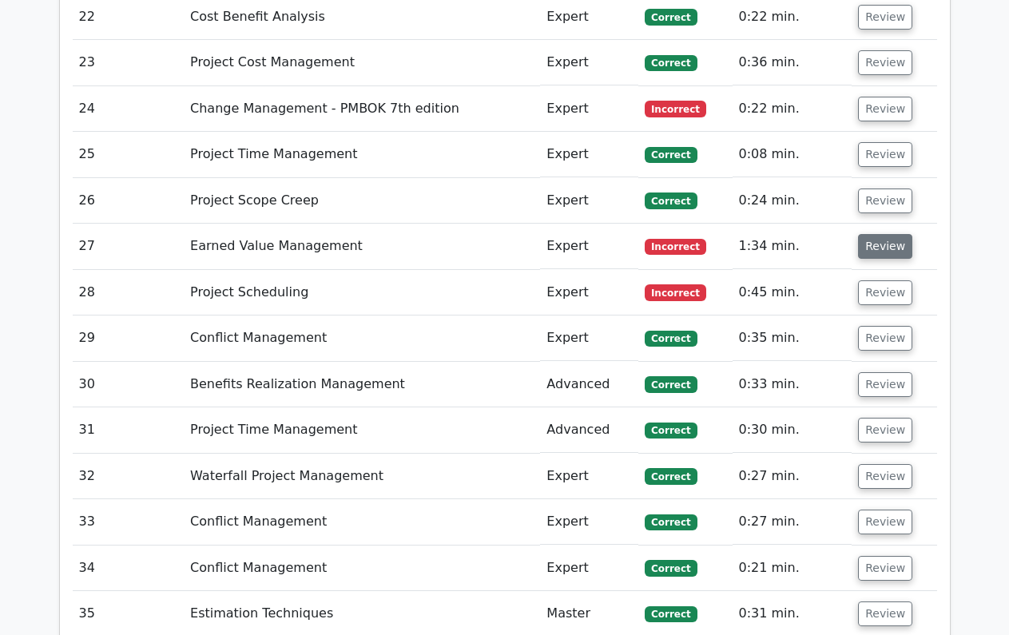
click at [876, 234] on button "Review" at bounding box center [885, 246] width 54 height 25
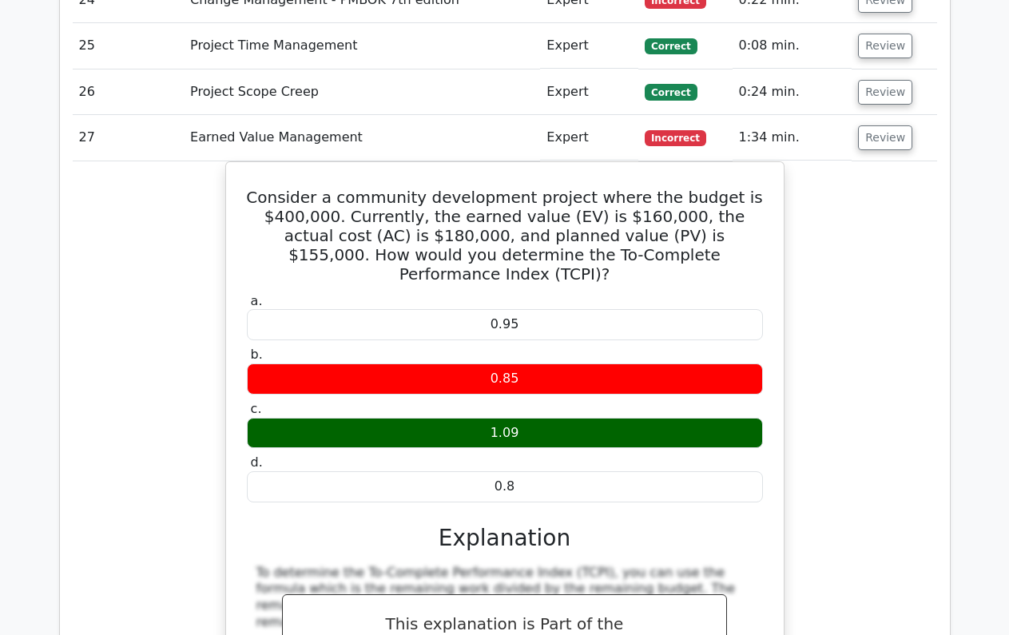
scroll to position [3035, 0]
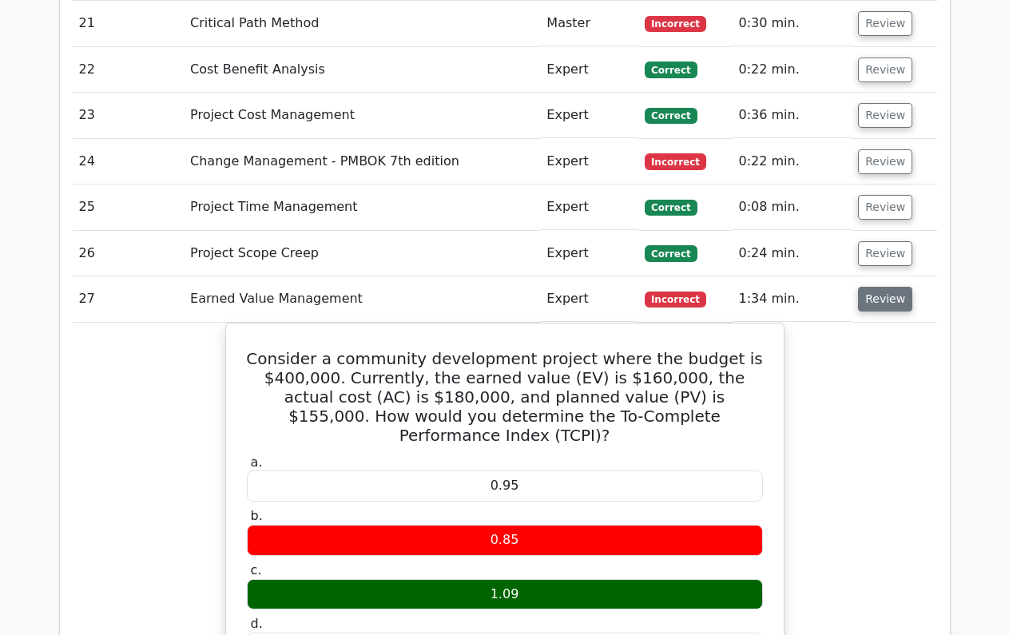
click at [898, 287] on button "Review" at bounding box center [885, 299] width 54 height 25
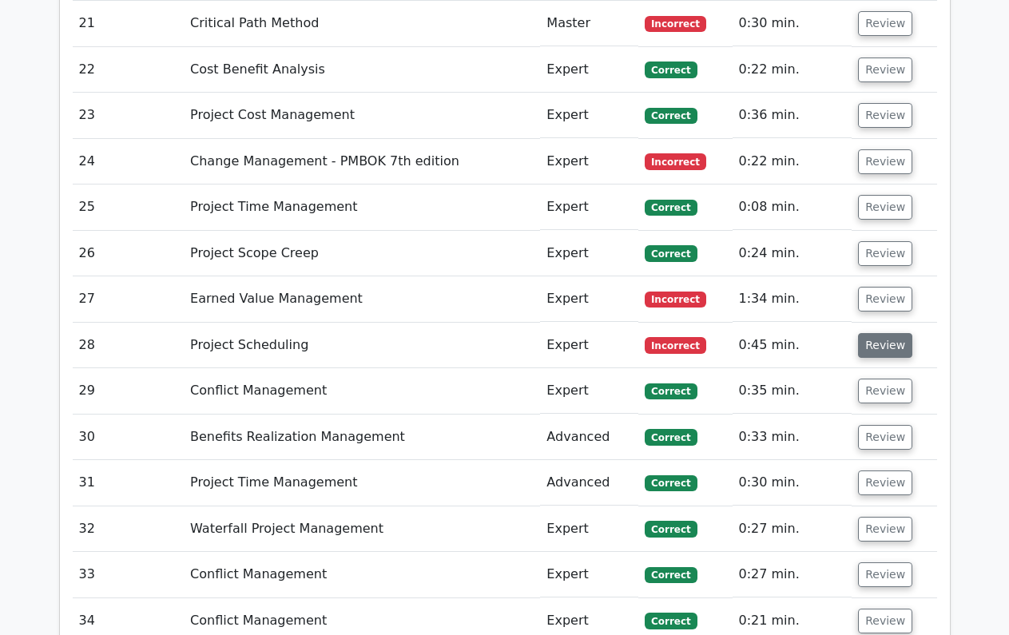
click at [886, 333] on button "Review" at bounding box center [885, 345] width 54 height 25
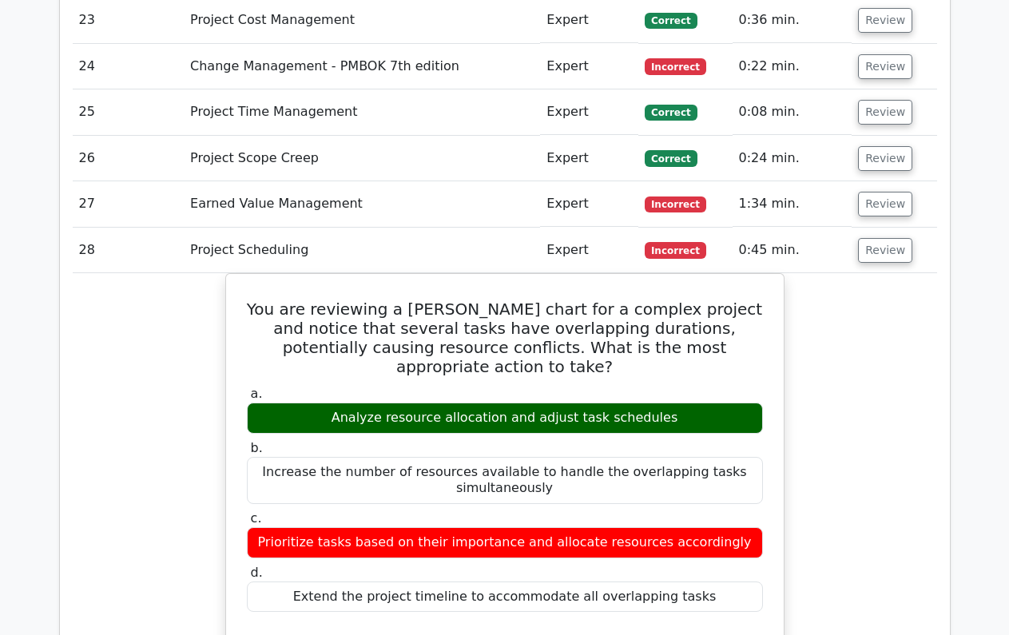
scroll to position [3201, 0]
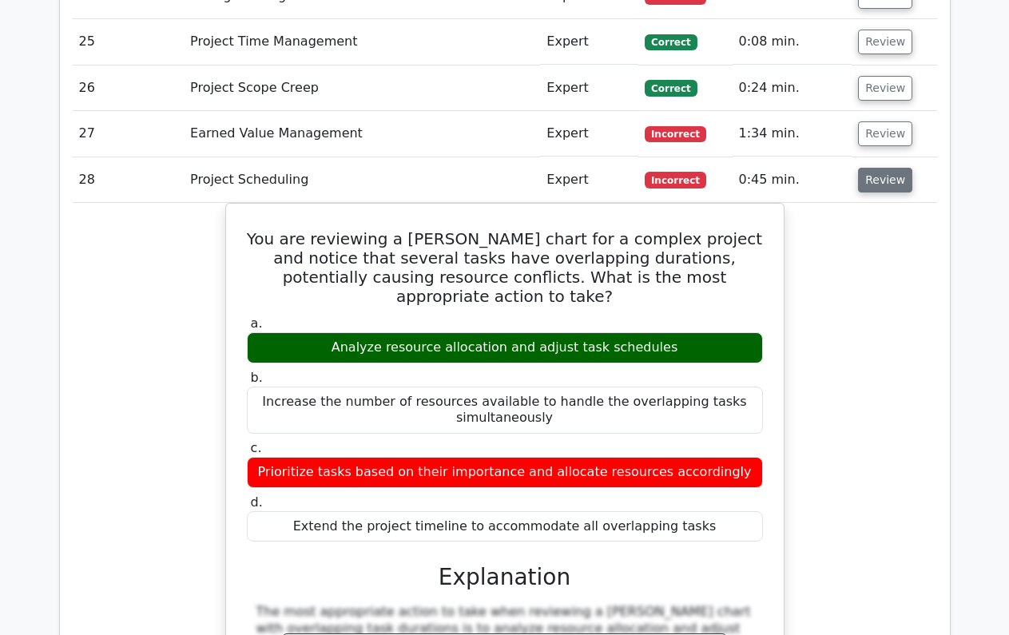
click at [885, 168] on button "Review" at bounding box center [885, 180] width 54 height 25
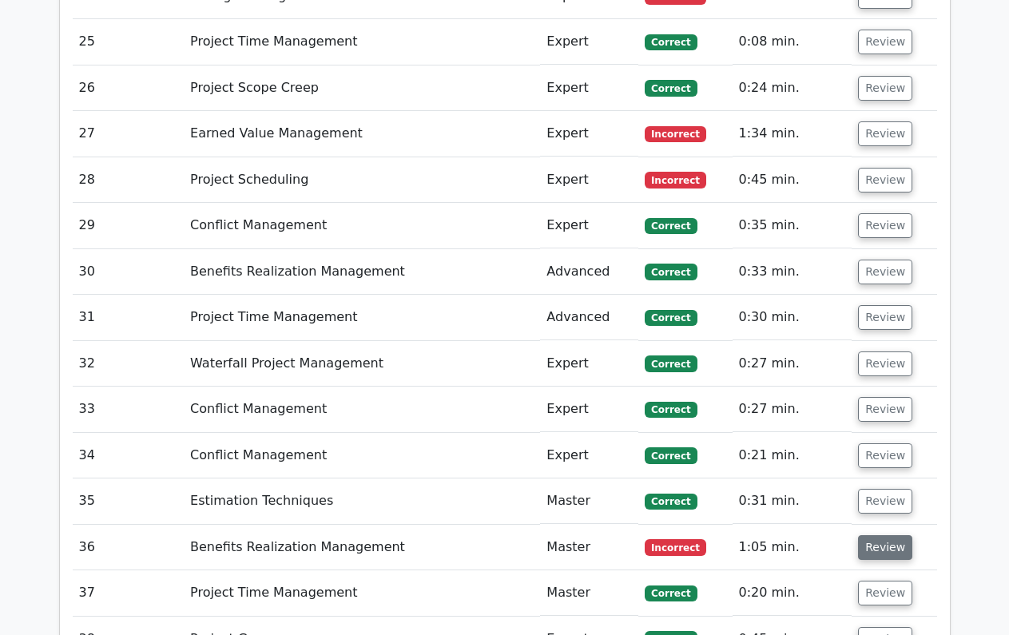
click at [859, 535] on button "Review" at bounding box center [885, 547] width 54 height 25
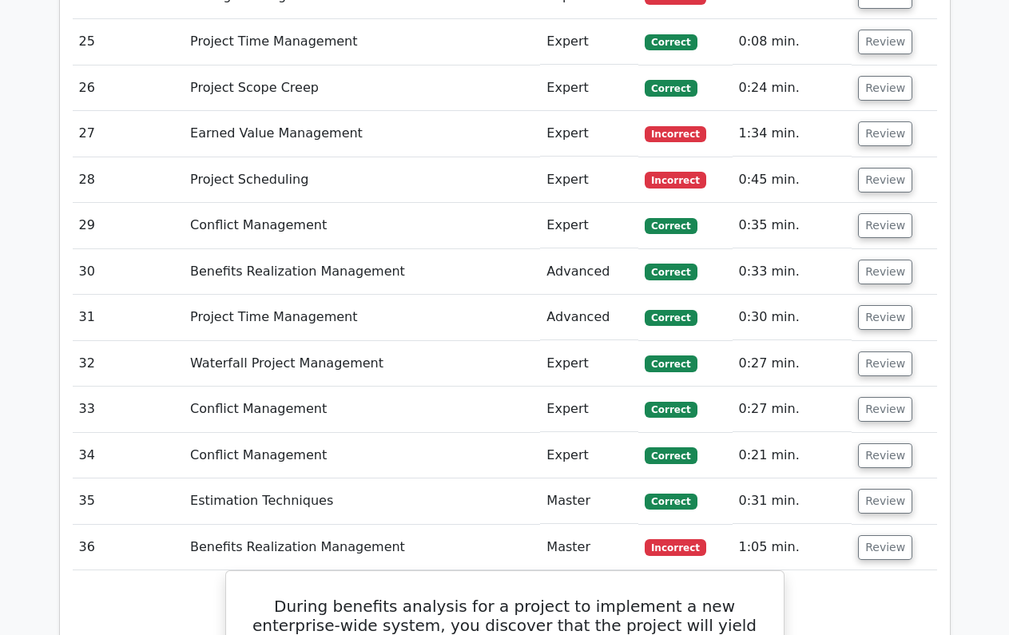
scroll to position [3534, 0]
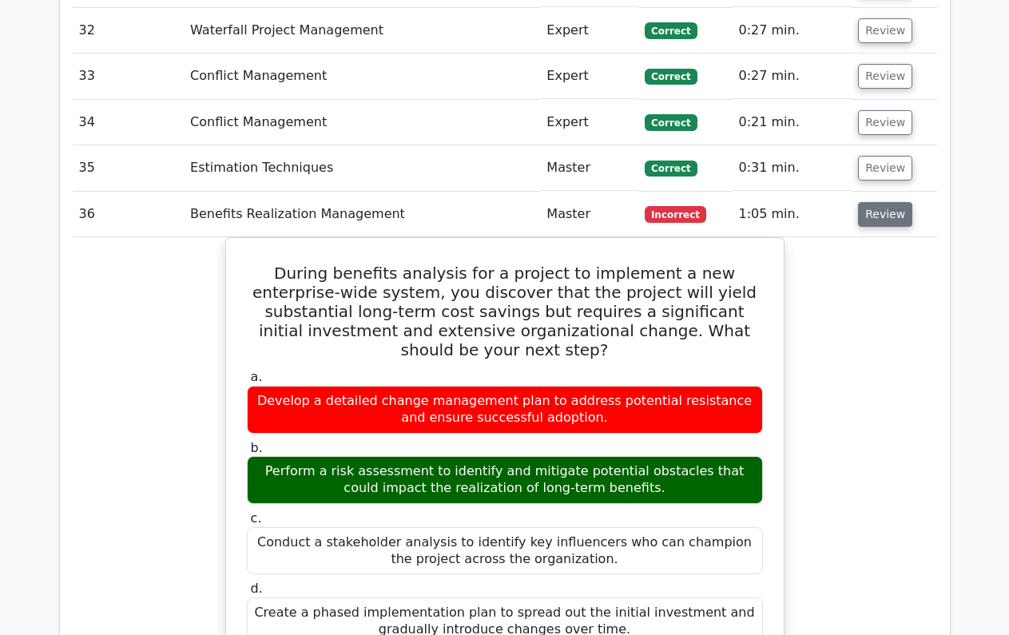
click at [882, 202] on button "Review" at bounding box center [885, 214] width 54 height 25
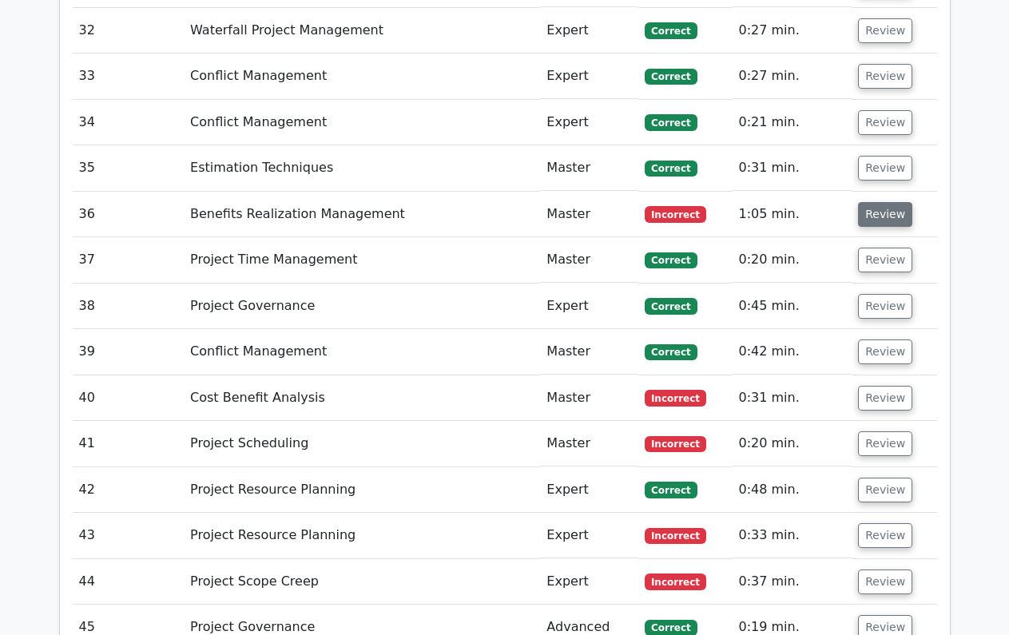
scroll to position [3646, 0]
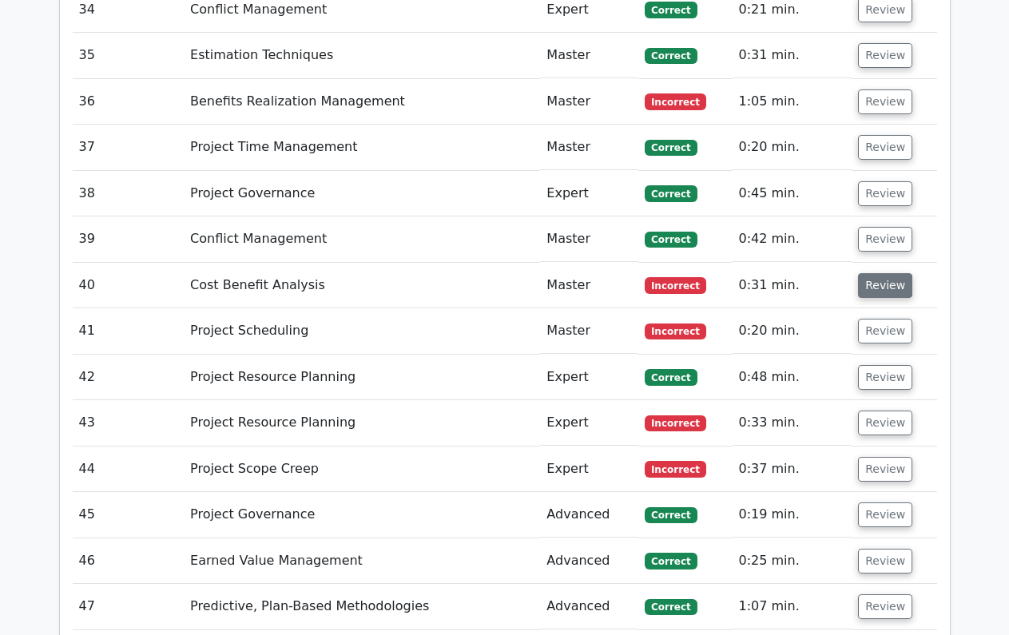
click at [886, 273] on button "Review" at bounding box center [885, 285] width 54 height 25
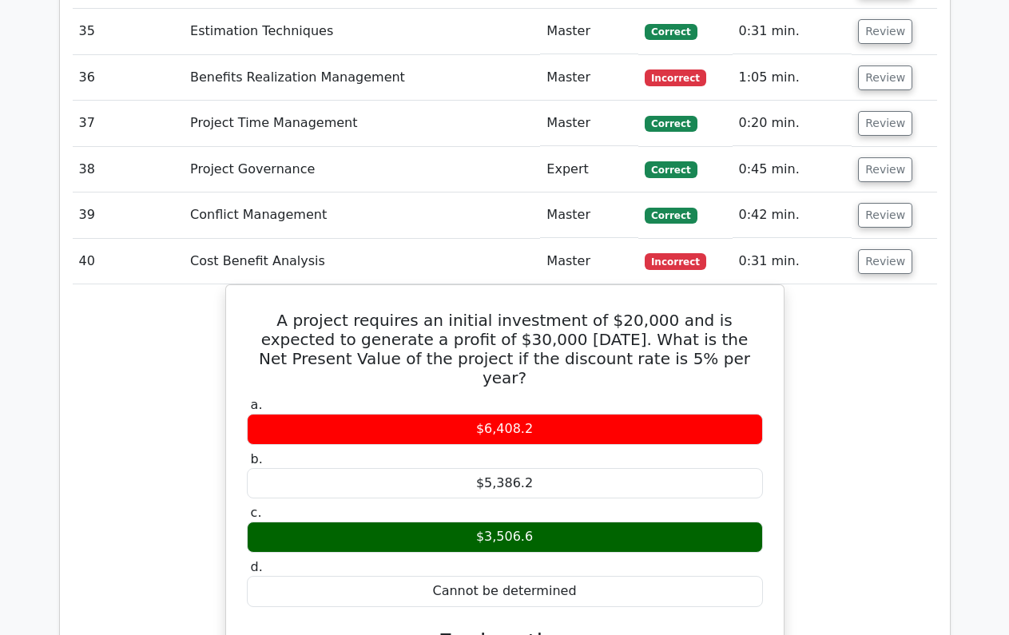
scroll to position [3737, 0]
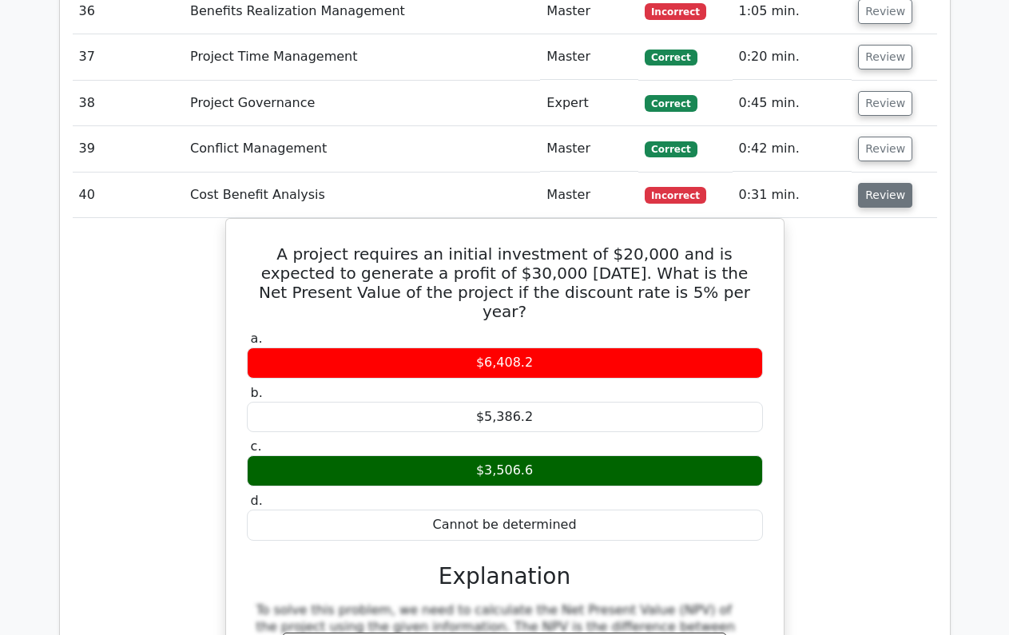
click at [890, 183] on button "Review" at bounding box center [885, 195] width 54 height 25
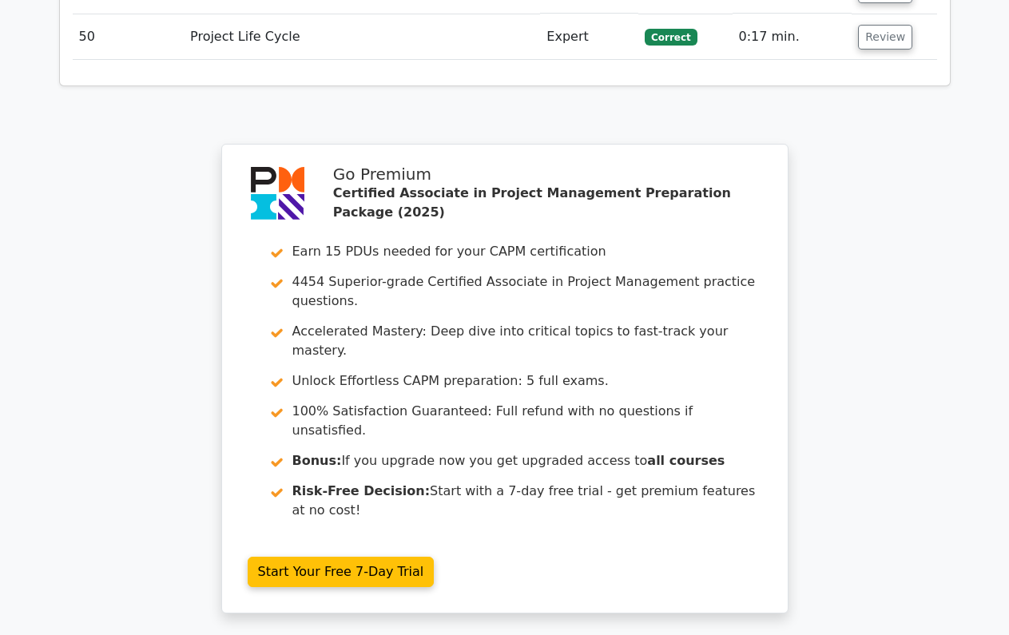
scroll to position [3784, 0]
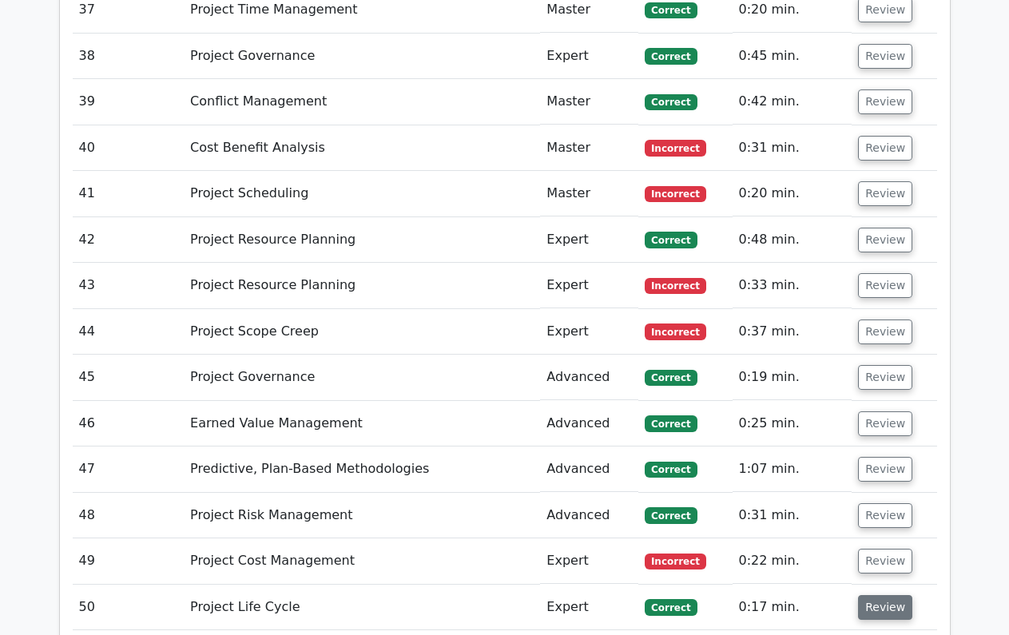
click at [869, 595] on button "Review" at bounding box center [885, 607] width 54 height 25
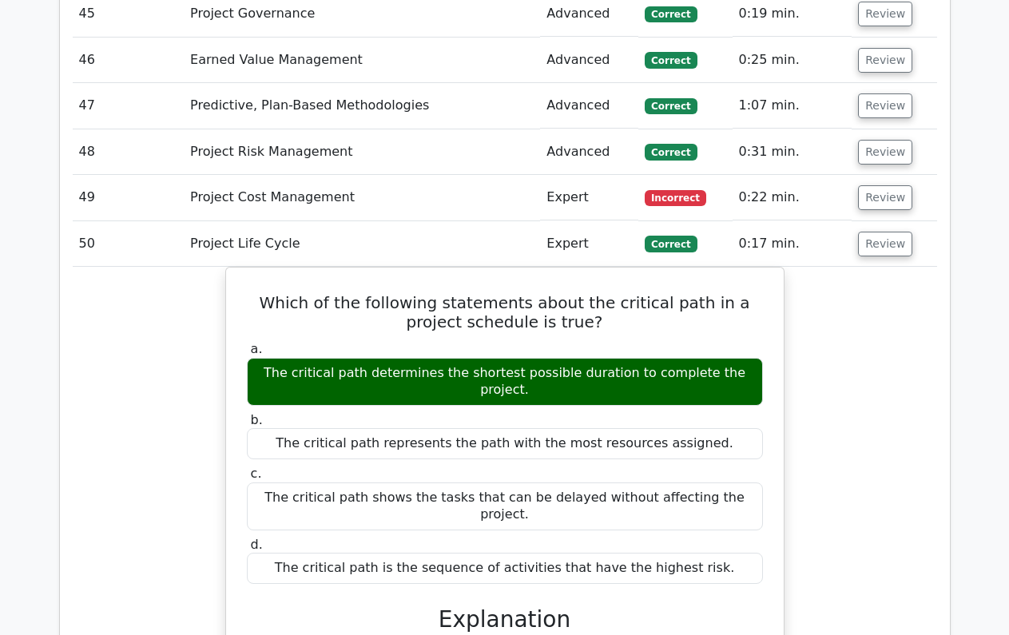
scroll to position [4121, 0]
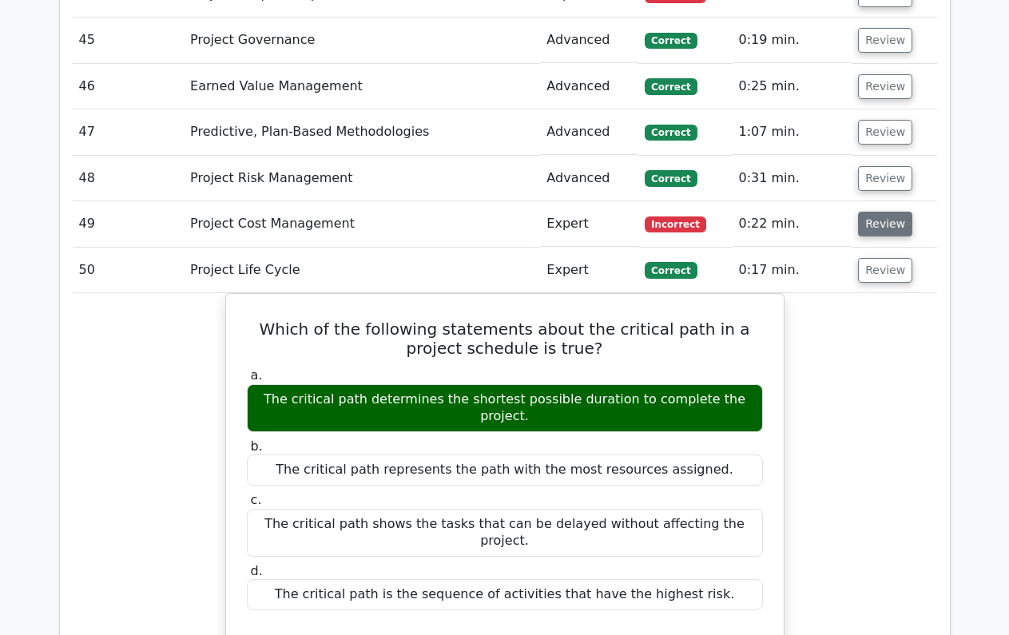
click at [877, 212] on button "Review" at bounding box center [885, 224] width 54 height 25
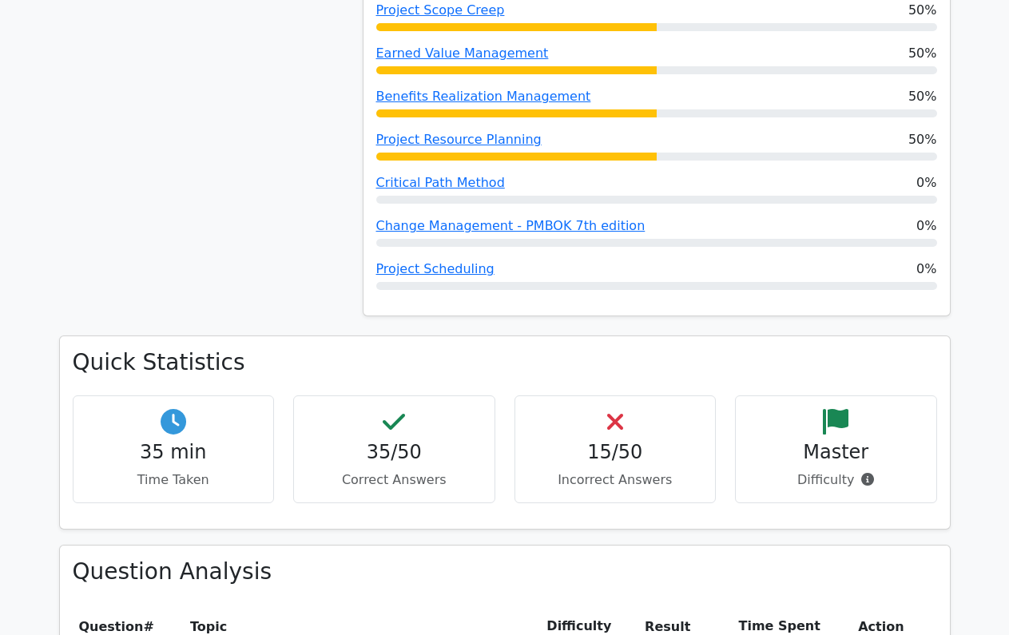
scroll to position [105, 0]
